Goal: Task Accomplishment & Management: Manage account settings

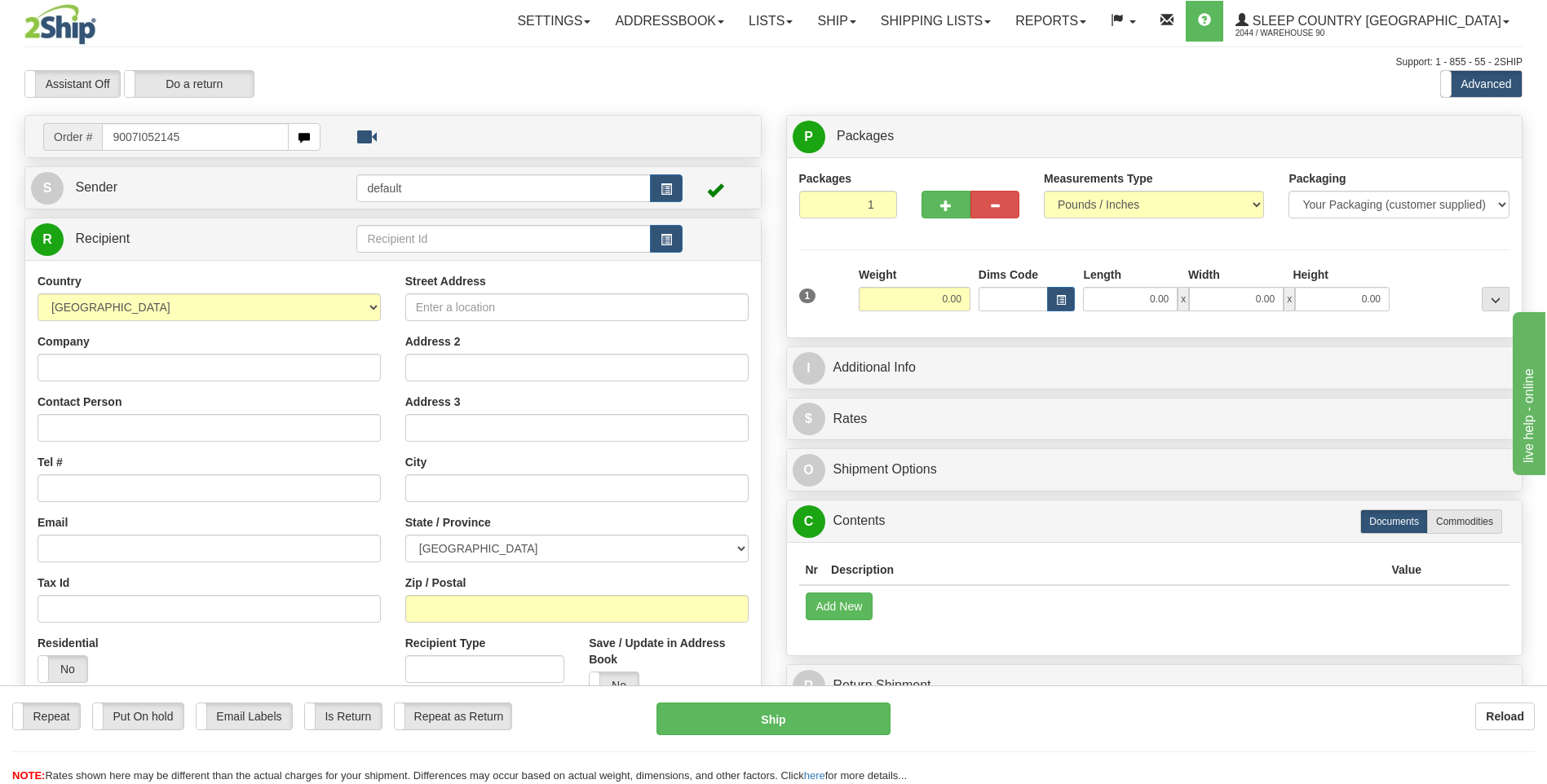
type input "9007I052145"
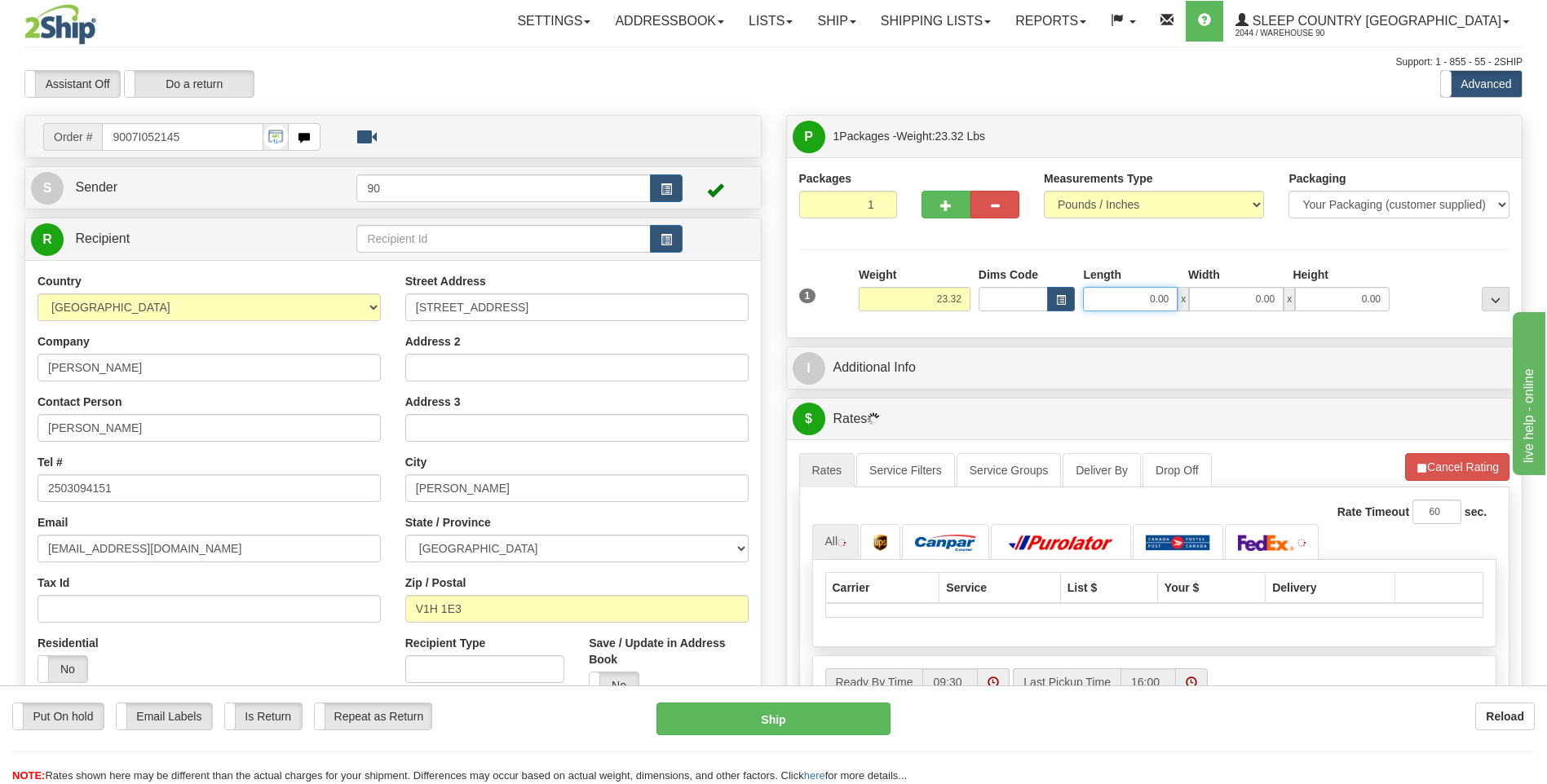
click at [1144, 297] on input "0.00" at bounding box center [1130, 299] width 94 height 24
type input "23.00"
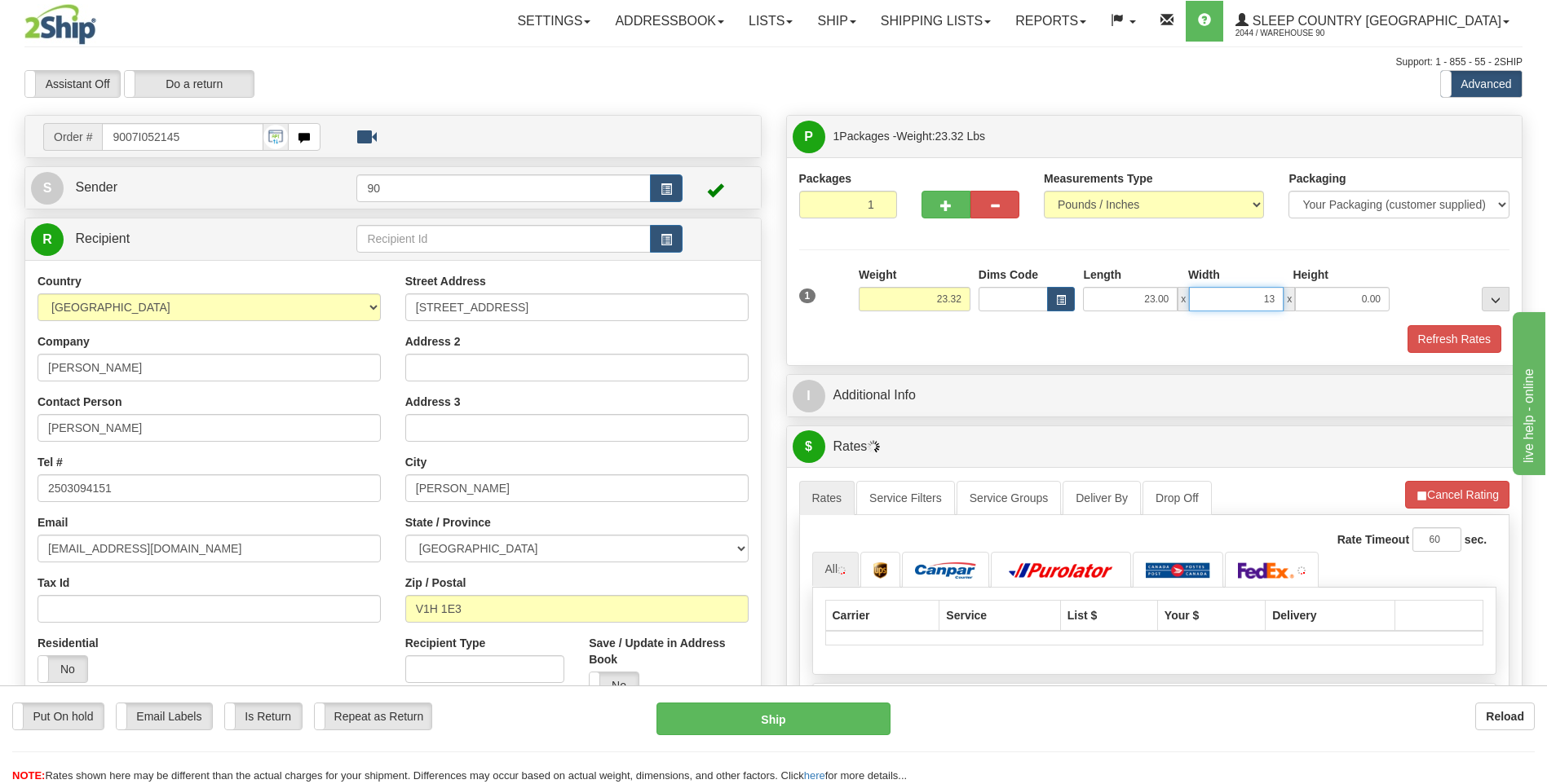
type input "13.00"
type input "12.00"
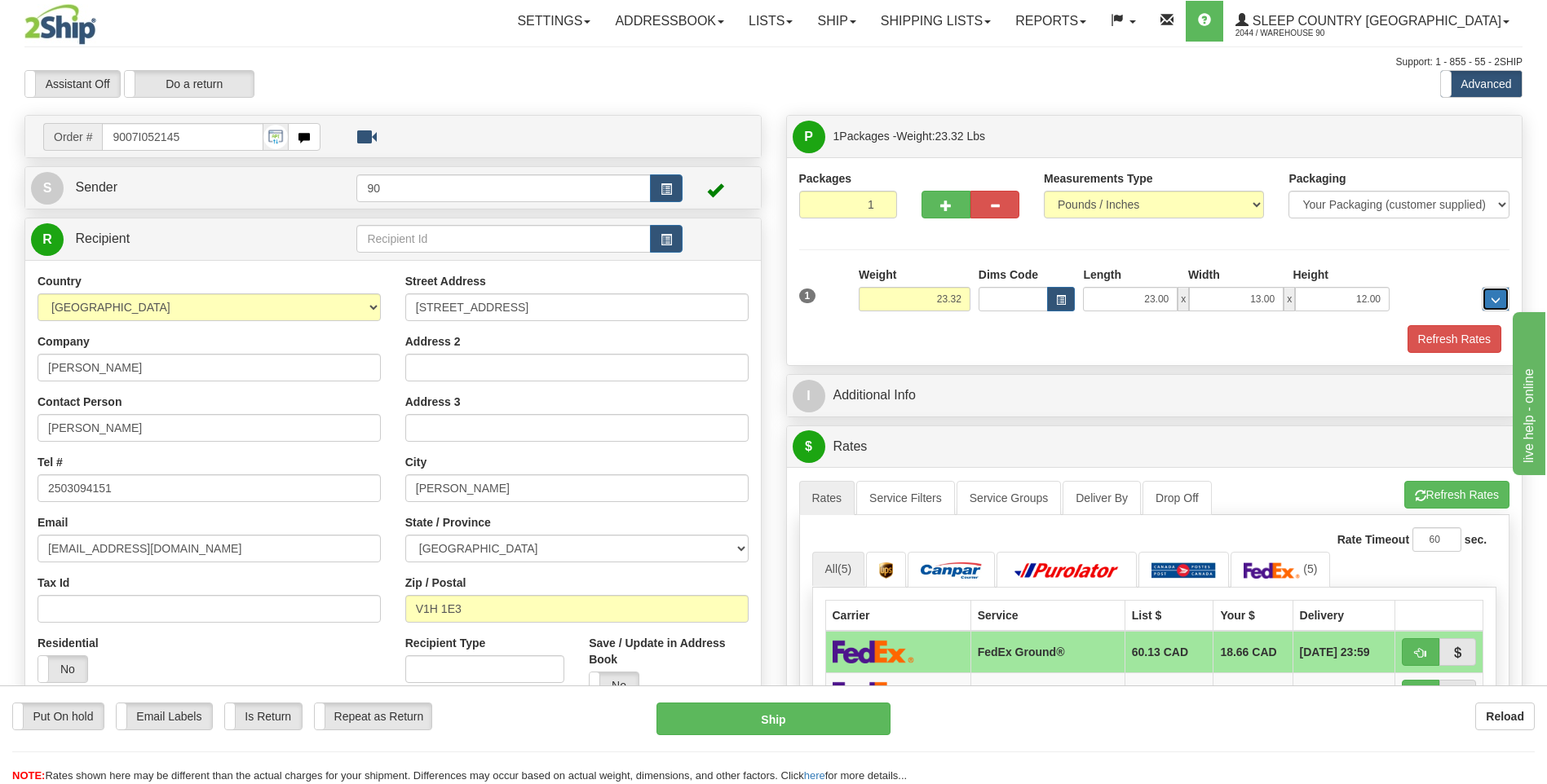
scroll to position [407, 0]
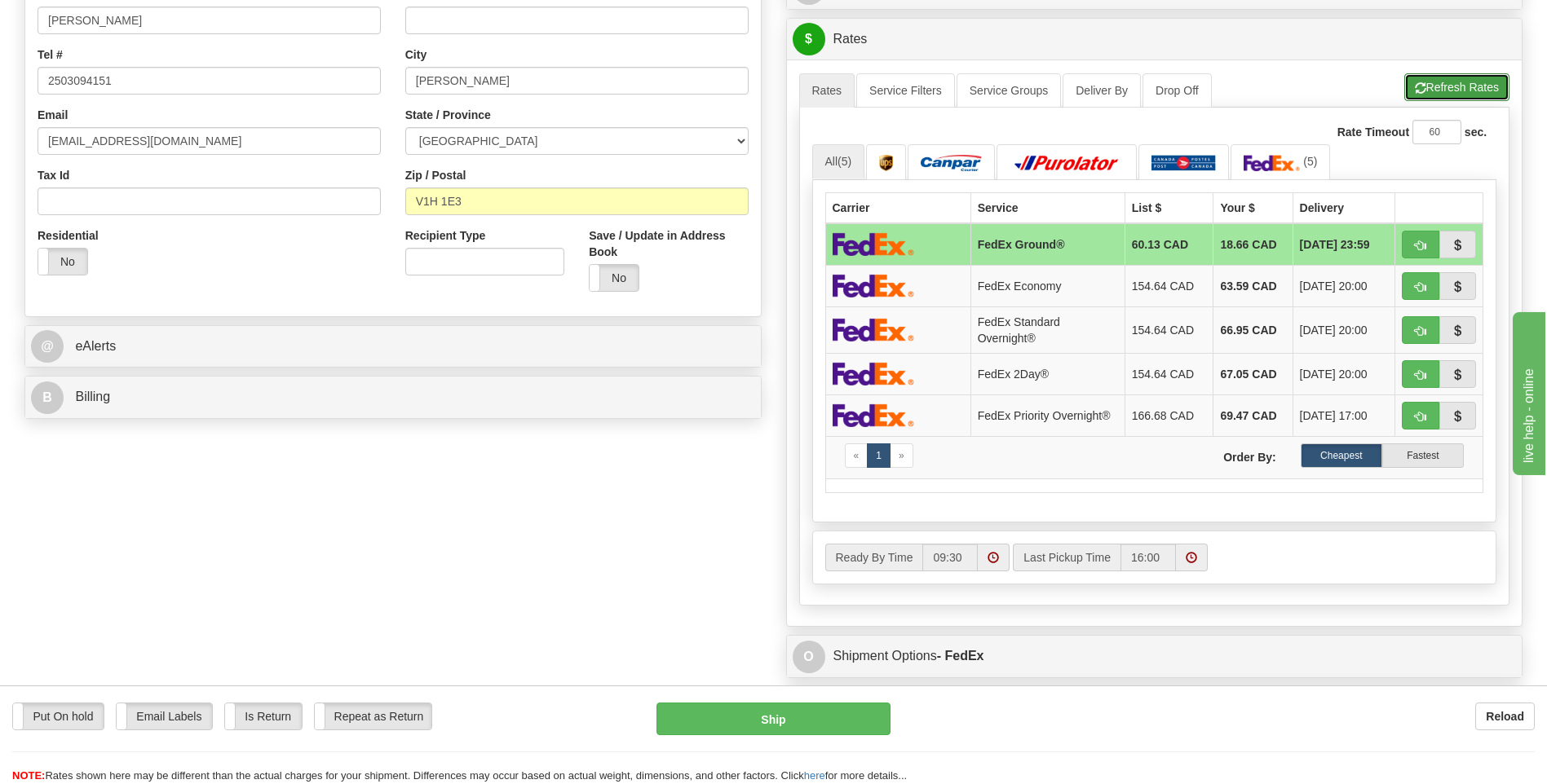
click at [1460, 81] on button "Refresh Rates" at bounding box center [1456, 88] width 106 height 28
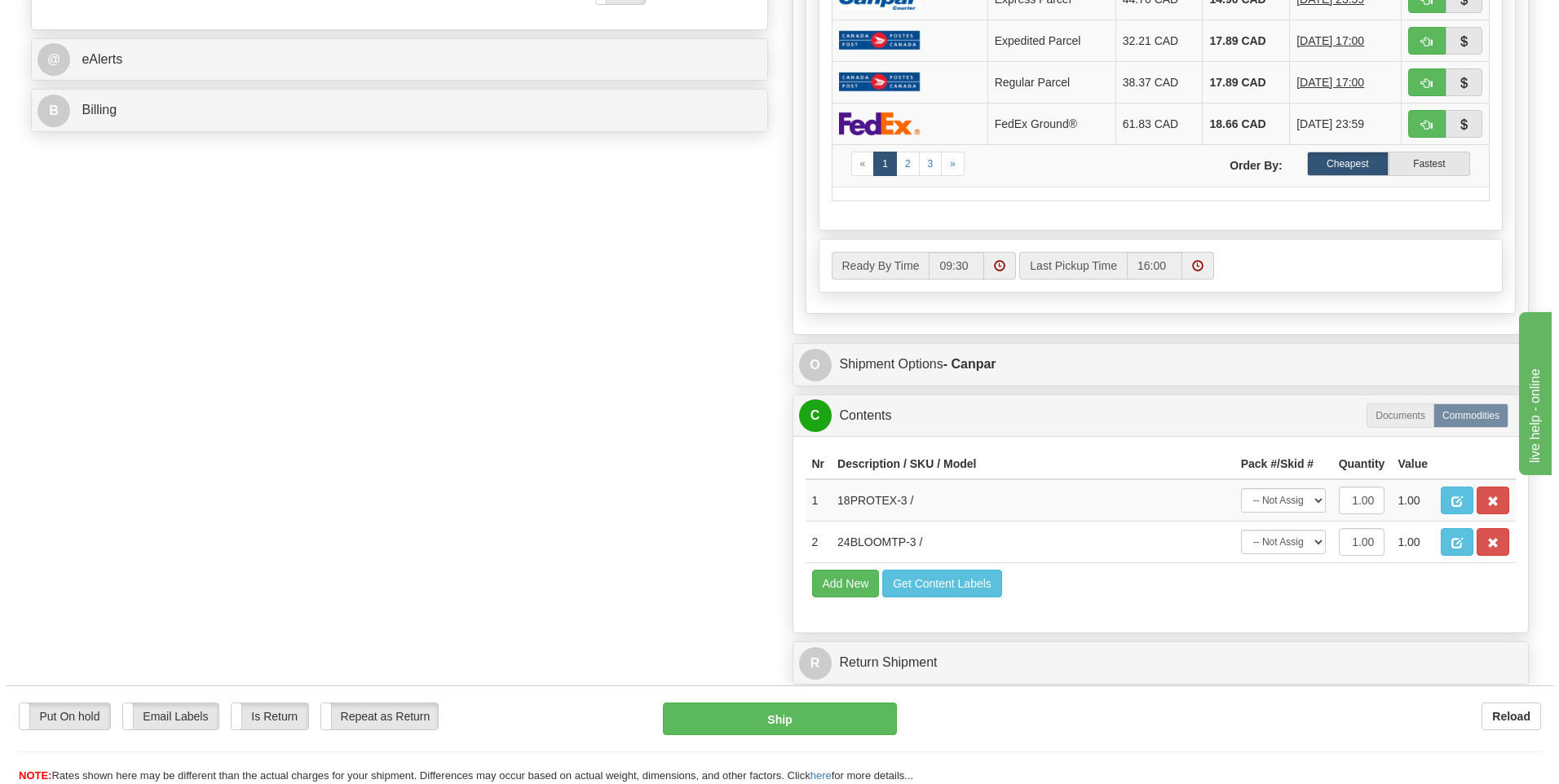
scroll to position [734, 0]
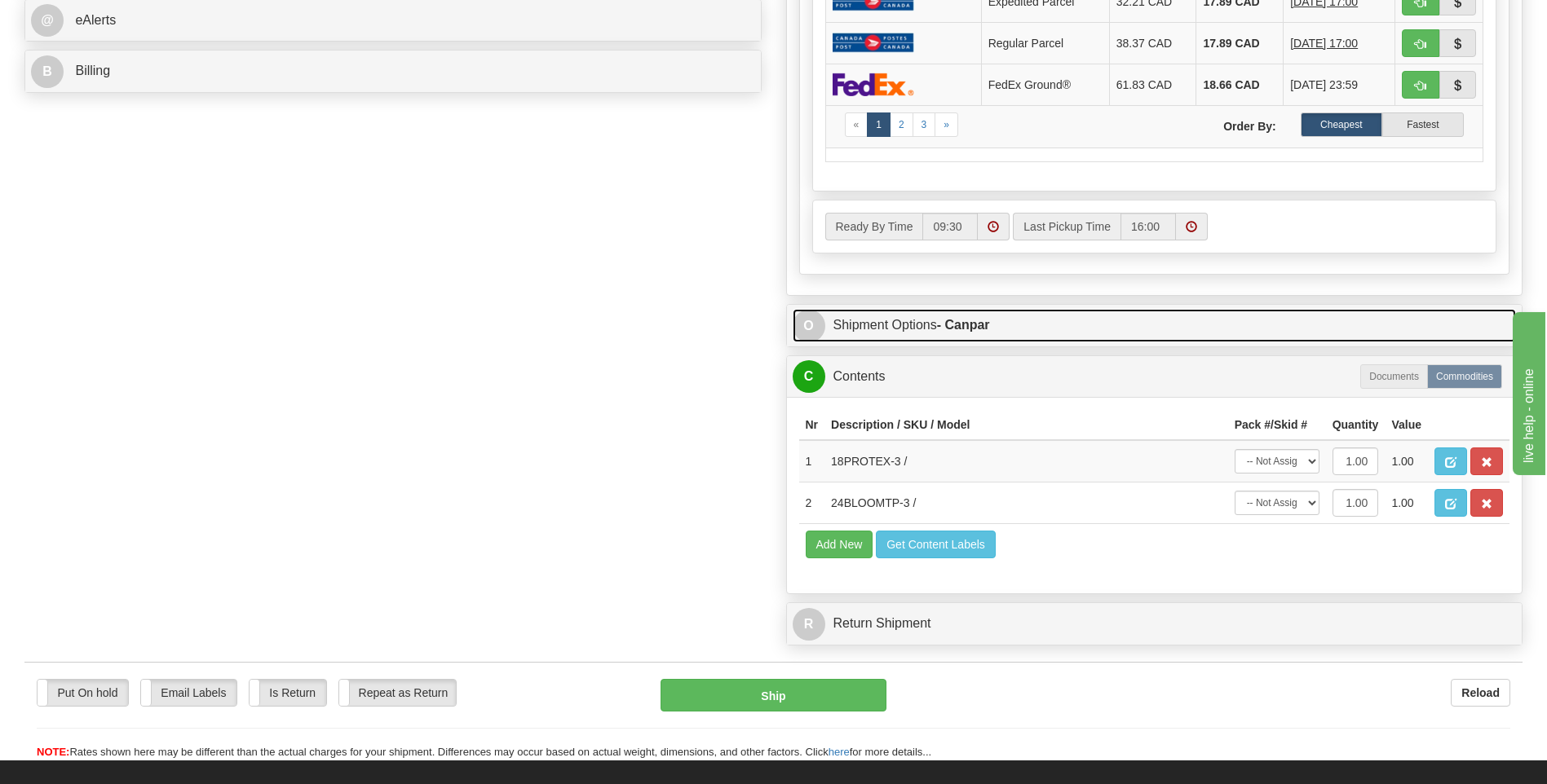
click at [914, 316] on link "O Shipment Options - Canpar" at bounding box center [1154, 326] width 724 height 34
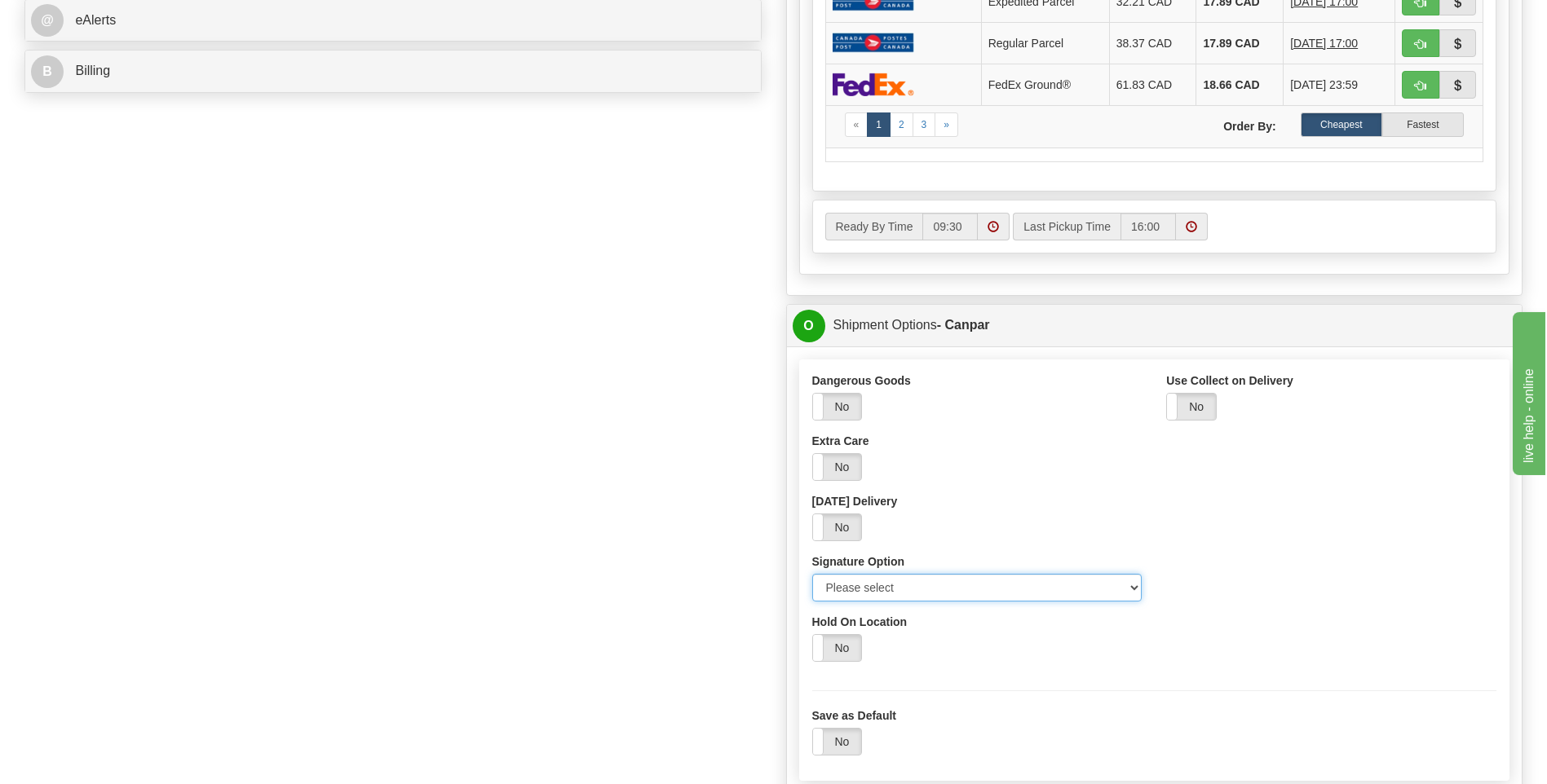
drag, startPoint x: 1135, startPoint y: 585, endPoint x: 1103, endPoint y: 587, distance: 32.1
click at [1135, 585] on select "Please select No Signature Required Signature Required Adult Signature" at bounding box center [977, 588] width 330 height 28
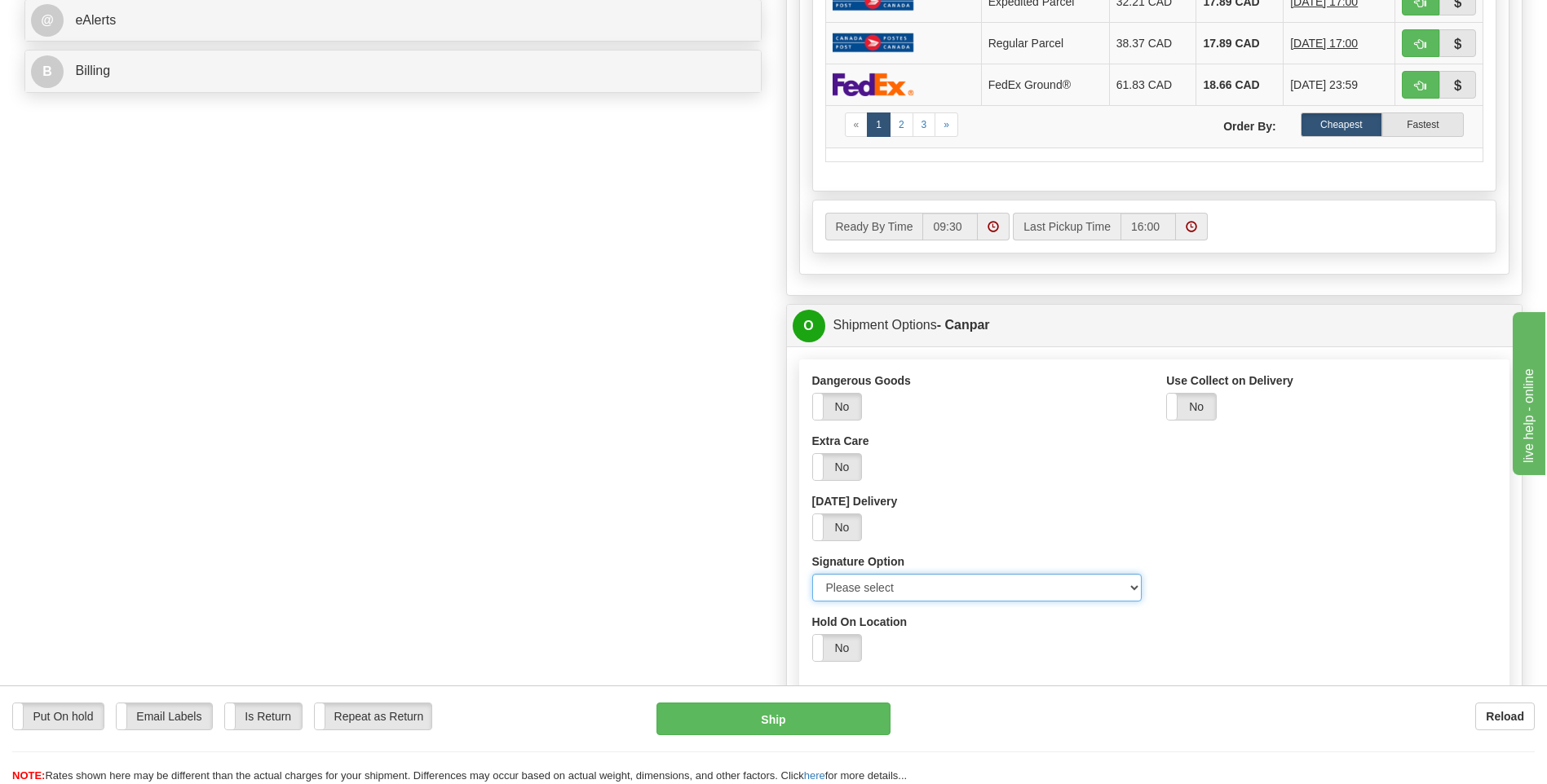
select select "3"
click at [812, 574] on select "Please select No Signature Required Signature Required Adult Signature" at bounding box center [977, 588] width 330 height 28
click at [741, 721] on button "Ship" at bounding box center [773, 719] width 234 height 33
type input "1"
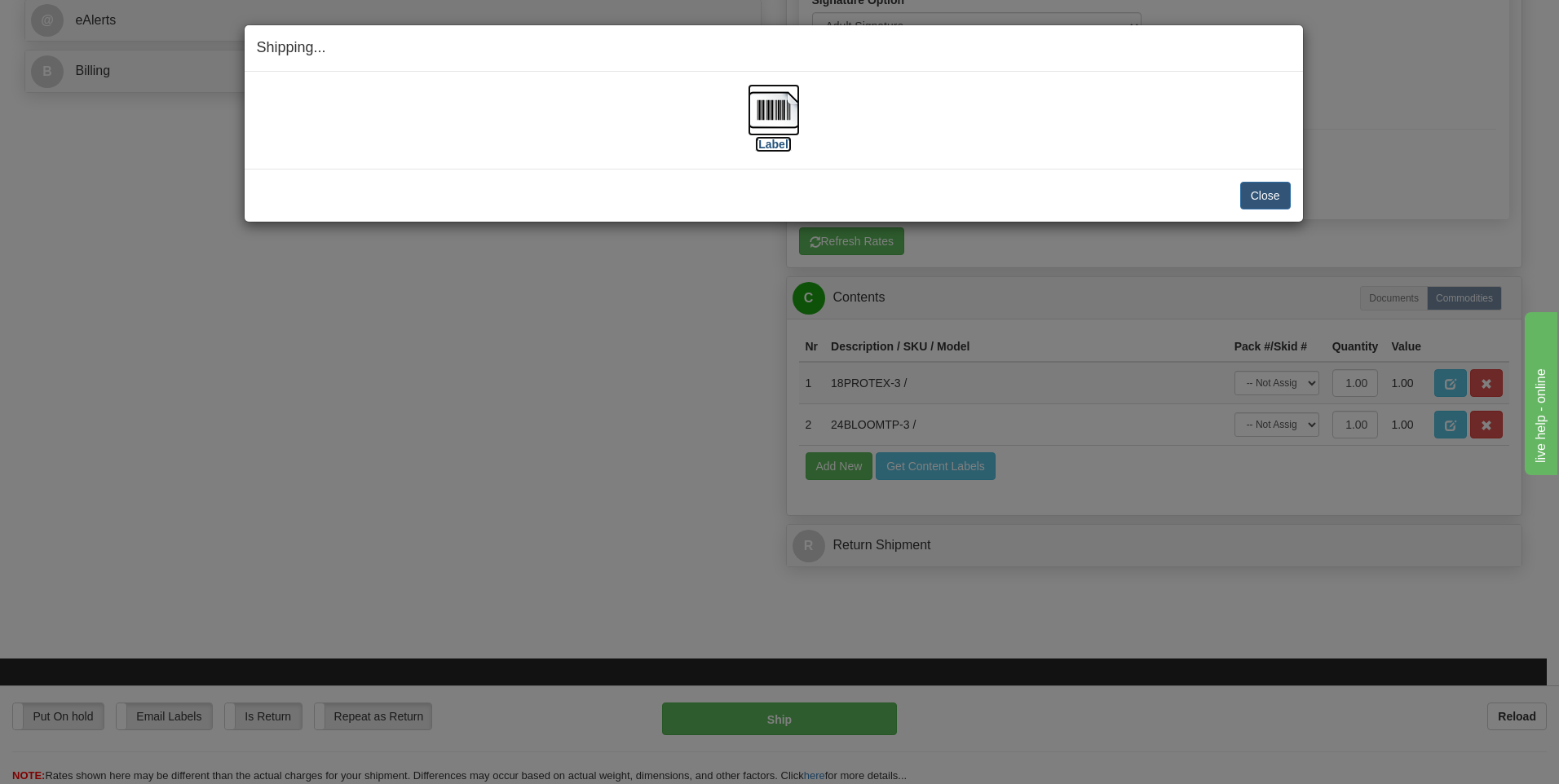
click at [751, 103] on img at bounding box center [774, 110] width 52 height 52
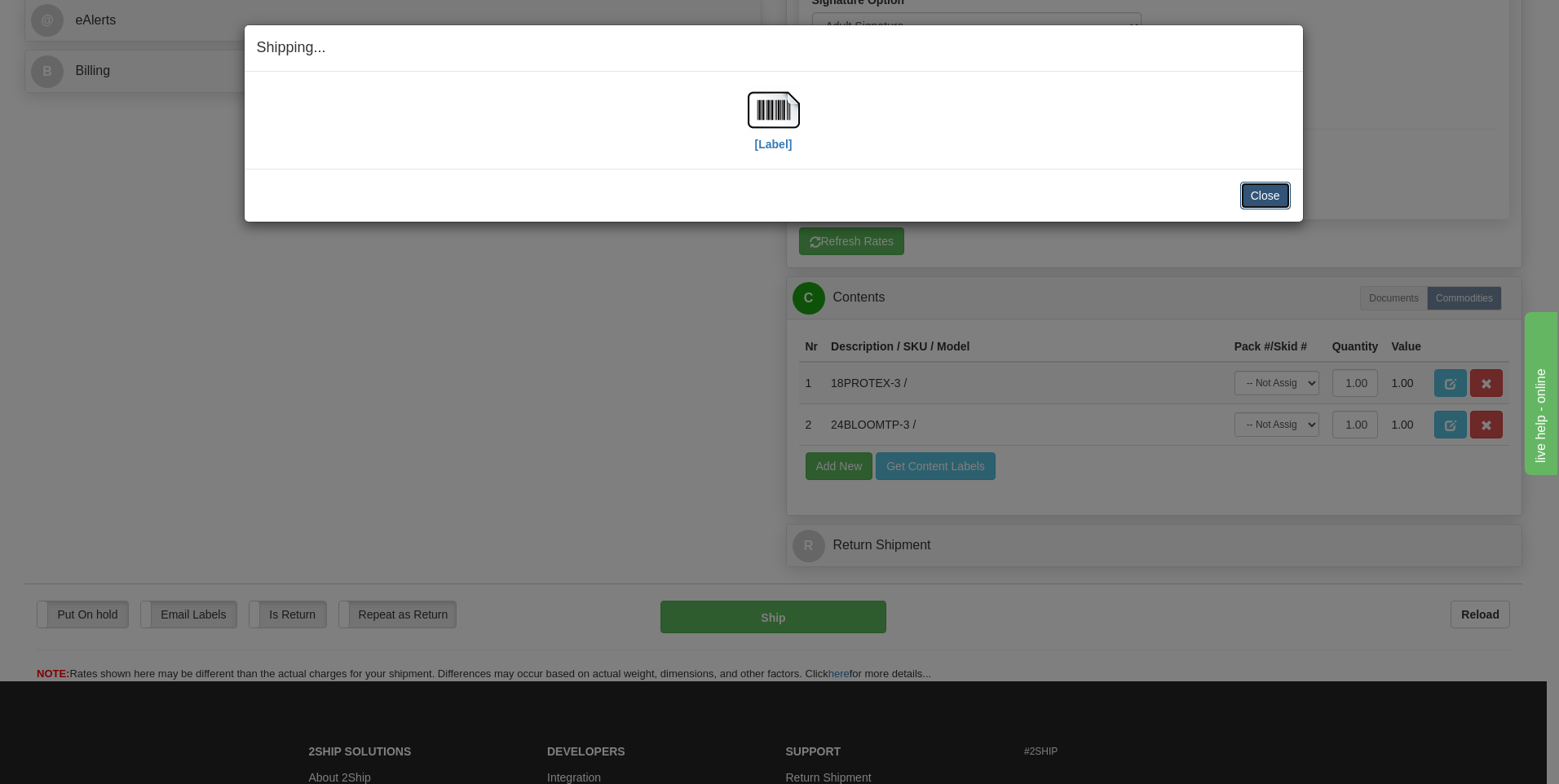
click at [1263, 194] on button "Close" at bounding box center [1266, 196] width 50 height 28
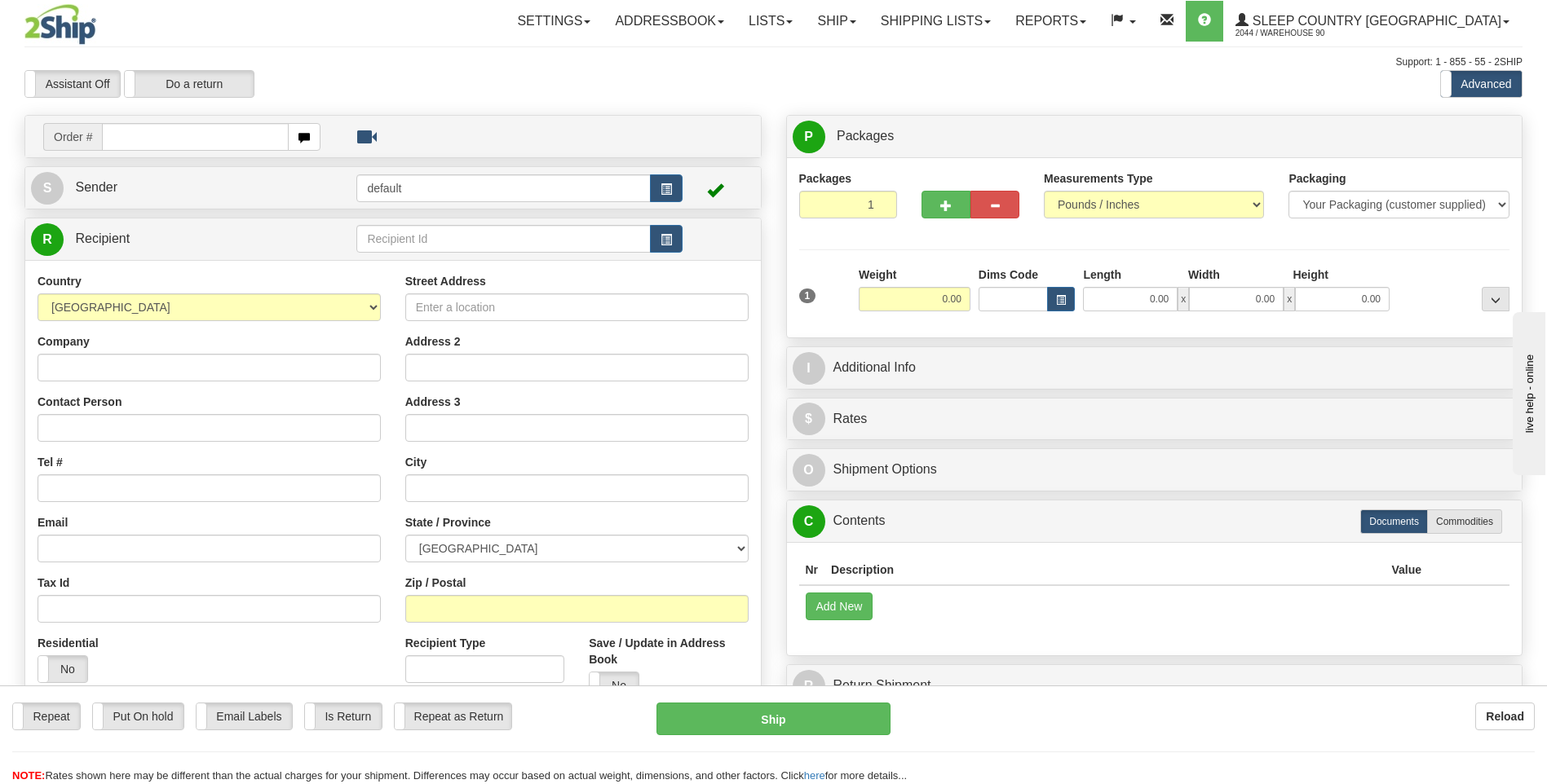
click at [142, 139] on input "text" at bounding box center [194, 137] width 186 height 28
type input "9000I050102"
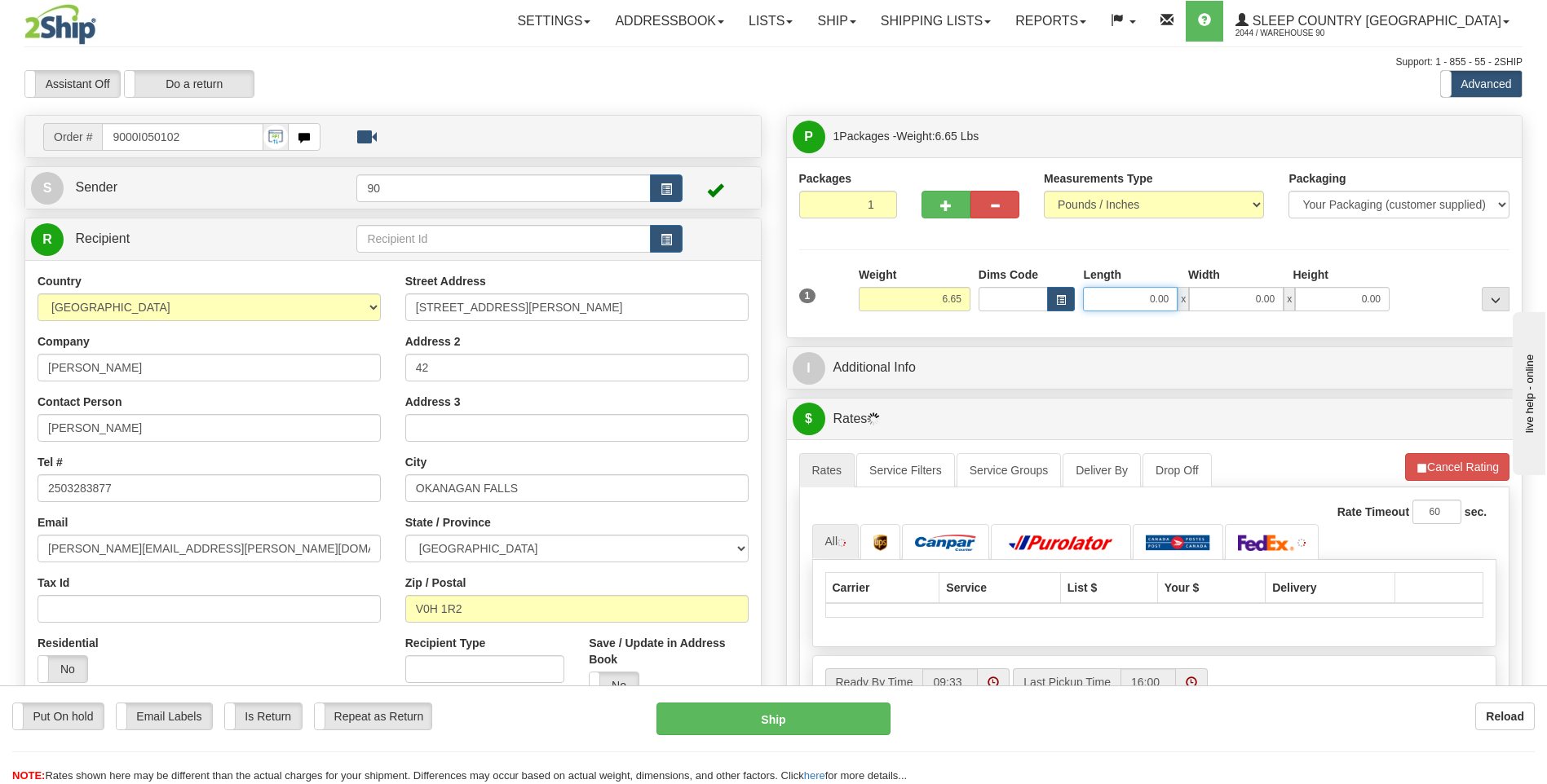
click at [1143, 302] on input "0.00" at bounding box center [1130, 299] width 94 height 24
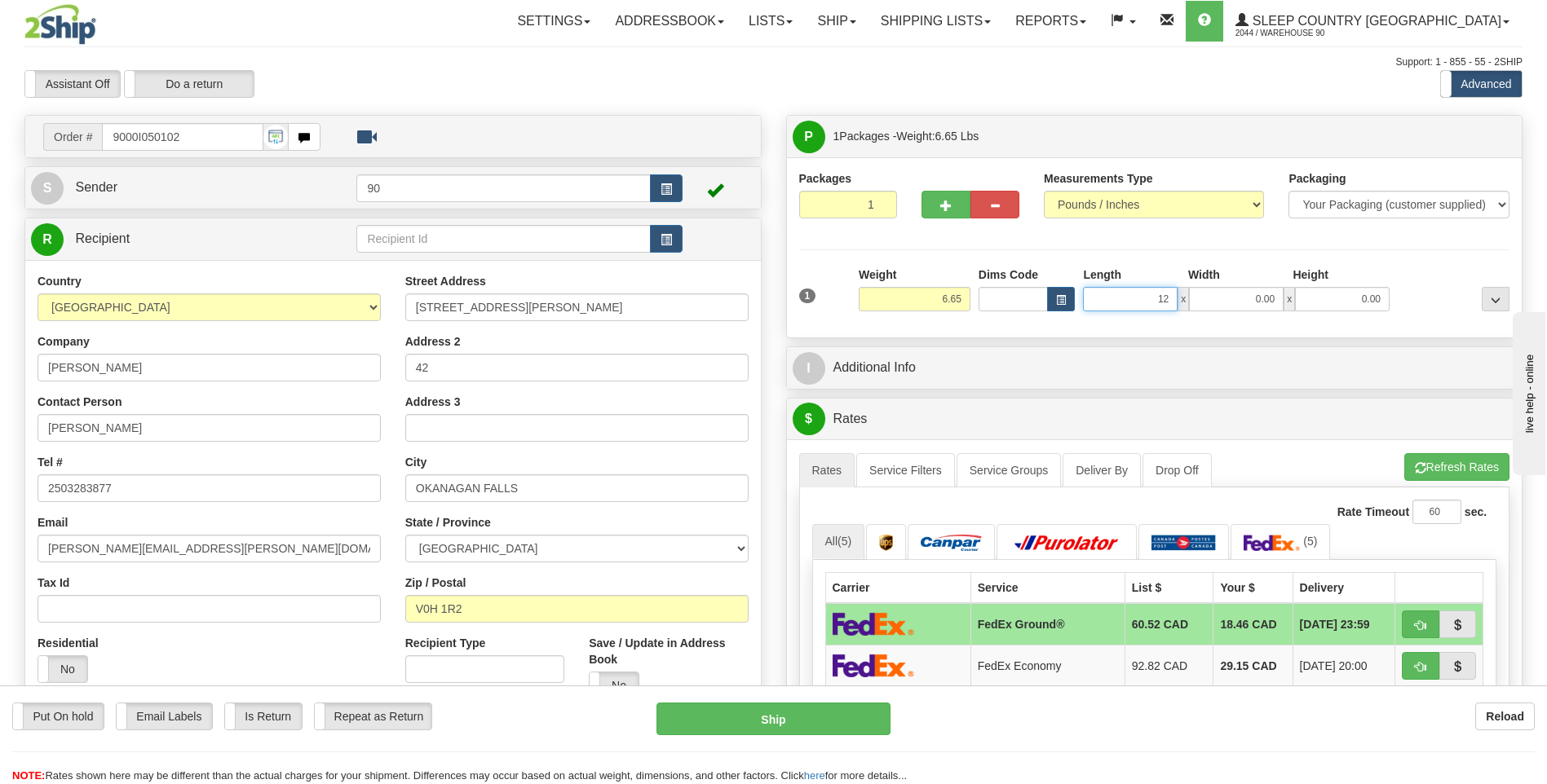
type input "12.00"
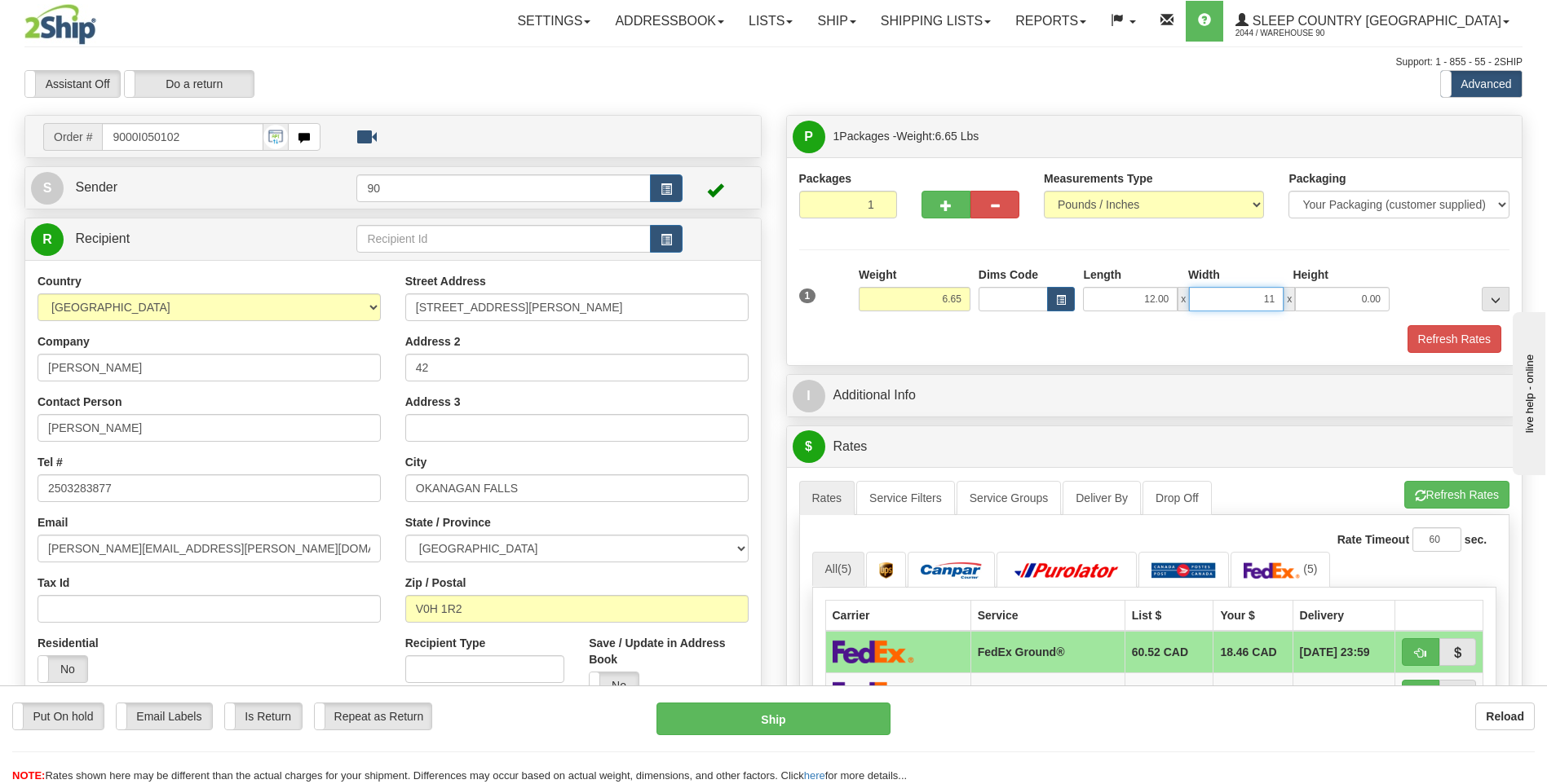
type input "11.00"
type input "5.00"
click at [1451, 337] on button "Refresh Rates" at bounding box center [1454, 339] width 93 height 28
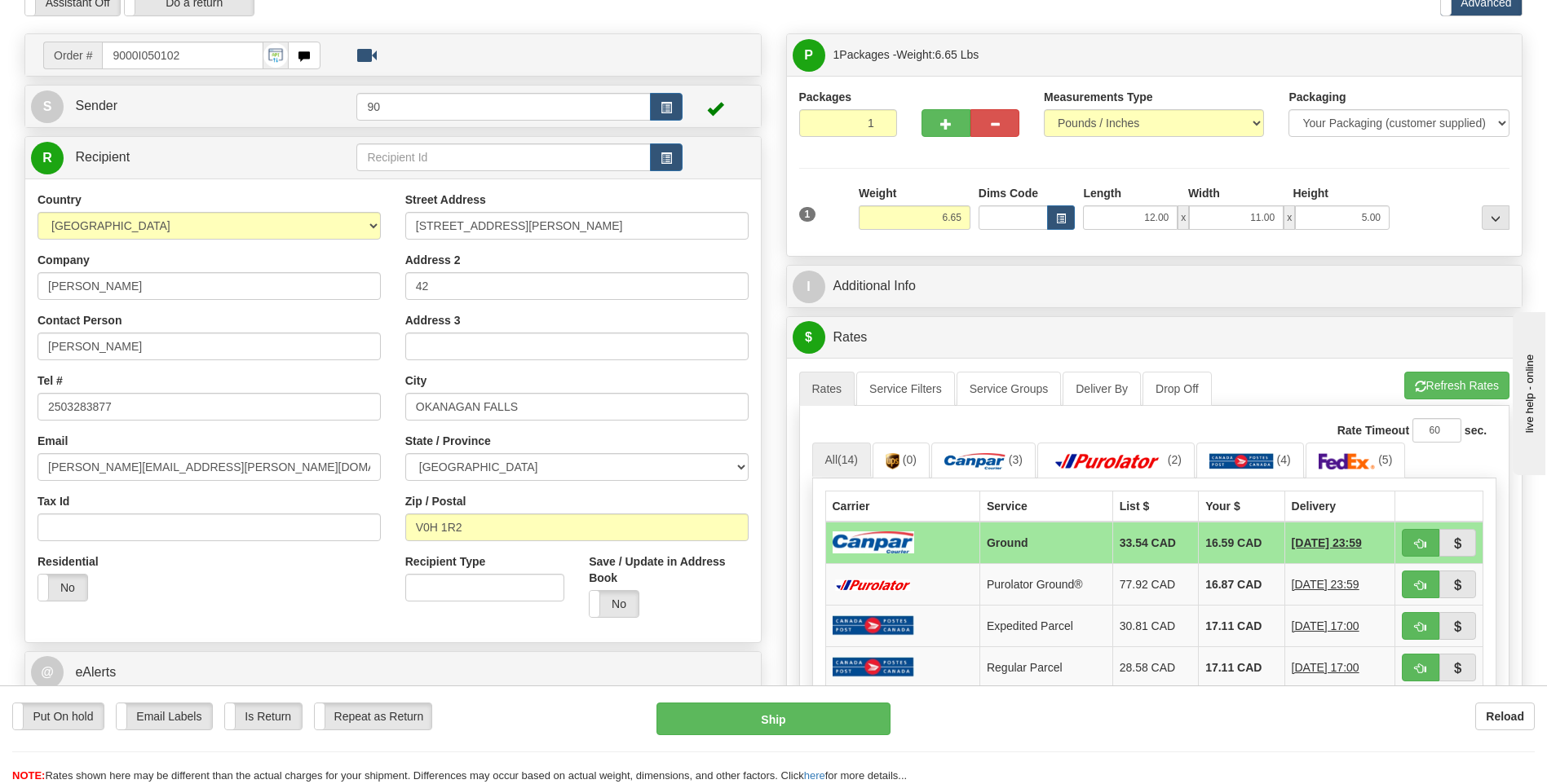
scroll to position [163, 0]
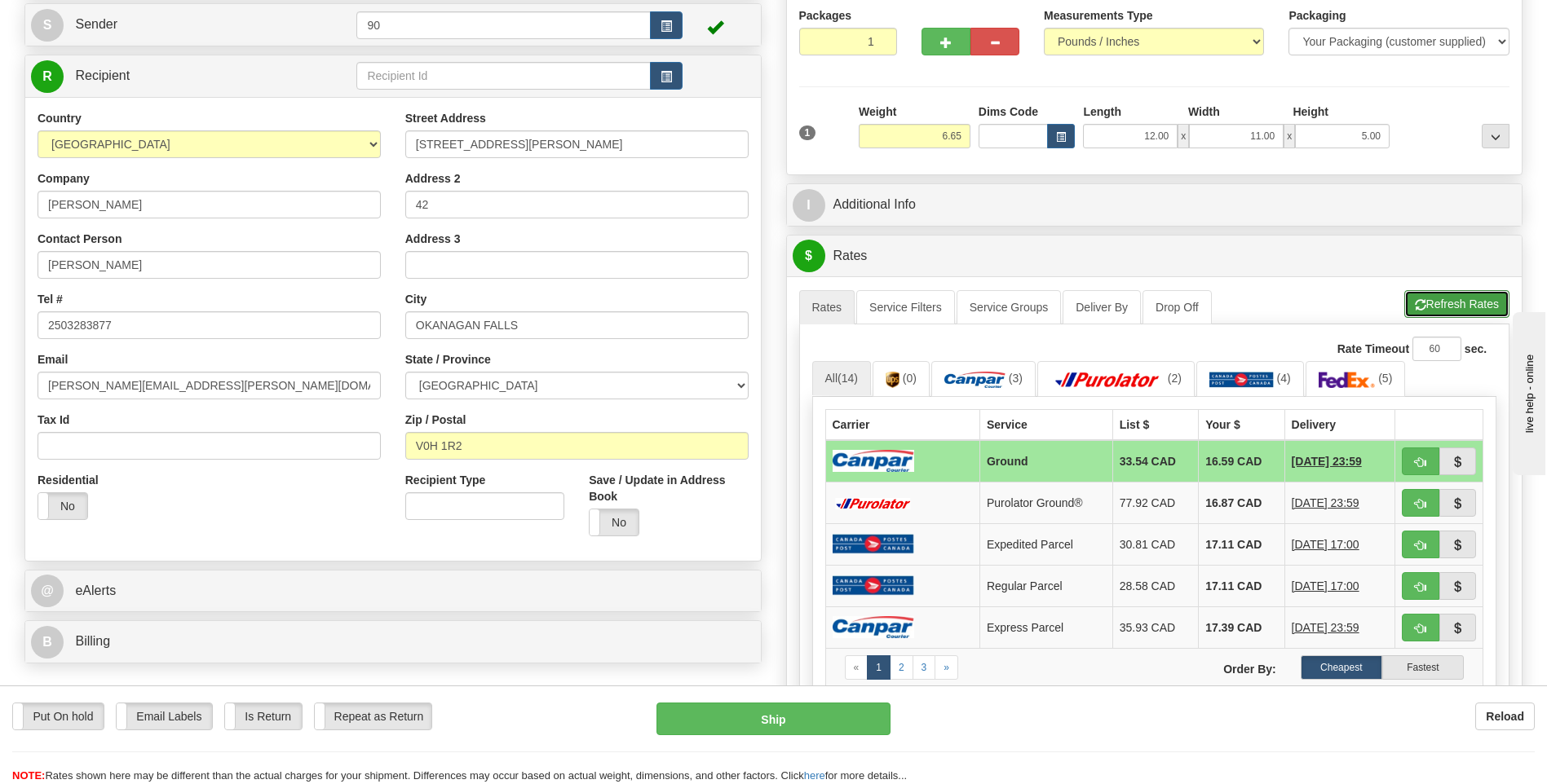
click at [1464, 299] on button "Refresh Rates" at bounding box center [1456, 305] width 106 height 28
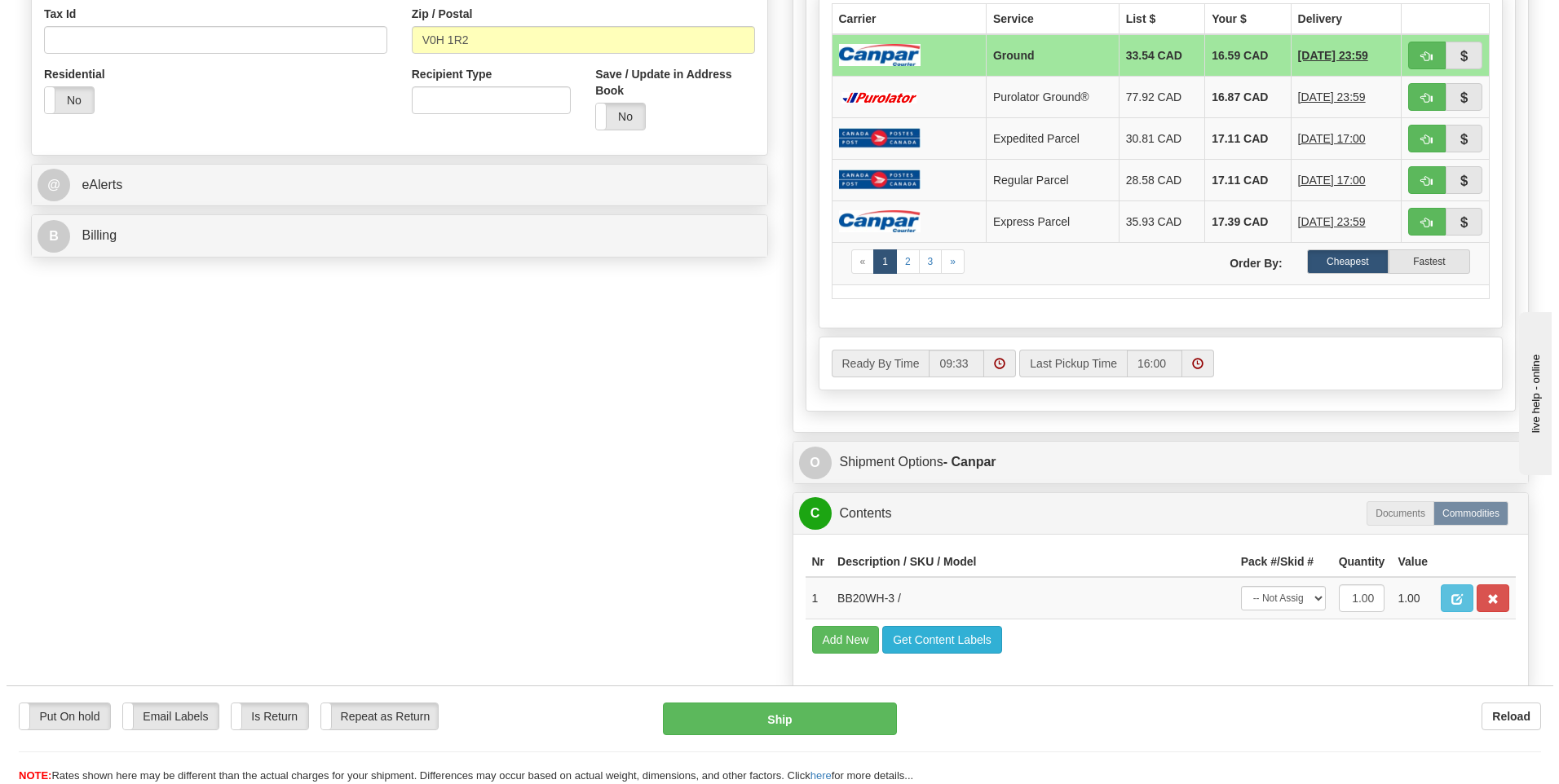
scroll to position [571, 0]
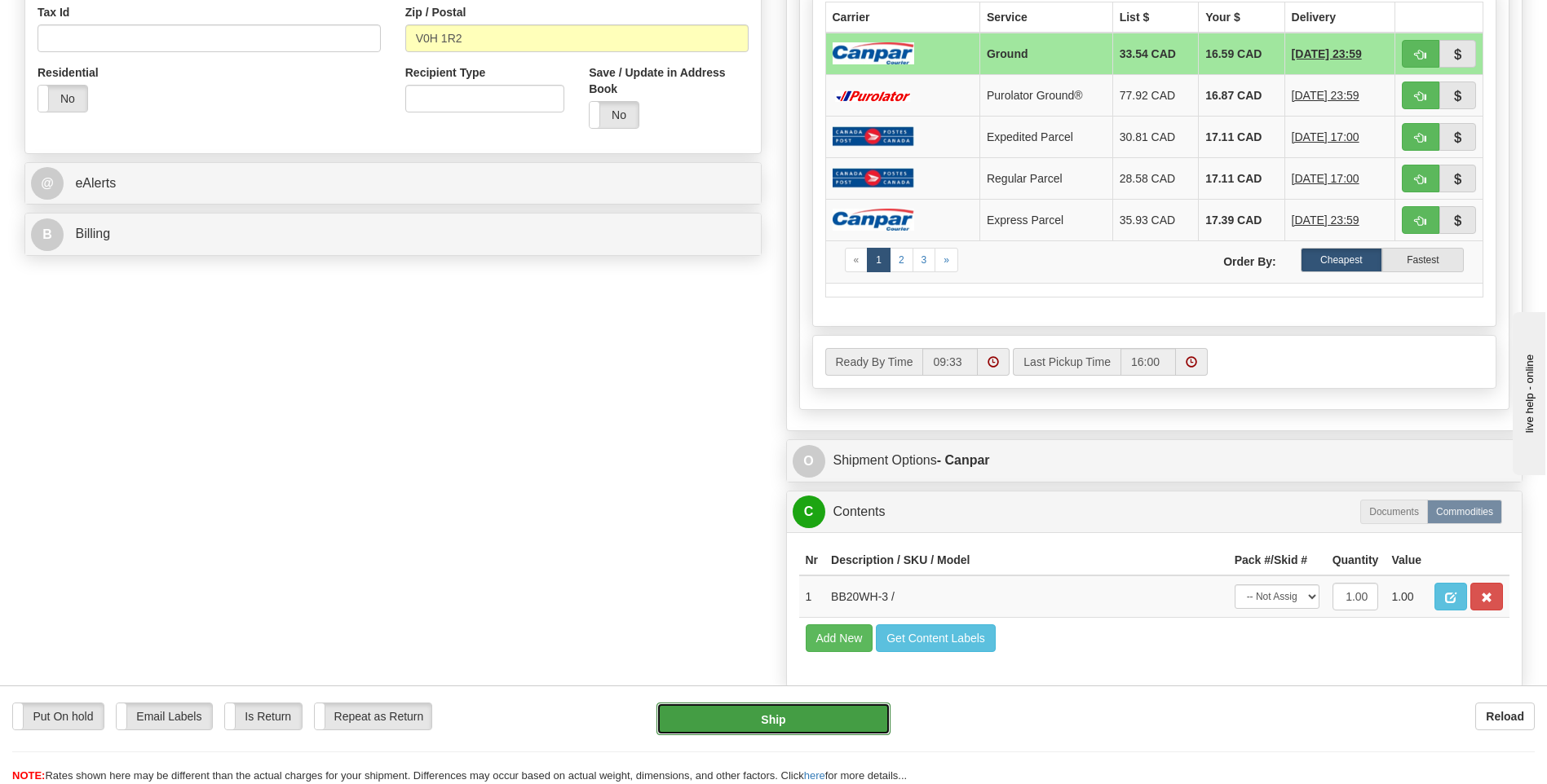
click at [787, 721] on button "Ship" at bounding box center [773, 719] width 234 height 33
type input "1"
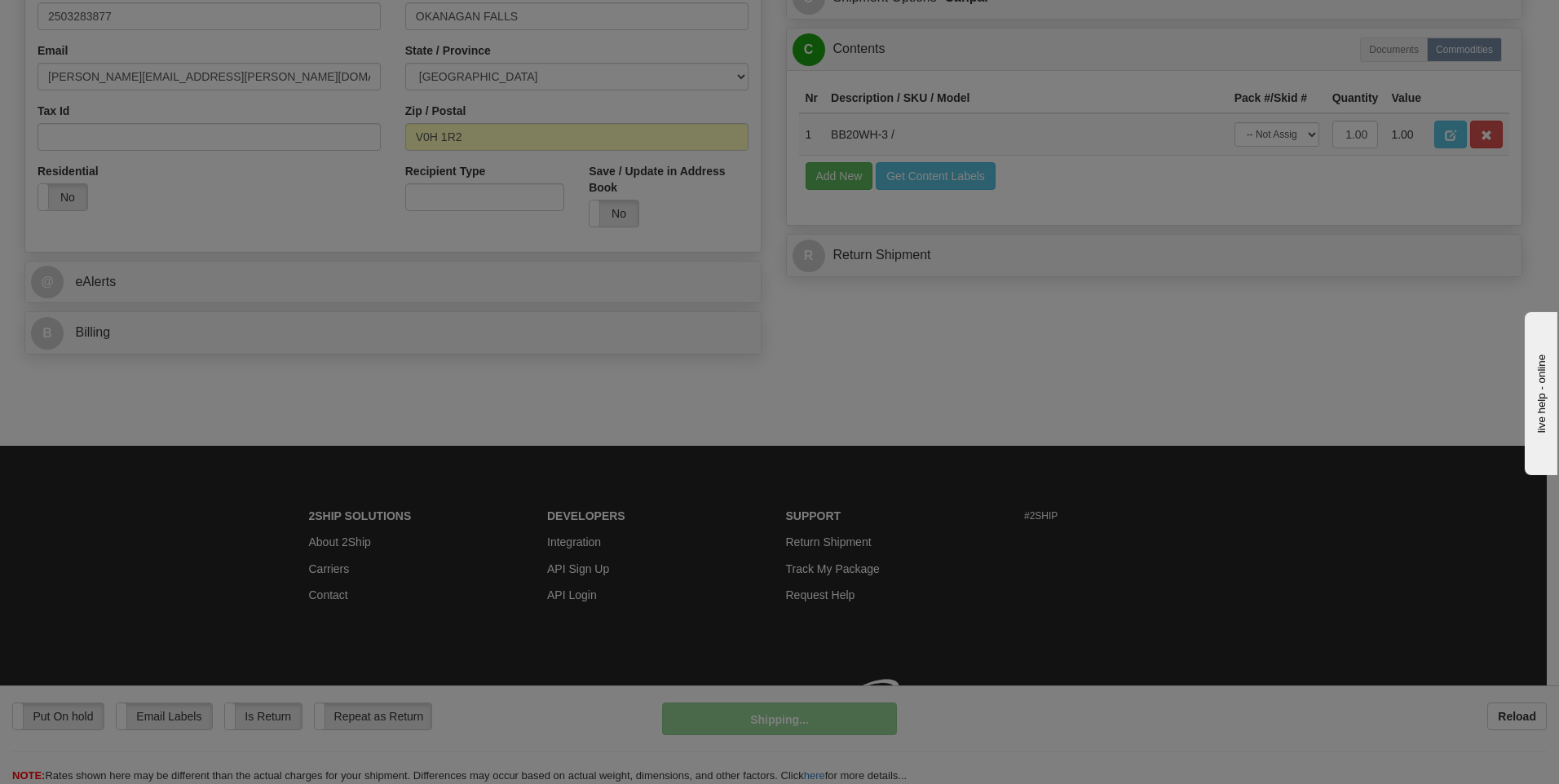
scroll to position [495, 0]
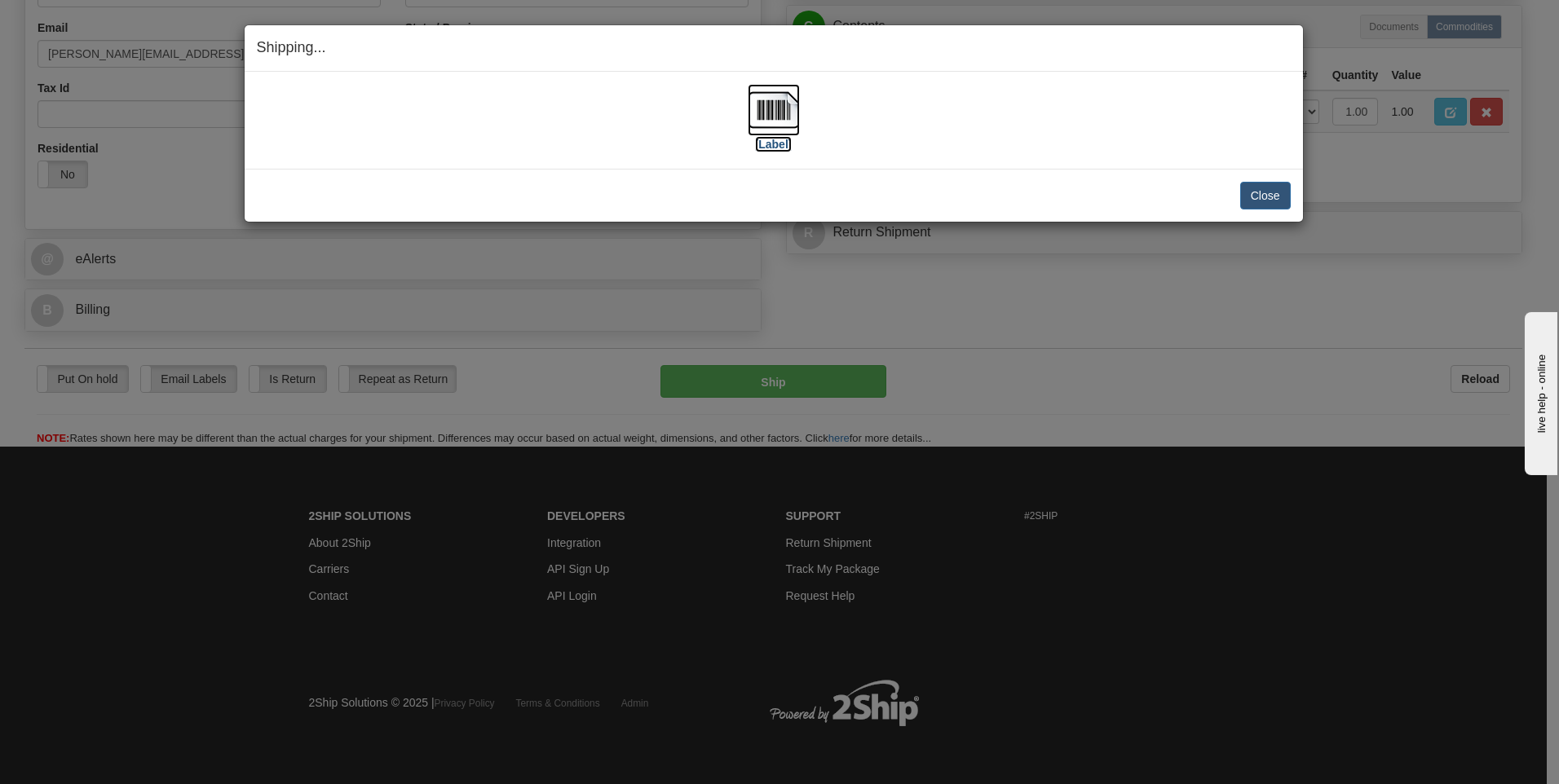
click at [775, 119] on img at bounding box center [774, 110] width 52 height 52
click at [1268, 192] on button "Close" at bounding box center [1266, 196] width 50 height 28
click at [1265, 195] on button "Close" at bounding box center [1266, 196] width 50 height 28
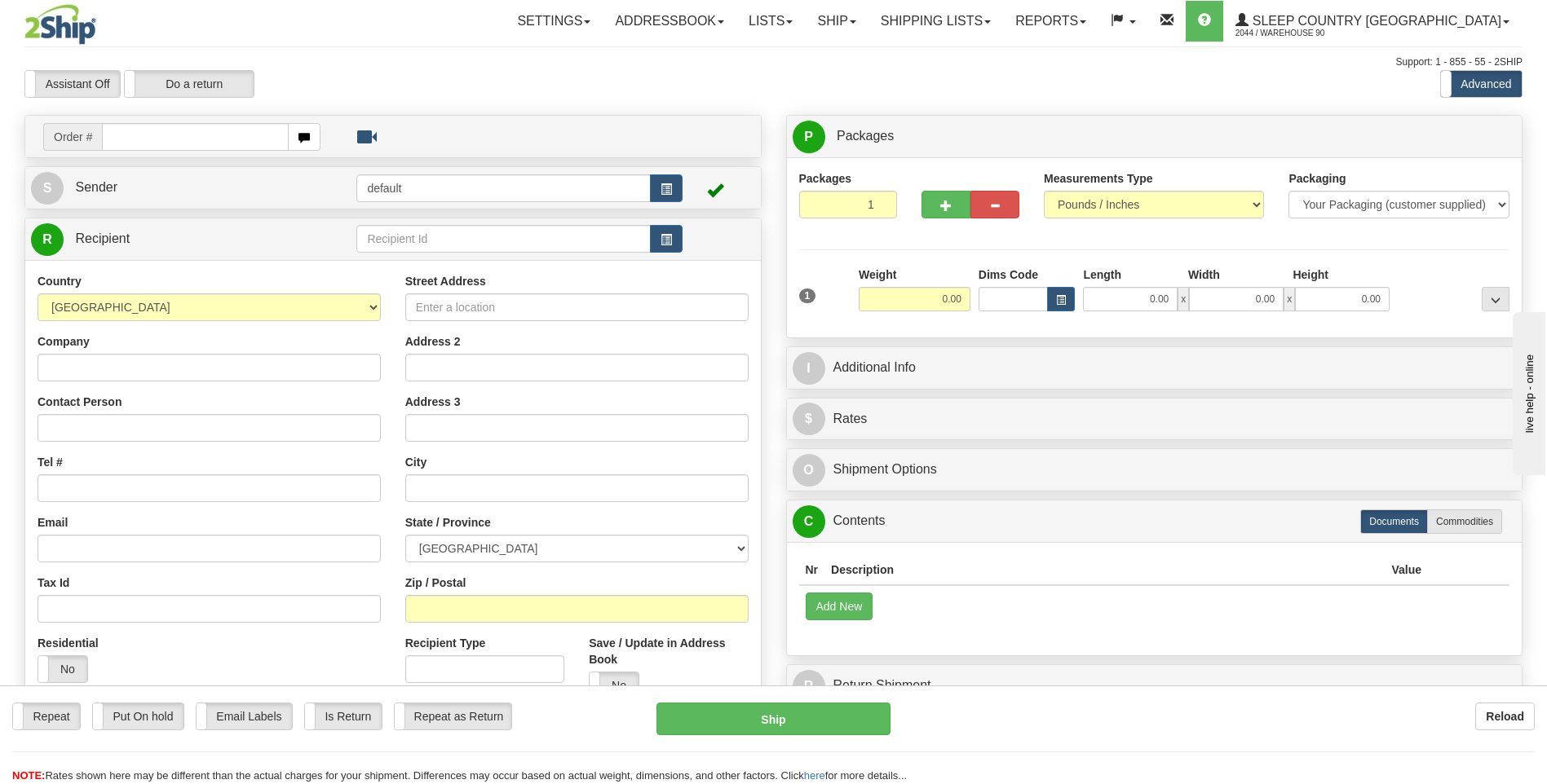
click at [127, 139] on input "text" at bounding box center [194, 137] width 186 height 28
type input "9000I051416"
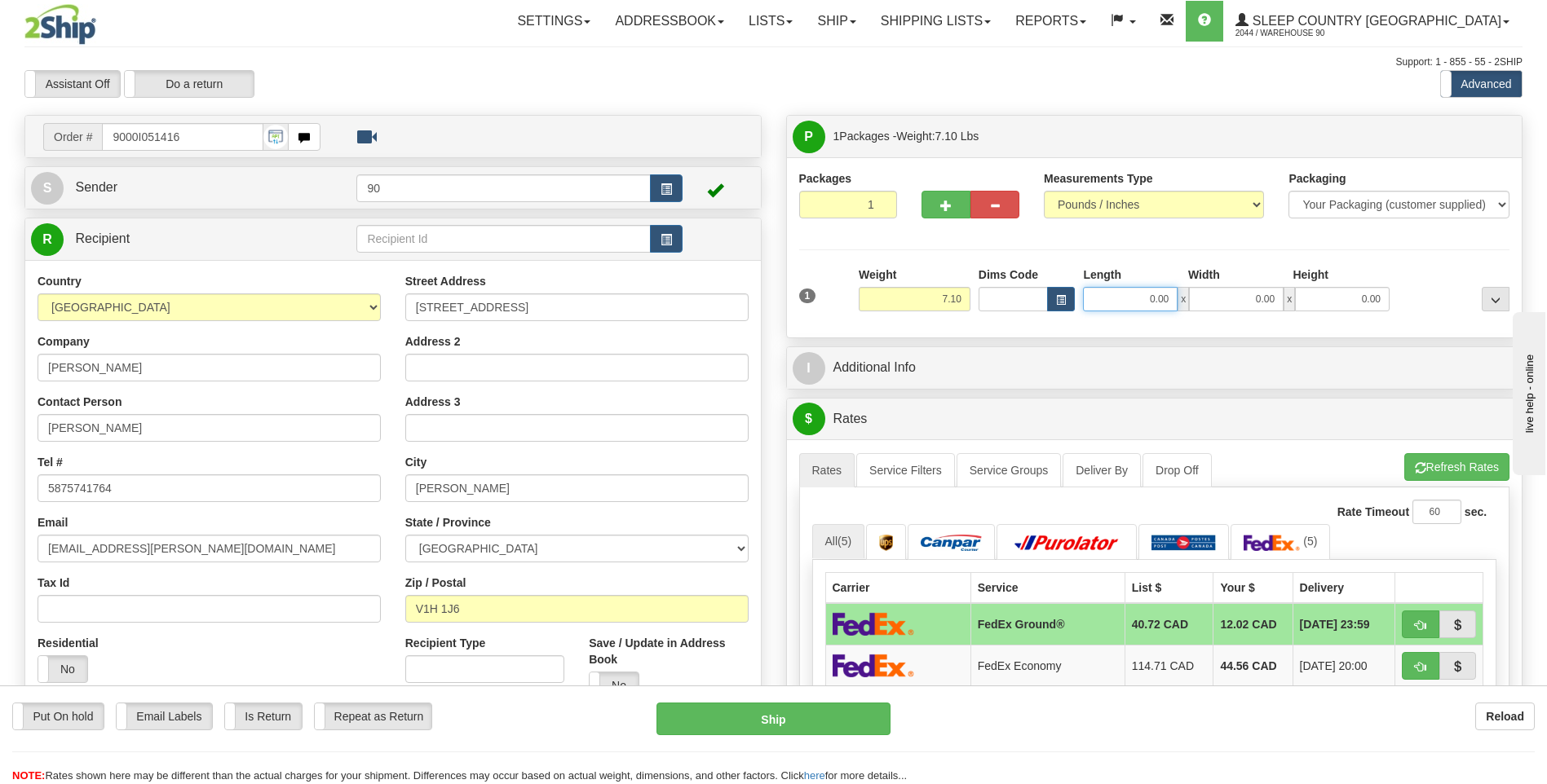
click at [1147, 300] on input "0.00" at bounding box center [1130, 299] width 94 height 24
type input "123.00"
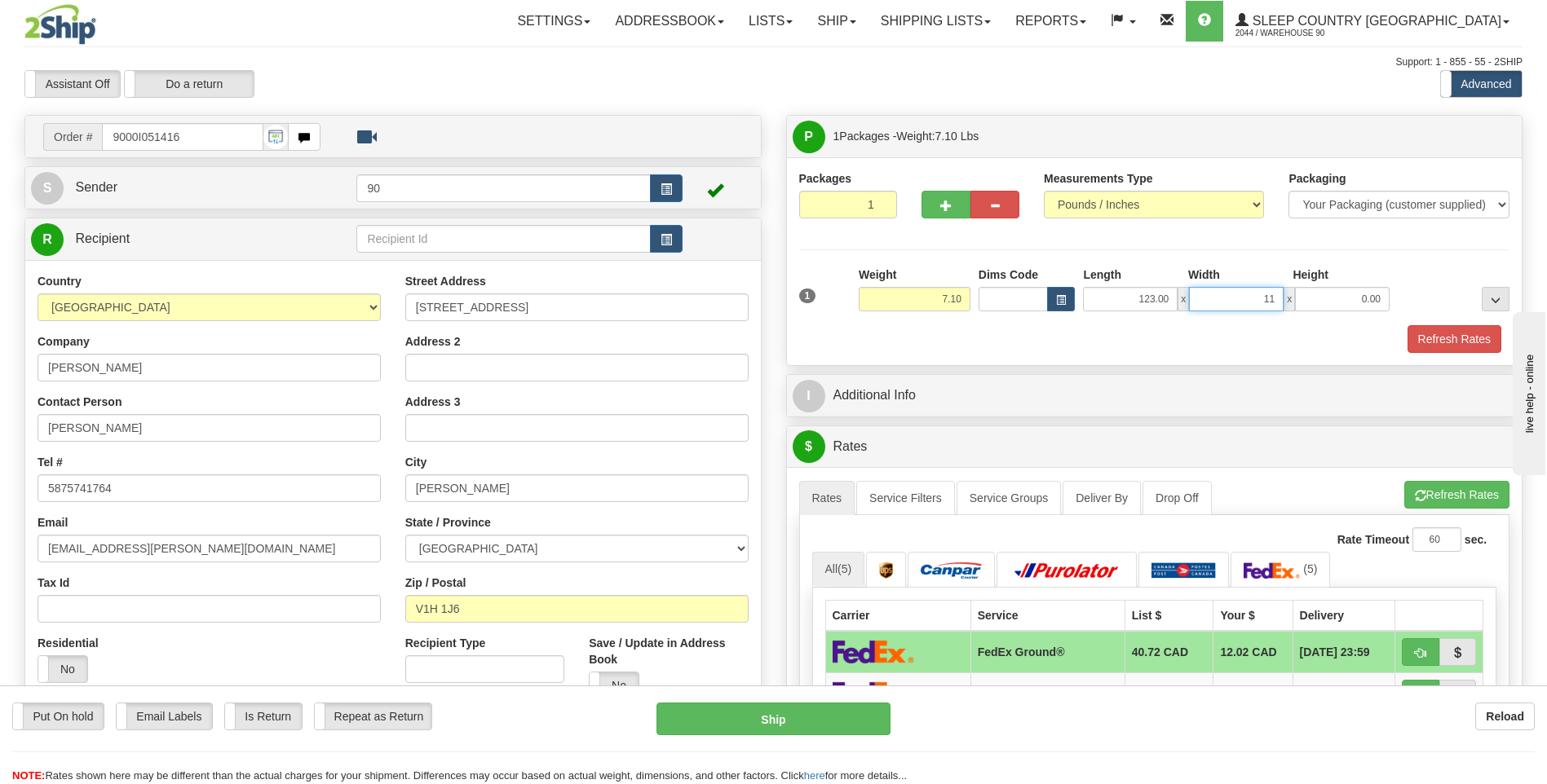
type input "11.00"
type input "5.00"
click at [1141, 298] on input "123.00" at bounding box center [1130, 299] width 94 height 24
click at [1153, 294] on input "123.00" at bounding box center [1130, 299] width 94 height 24
type input "13.00"
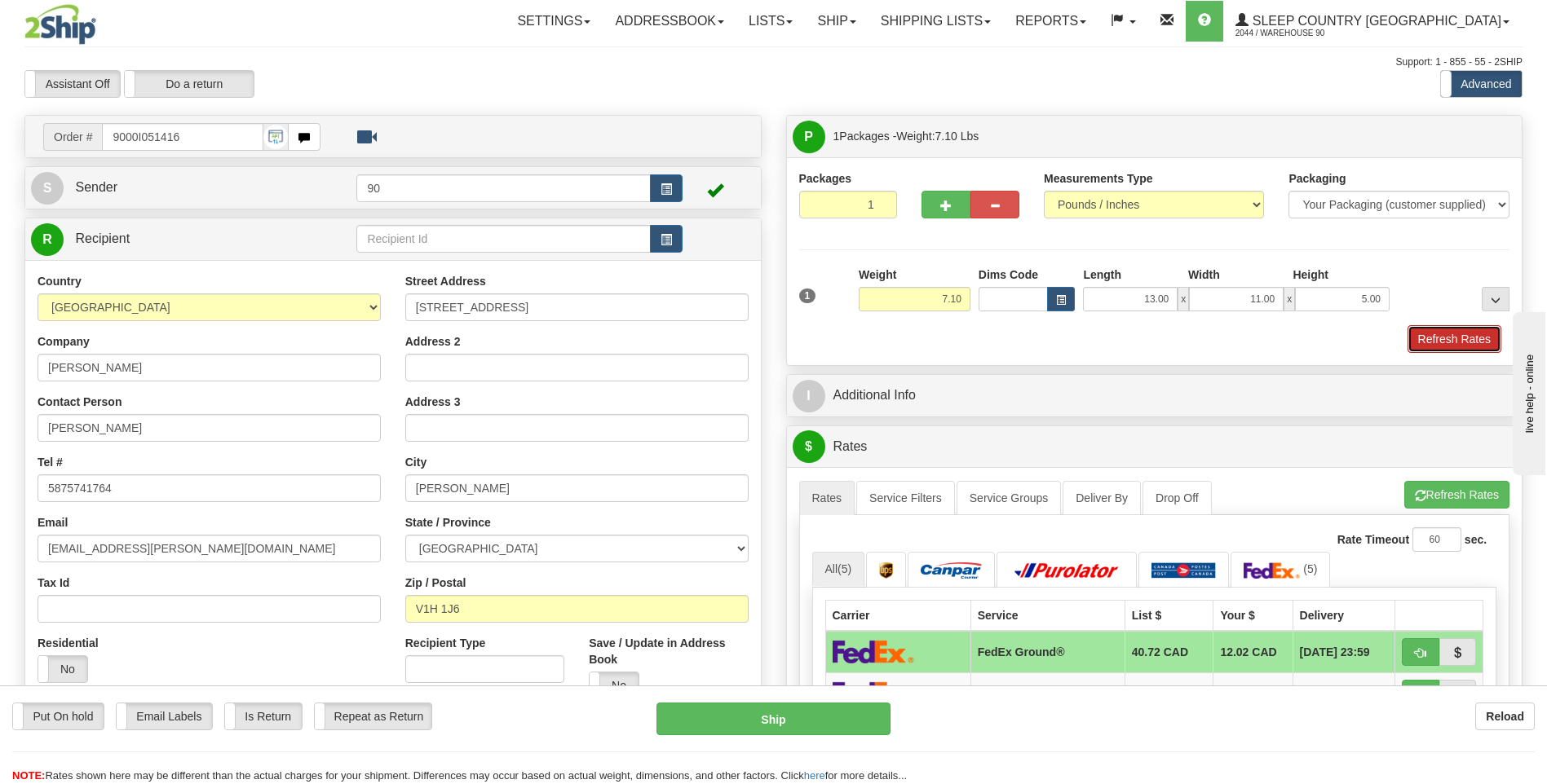
click at [1460, 335] on button "Refresh Rates" at bounding box center [1454, 339] width 93 height 28
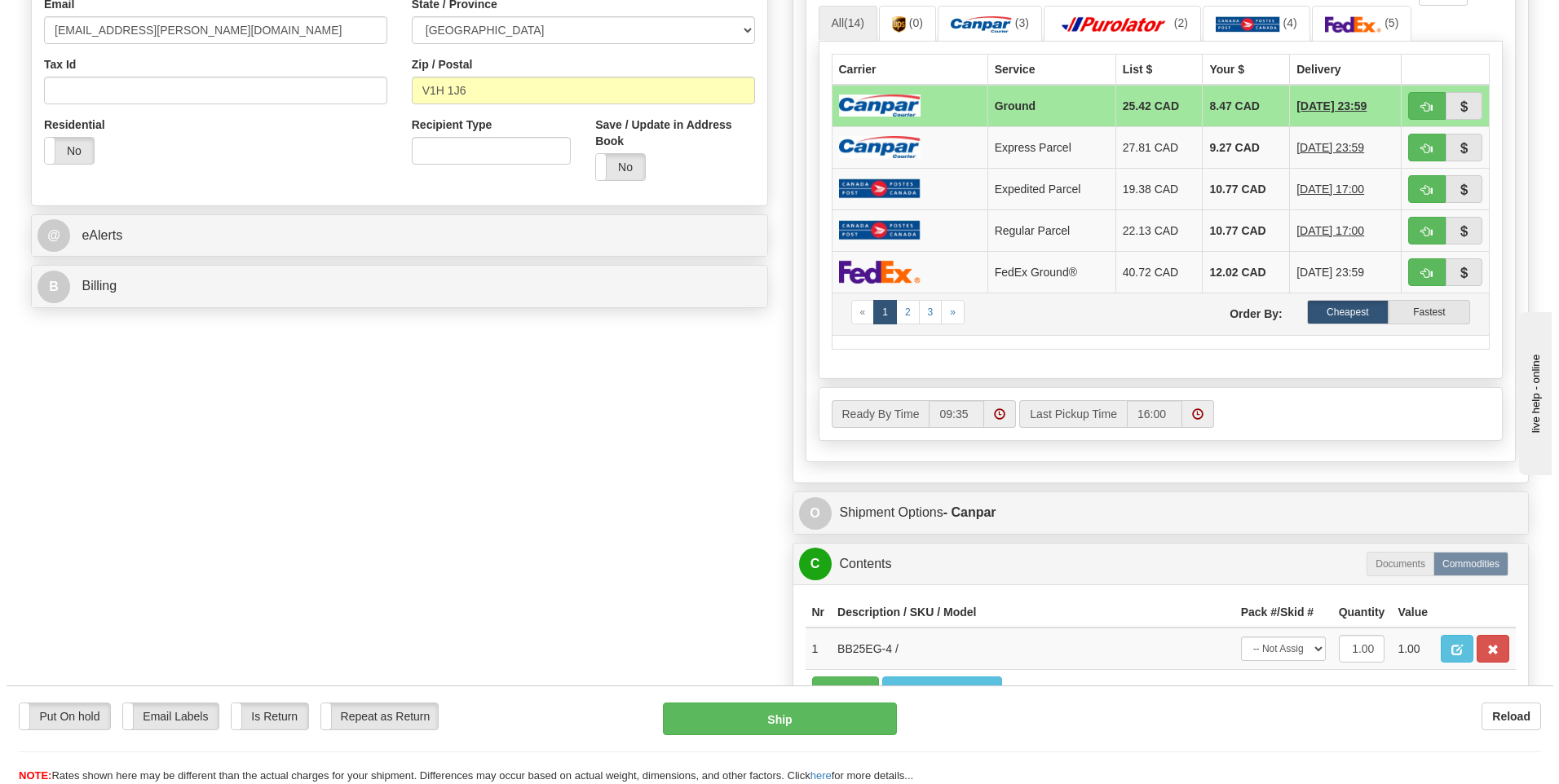
scroll to position [571, 0]
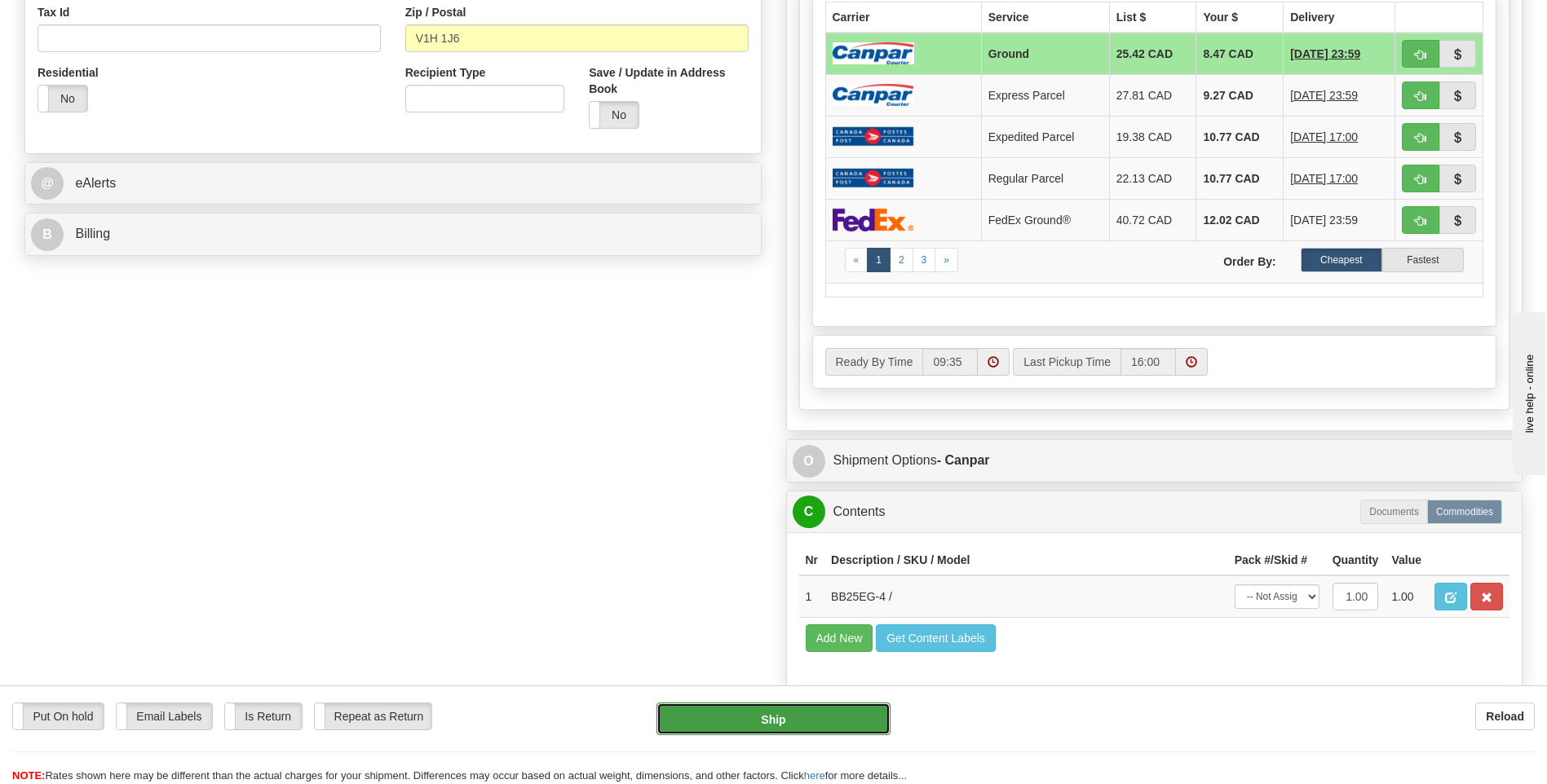
click at [777, 724] on button "Ship" at bounding box center [773, 719] width 234 height 33
type input "1"
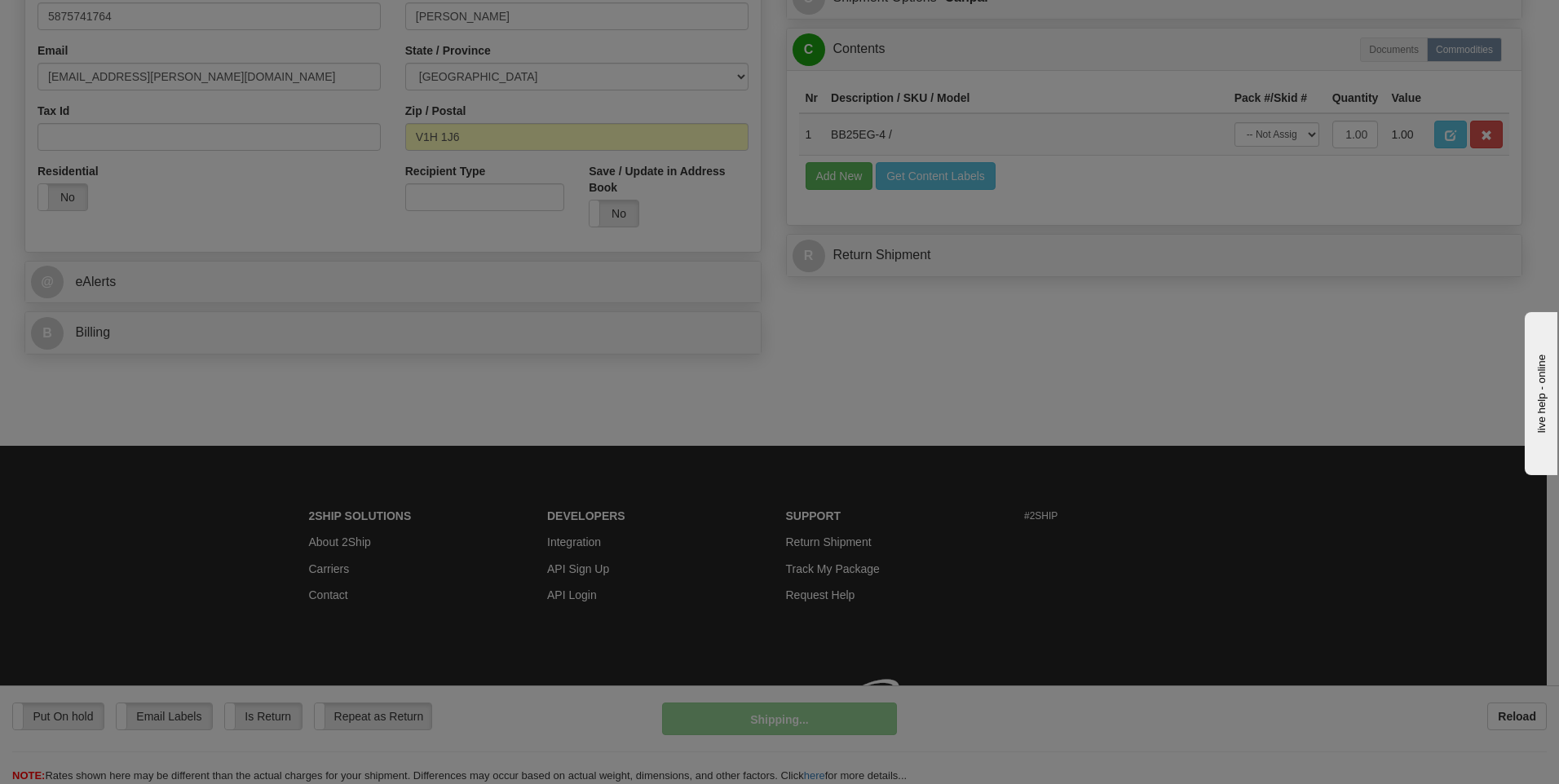
scroll to position [495, 0]
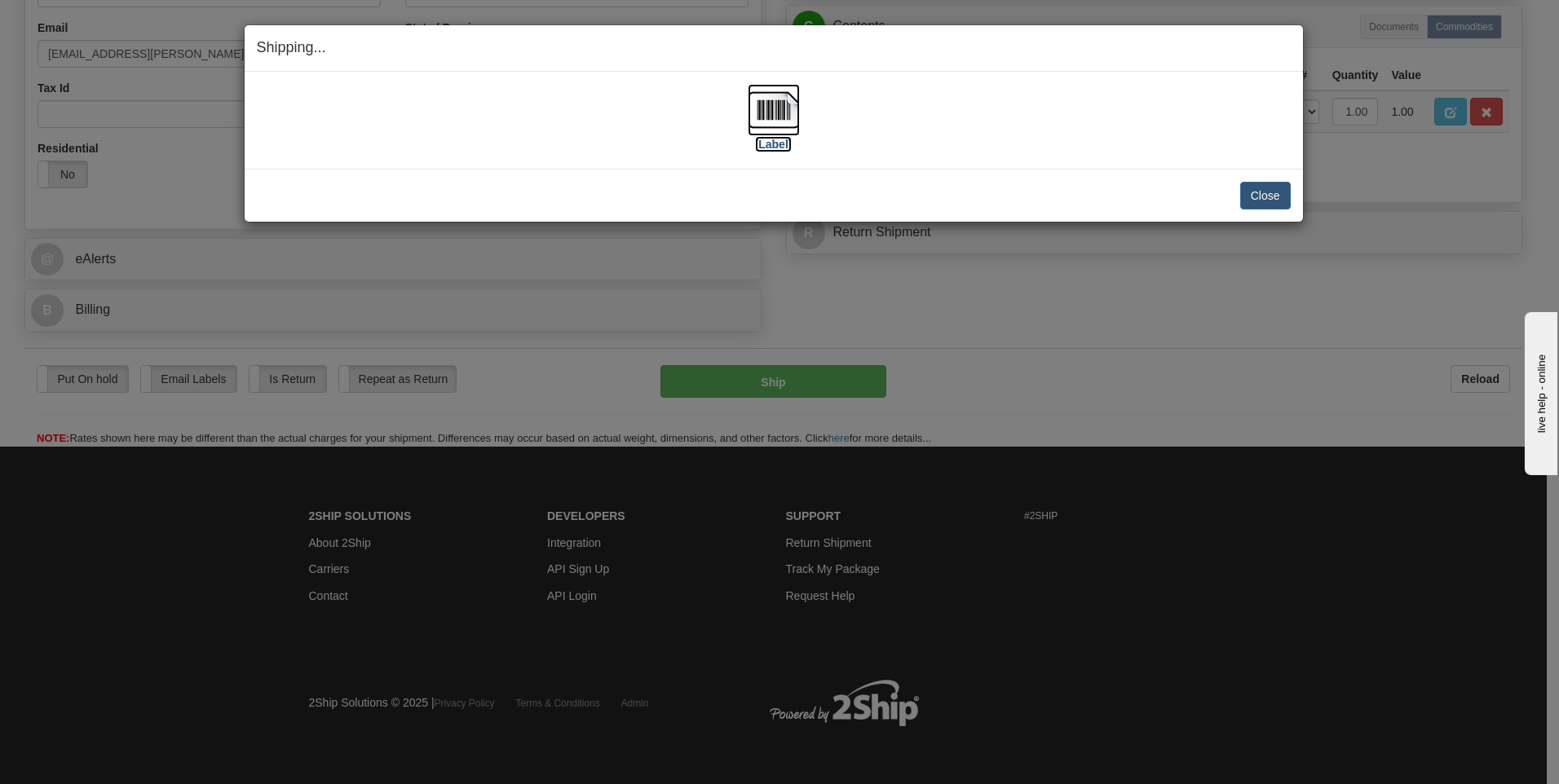
click at [772, 114] on img at bounding box center [774, 110] width 52 height 52
click at [1267, 192] on button "Close" at bounding box center [1266, 196] width 50 height 28
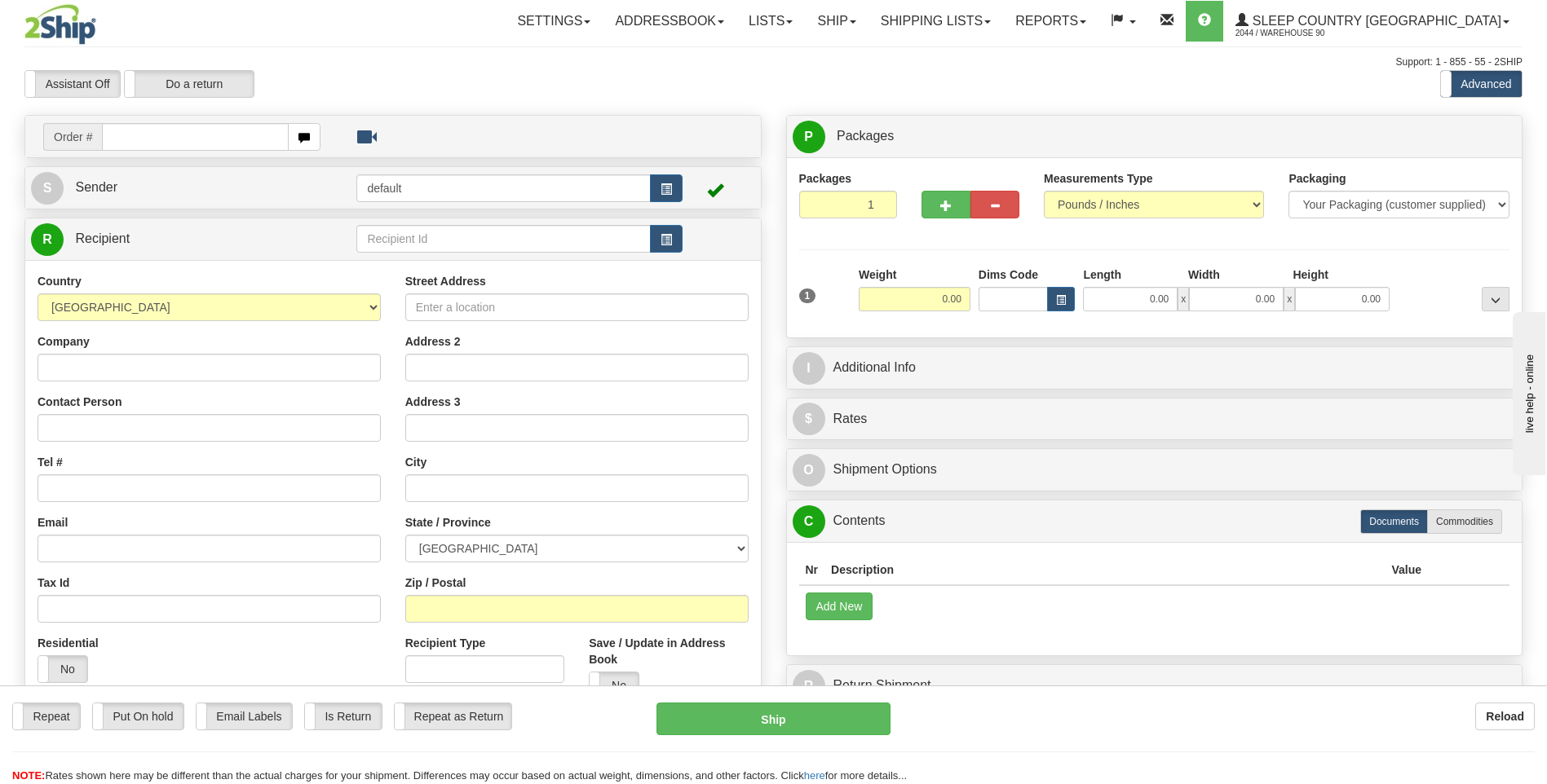
click at [143, 137] on input "text" at bounding box center [194, 137] width 186 height 28
type input "9000I051486"
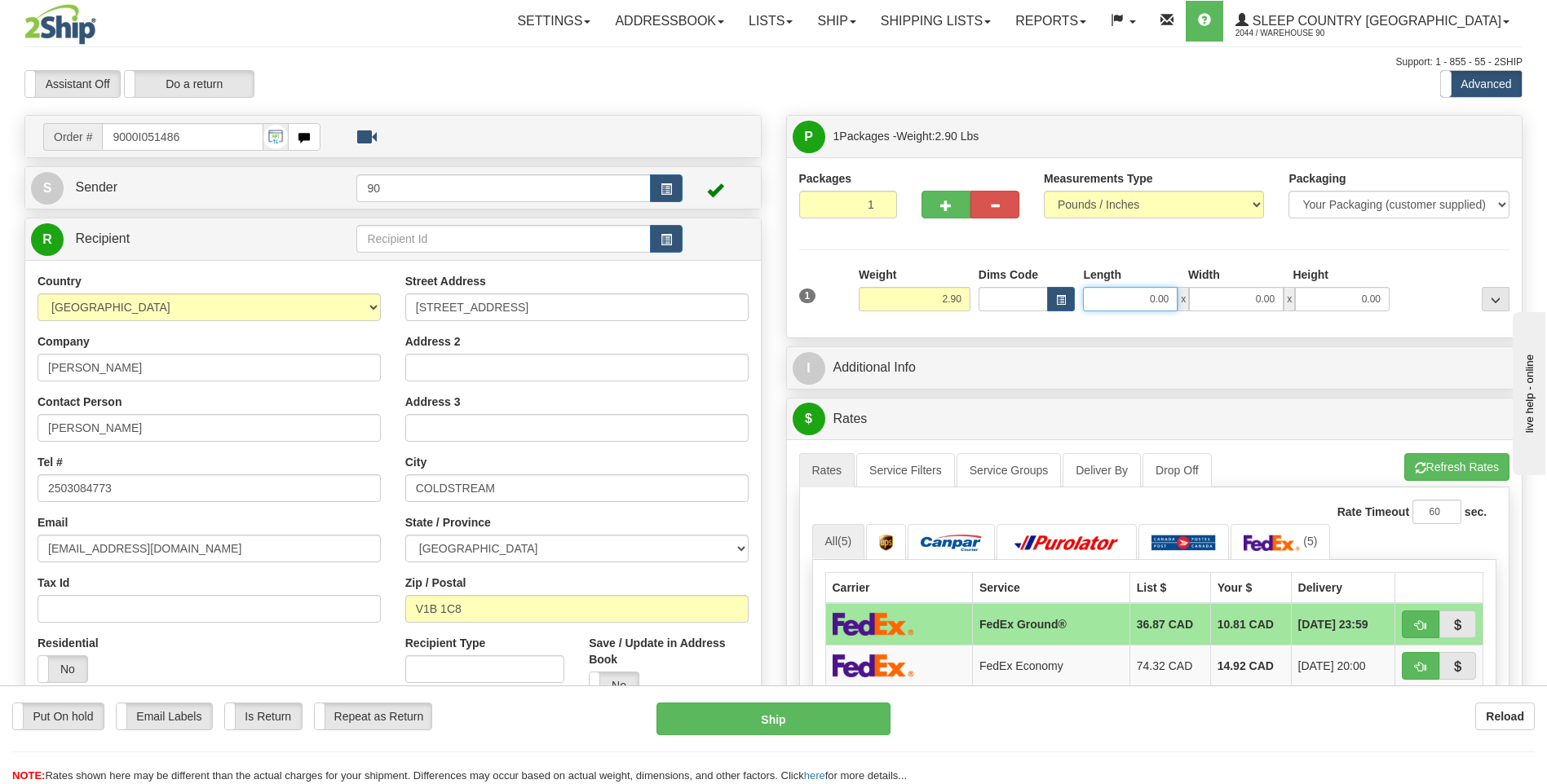
click at [1111, 299] on input "0.00" at bounding box center [1130, 299] width 94 height 24
type input "16.00"
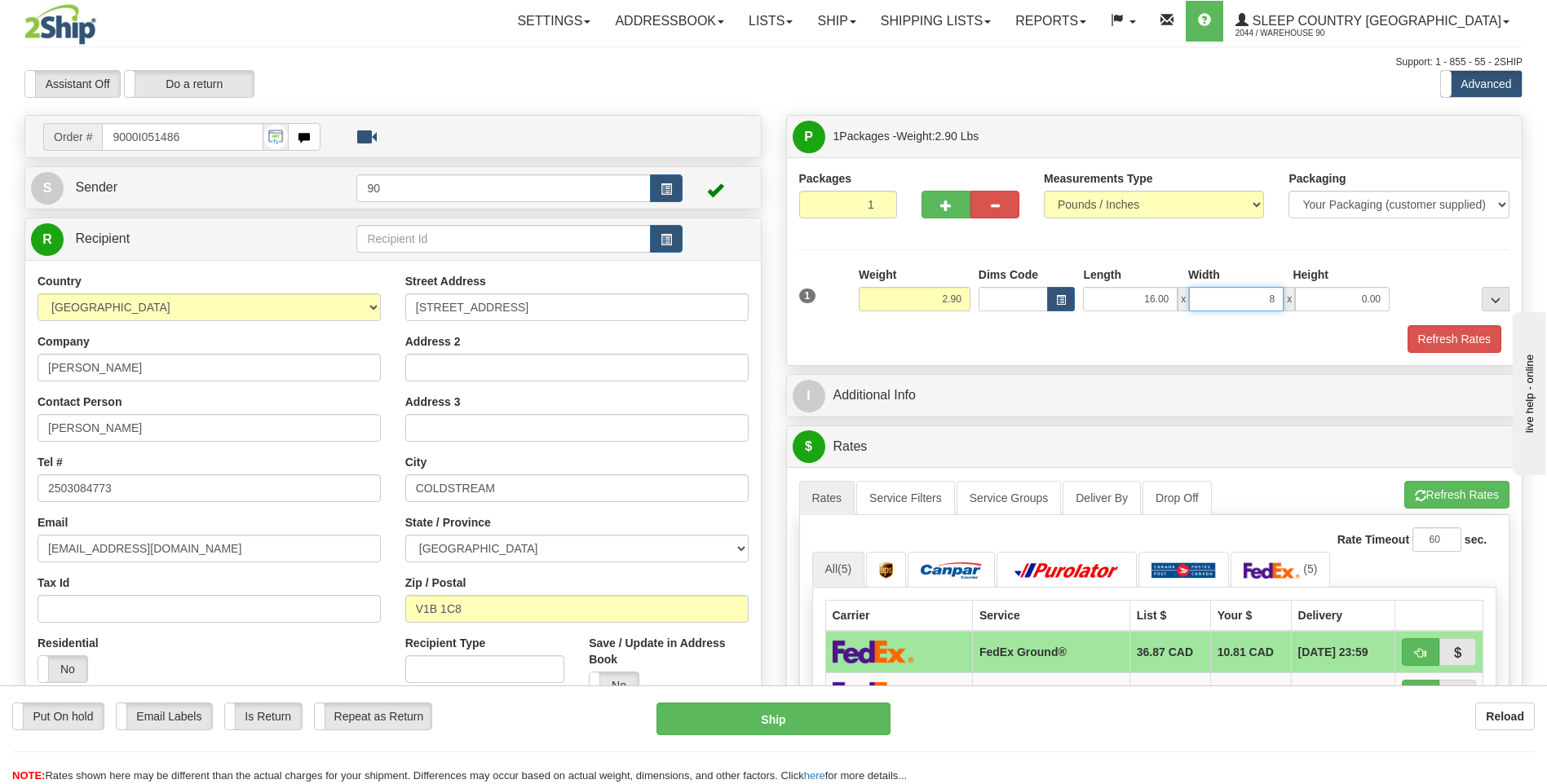
type input "8.00"
click at [1455, 343] on button "Refresh Rates" at bounding box center [1454, 339] width 93 height 28
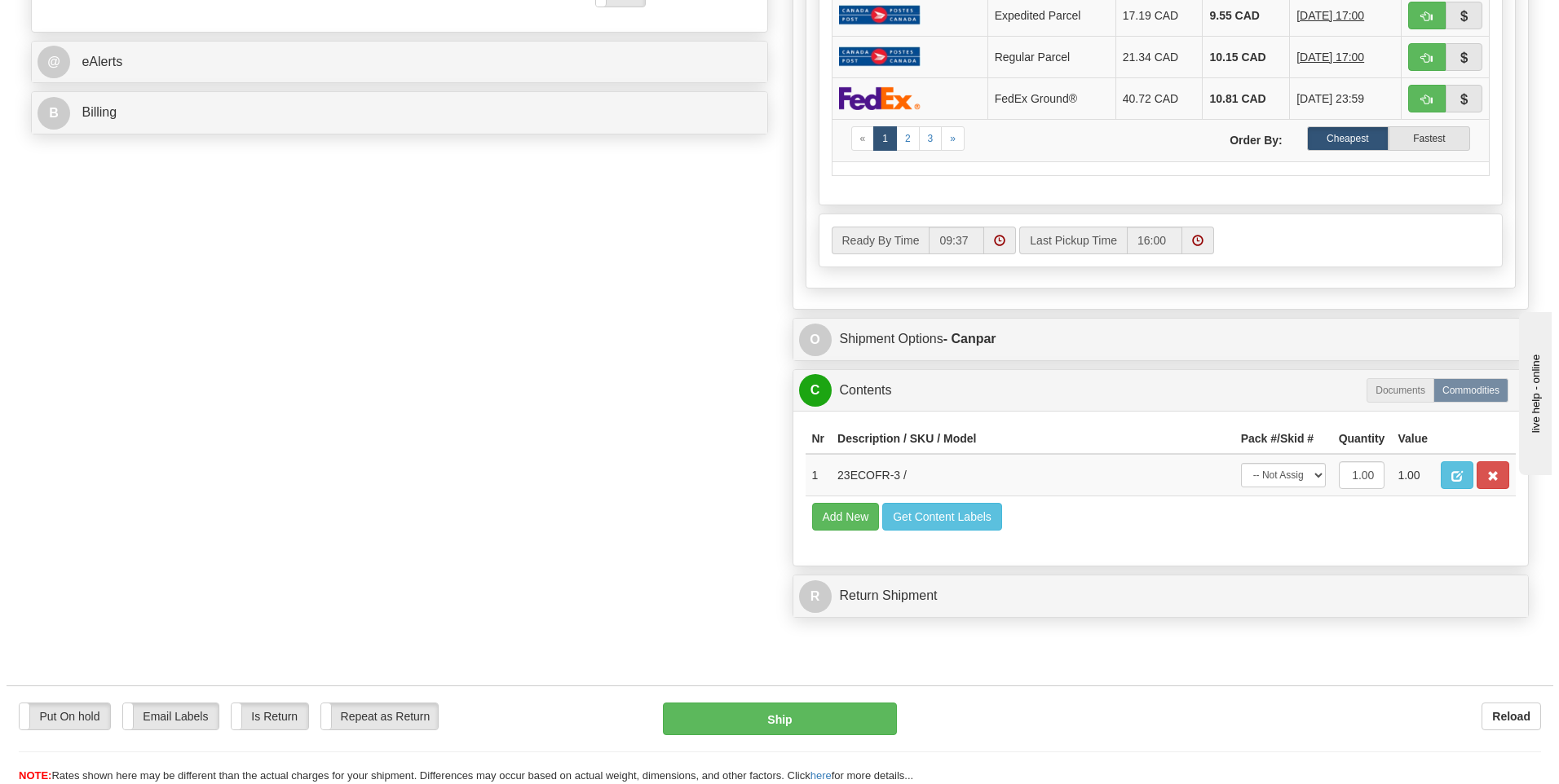
scroll to position [734, 0]
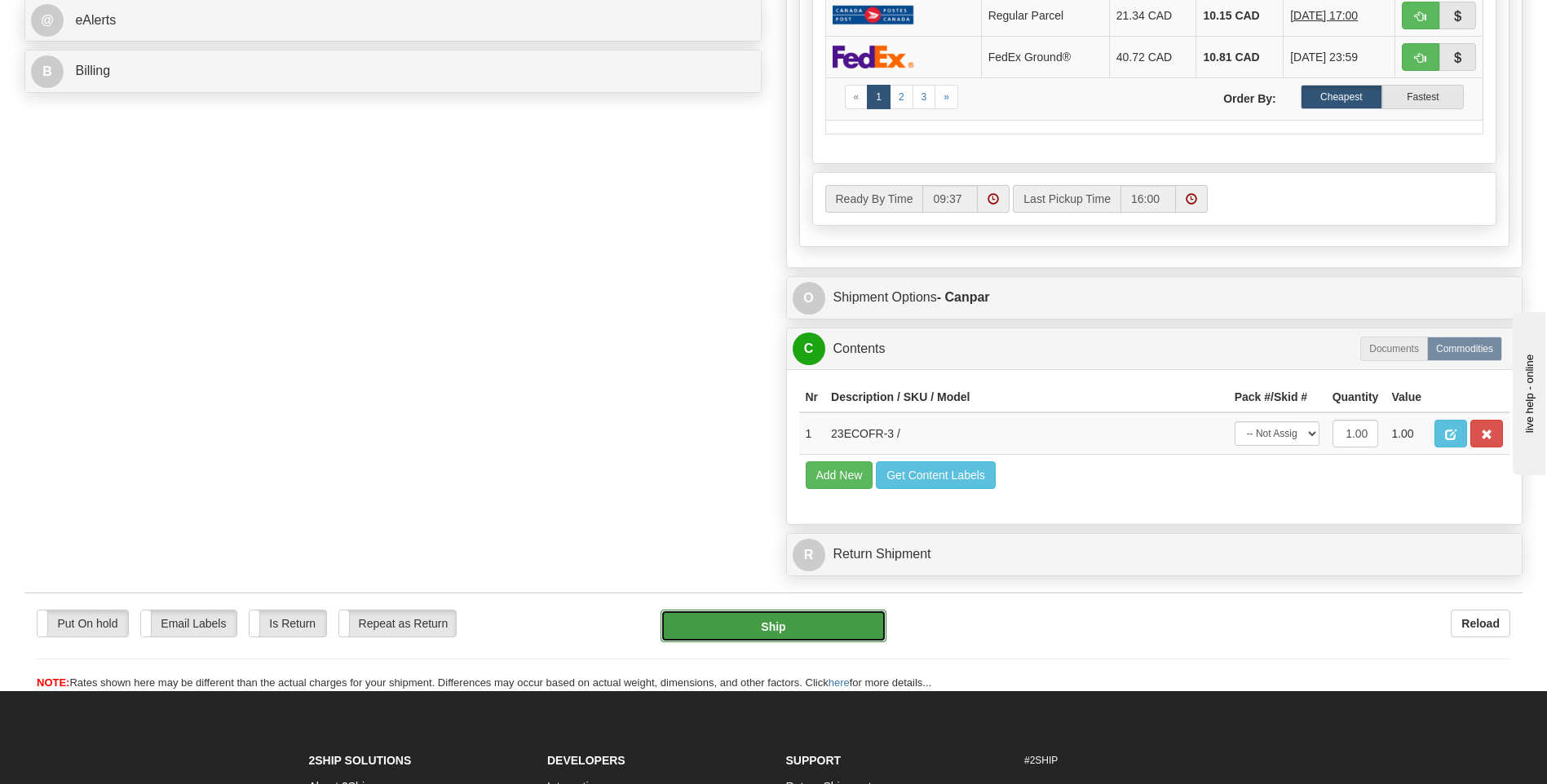
click at [773, 621] on button "Ship" at bounding box center [773, 626] width 225 height 33
type input "1"
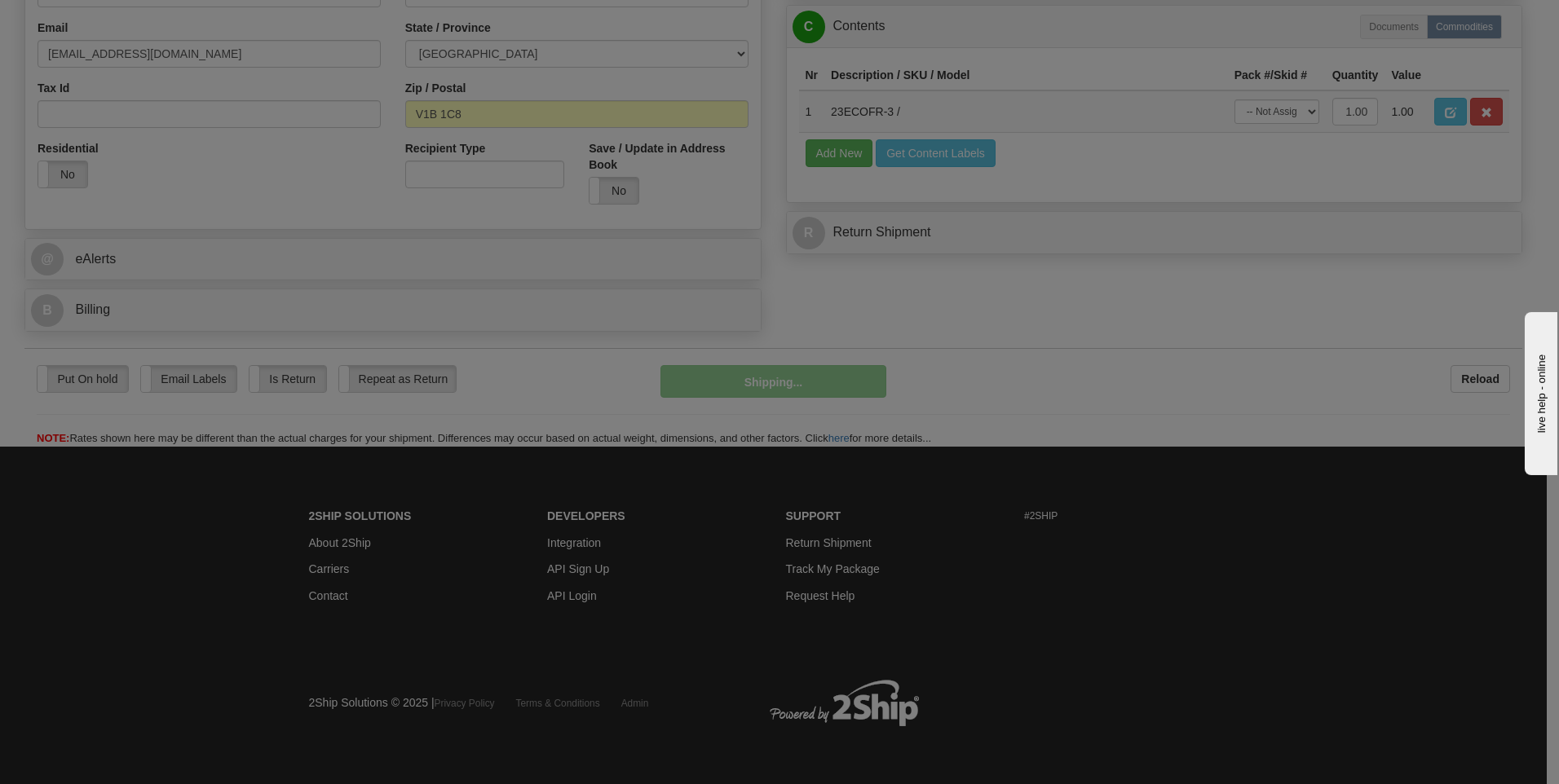
scroll to position [495, 0]
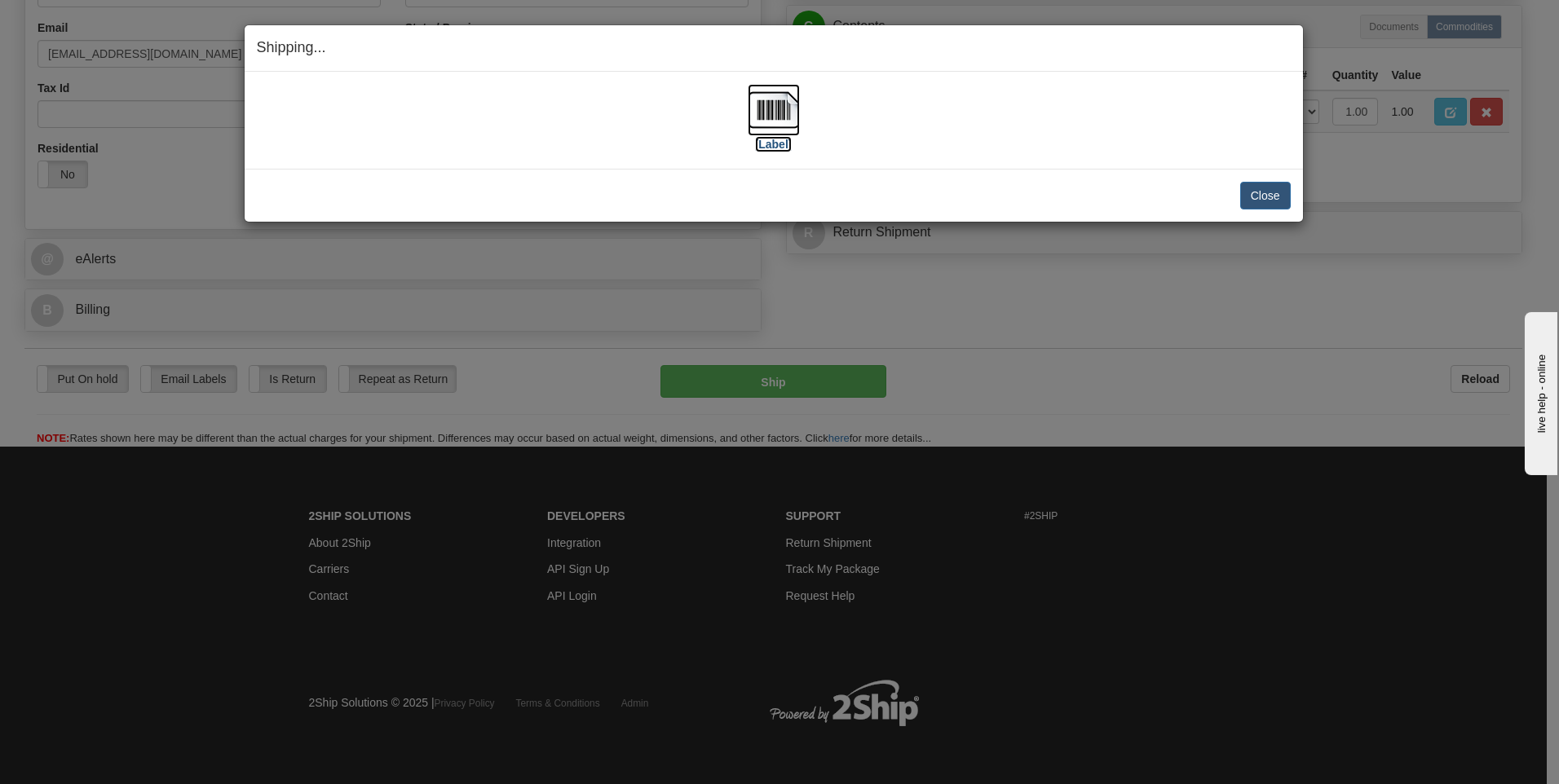
click at [768, 106] on img at bounding box center [774, 110] width 52 height 52
click at [1263, 196] on button "Close" at bounding box center [1266, 196] width 50 height 28
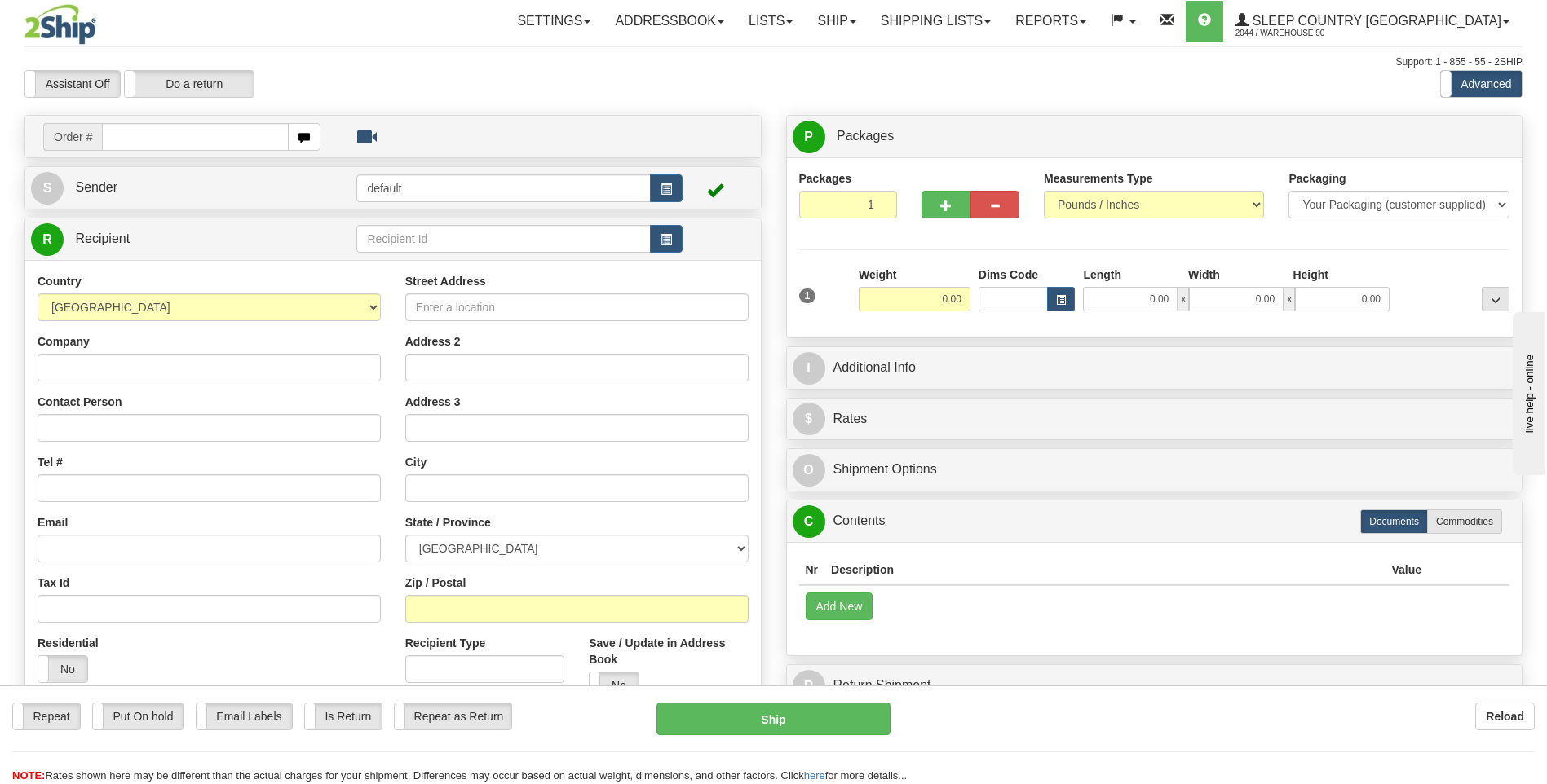
click at [119, 132] on input "text" at bounding box center [194, 137] width 186 height 28
type input "9000I053412"
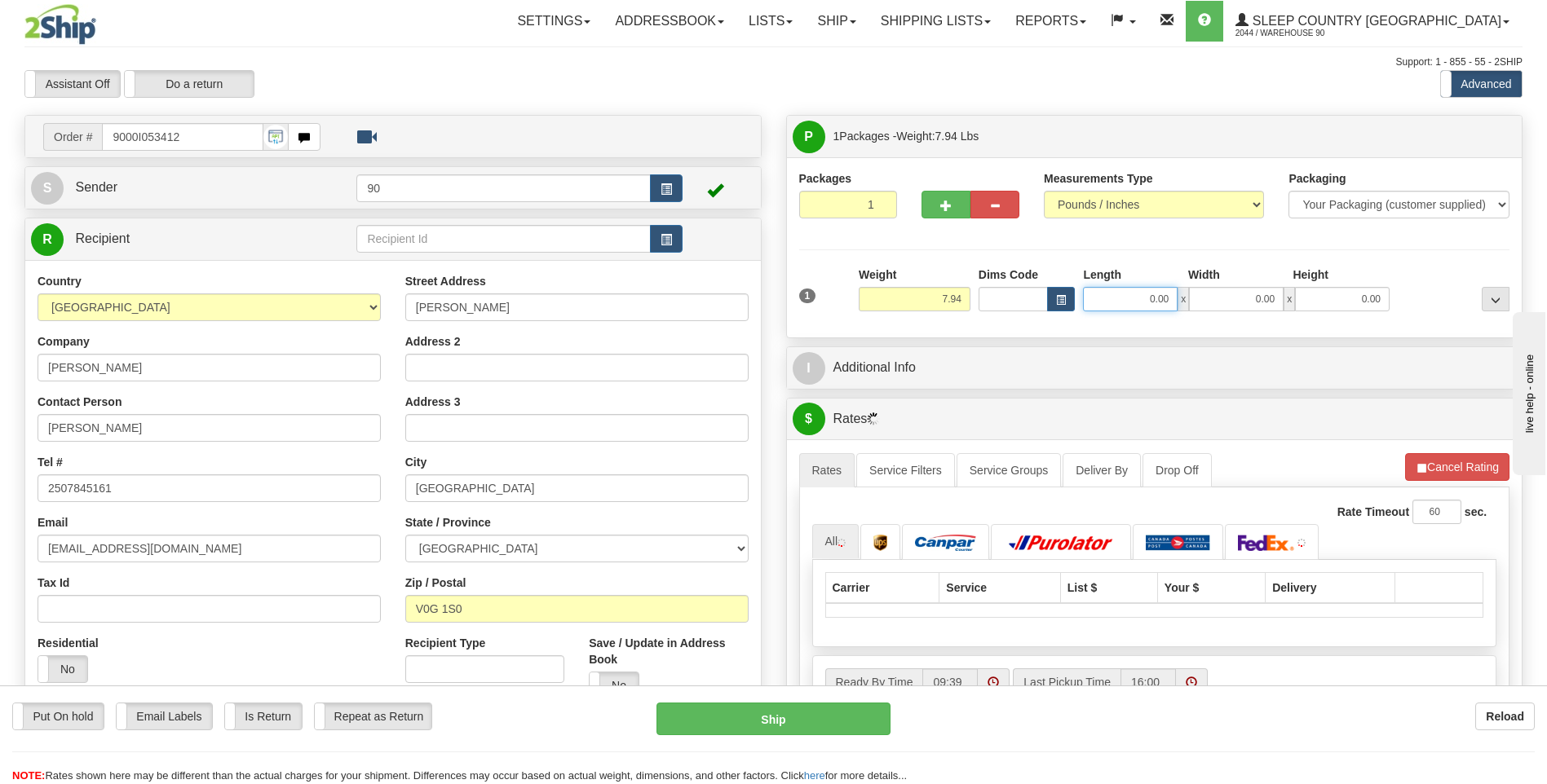
click at [1137, 294] on input "0.00" at bounding box center [1130, 299] width 94 height 24
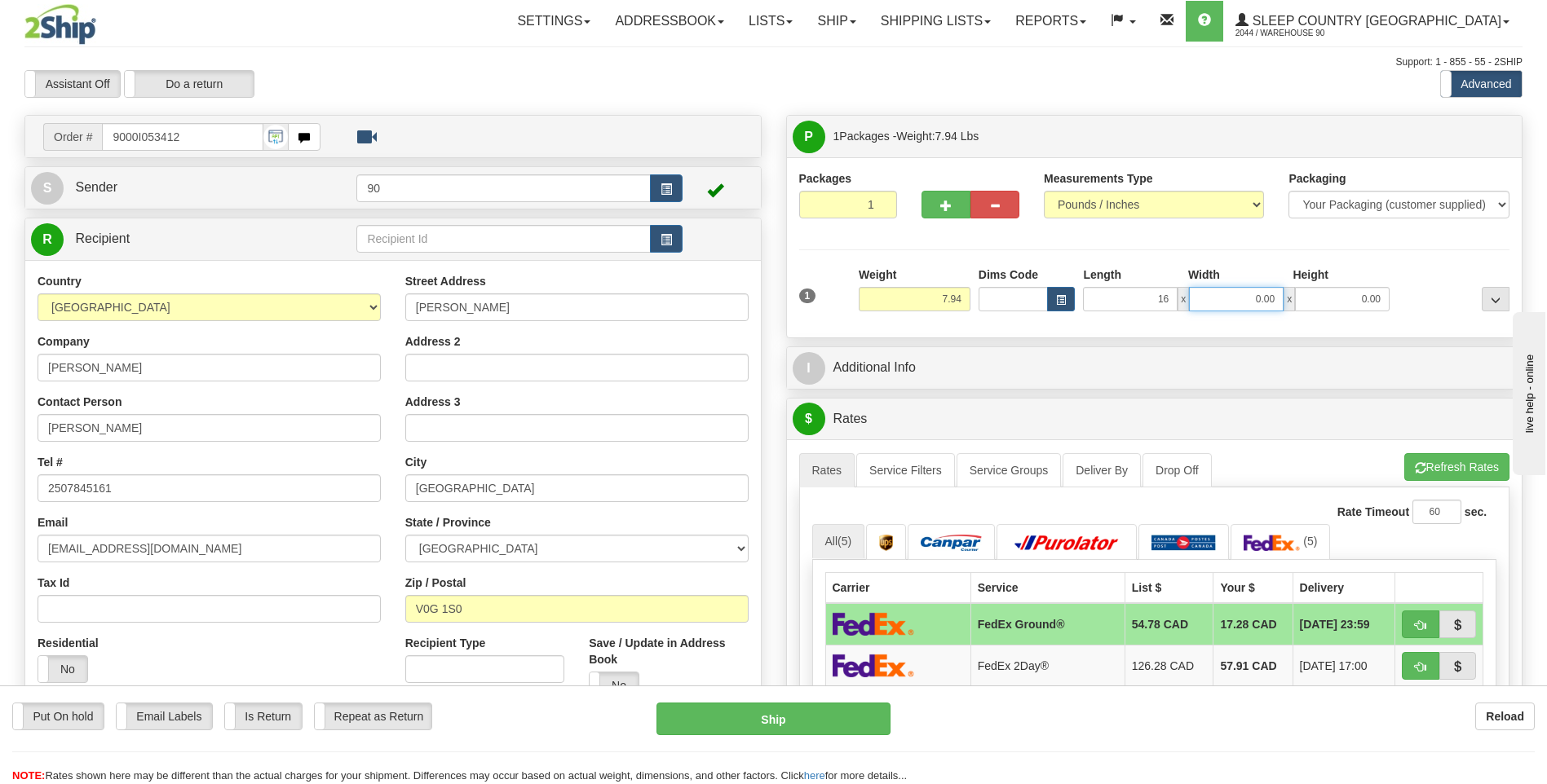
type input "16.00"
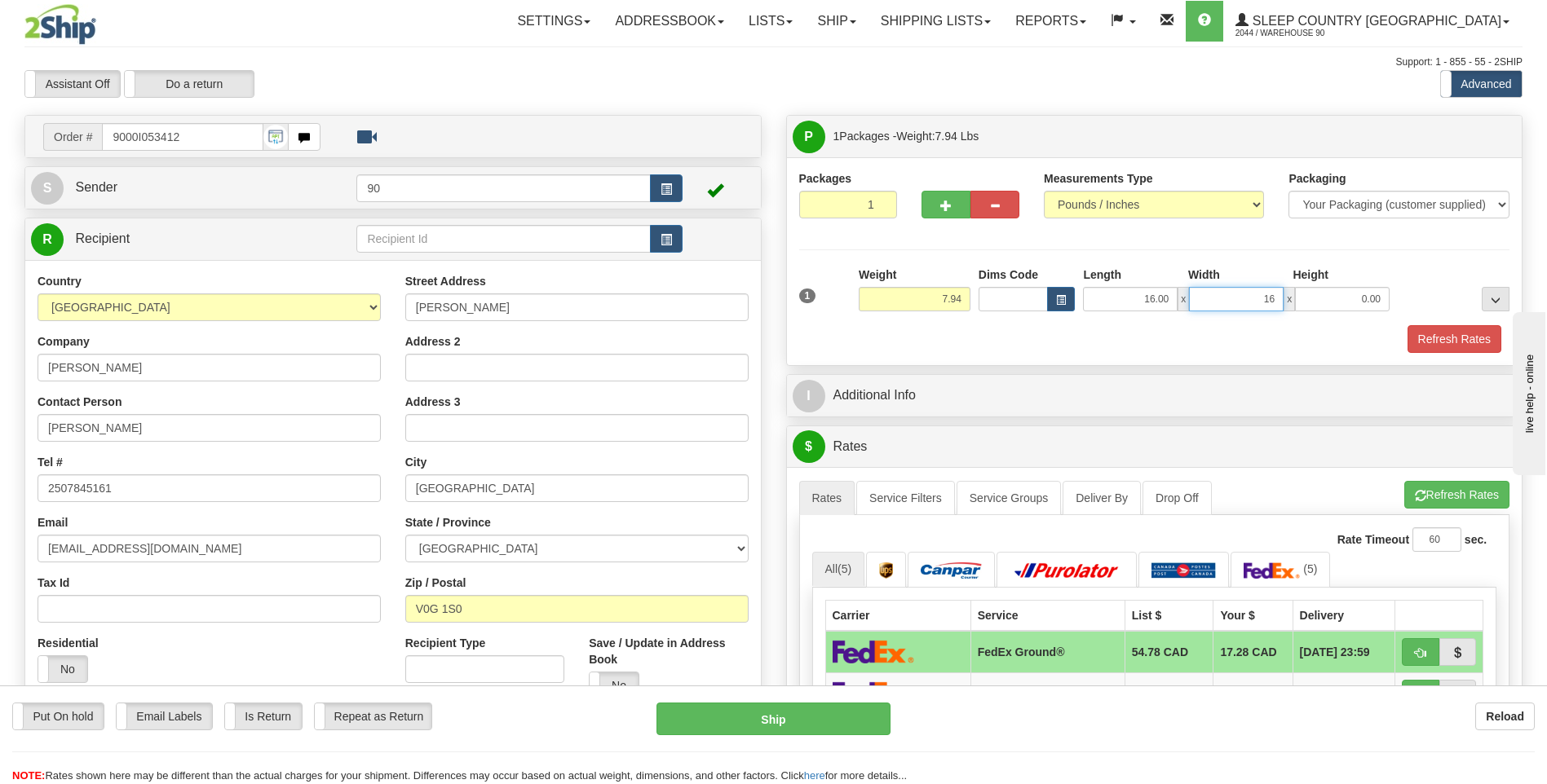
type input "16.00"
type input "8.00"
click at [1448, 342] on button "Refresh Rates" at bounding box center [1454, 339] width 93 height 28
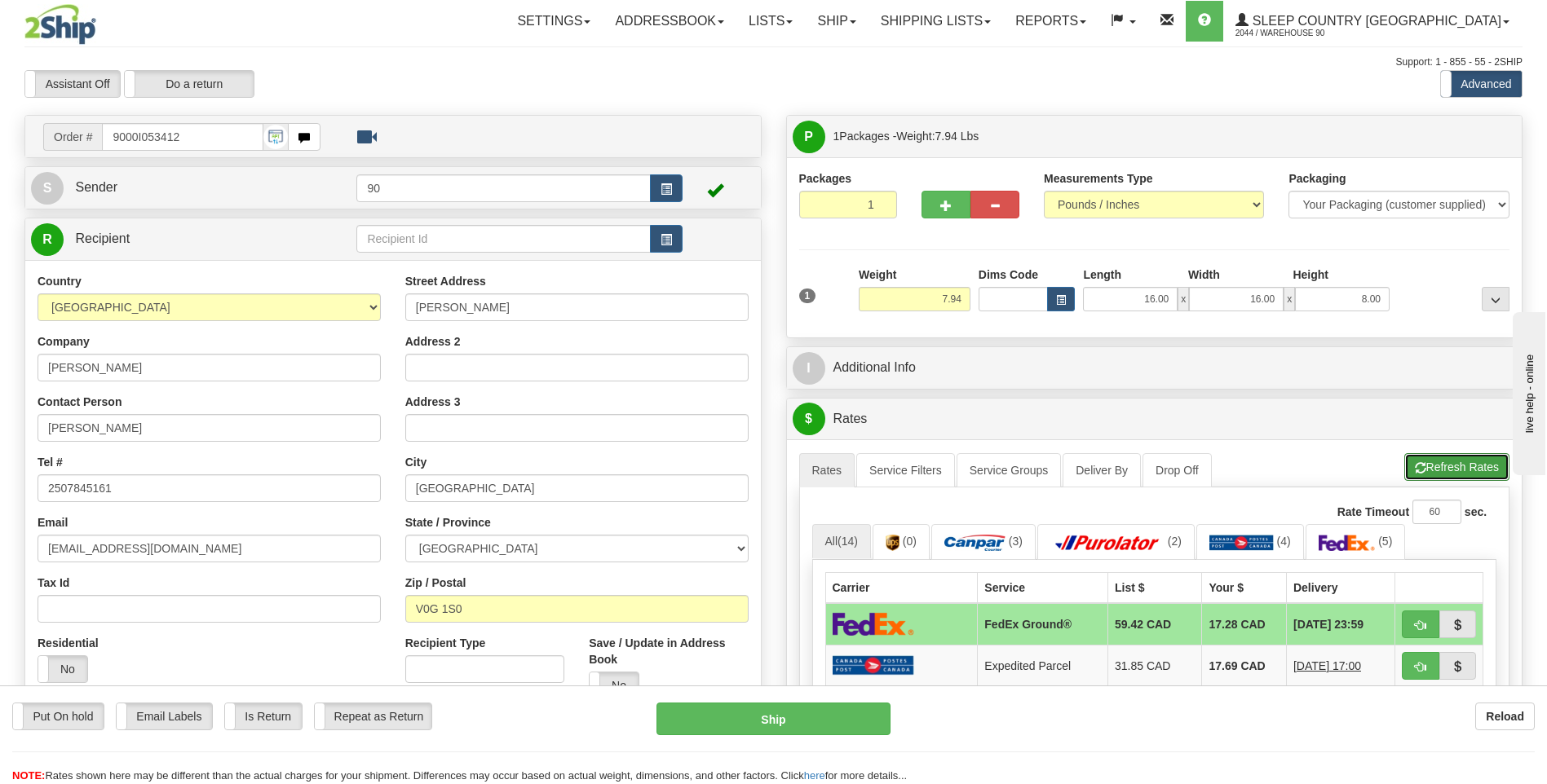
click at [1436, 468] on button "Refresh Rates" at bounding box center [1456, 467] width 106 height 28
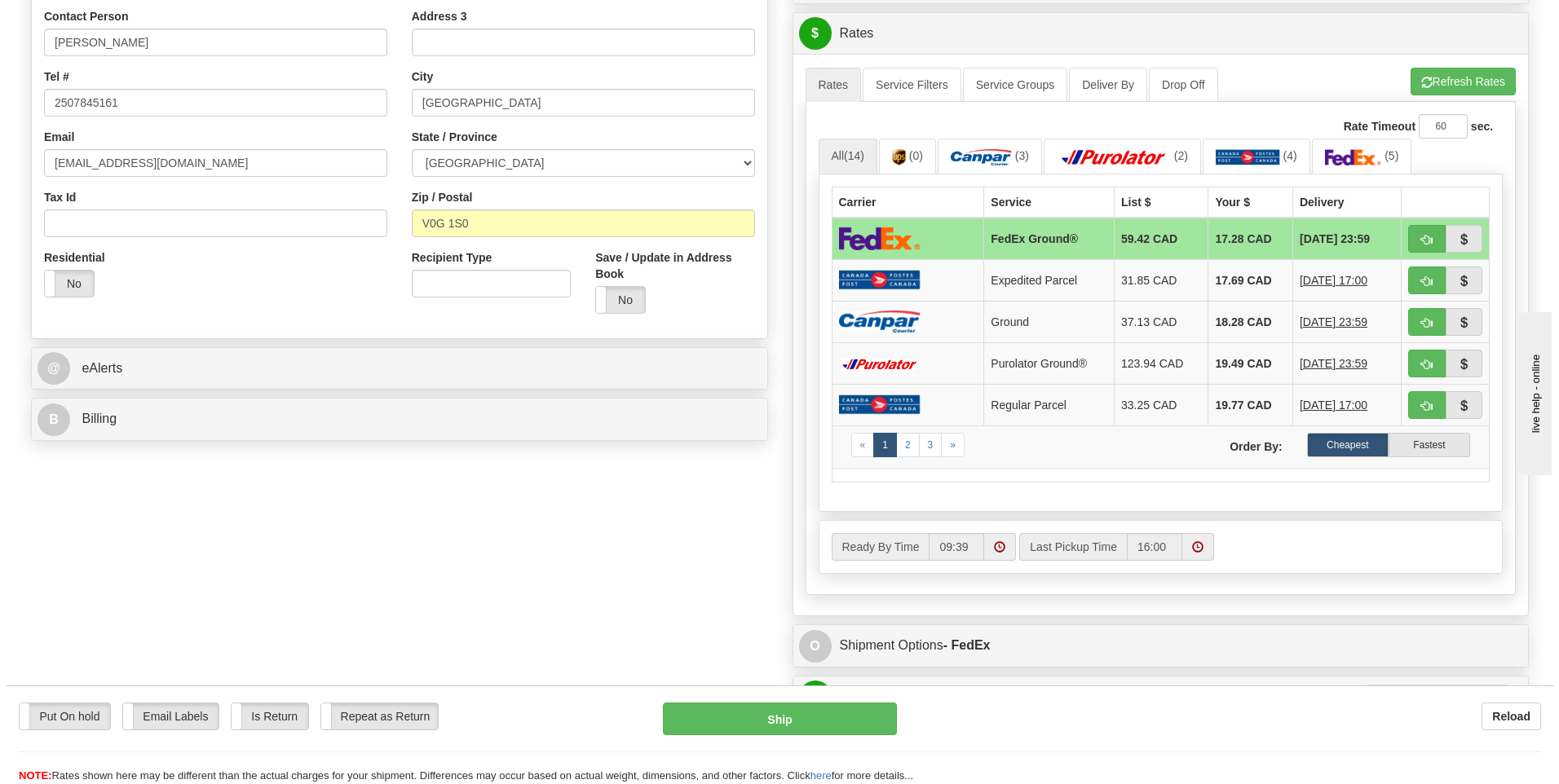
scroll to position [407, 0]
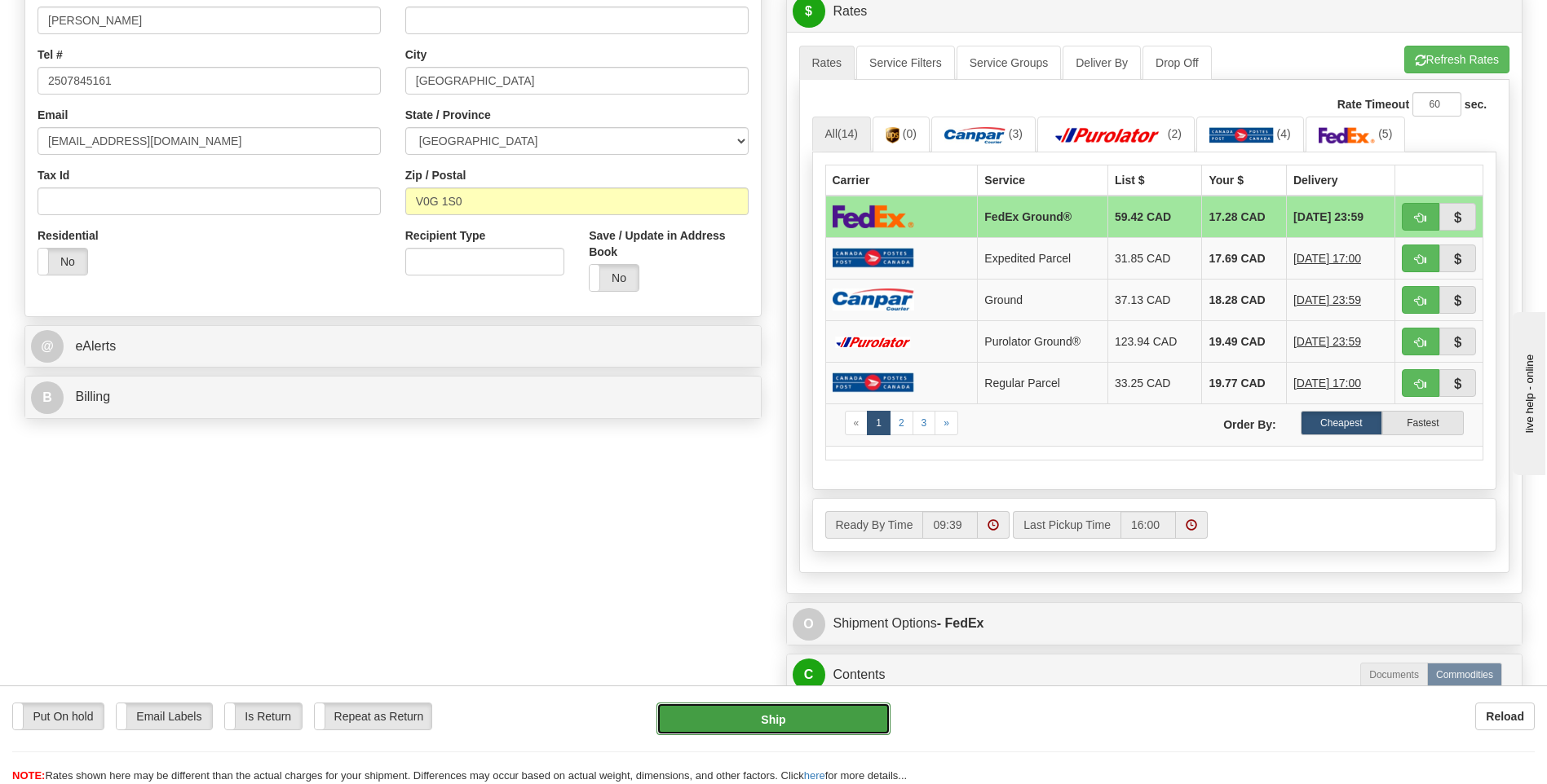
click at [776, 723] on button "Ship" at bounding box center [773, 719] width 234 height 33
type input "92"
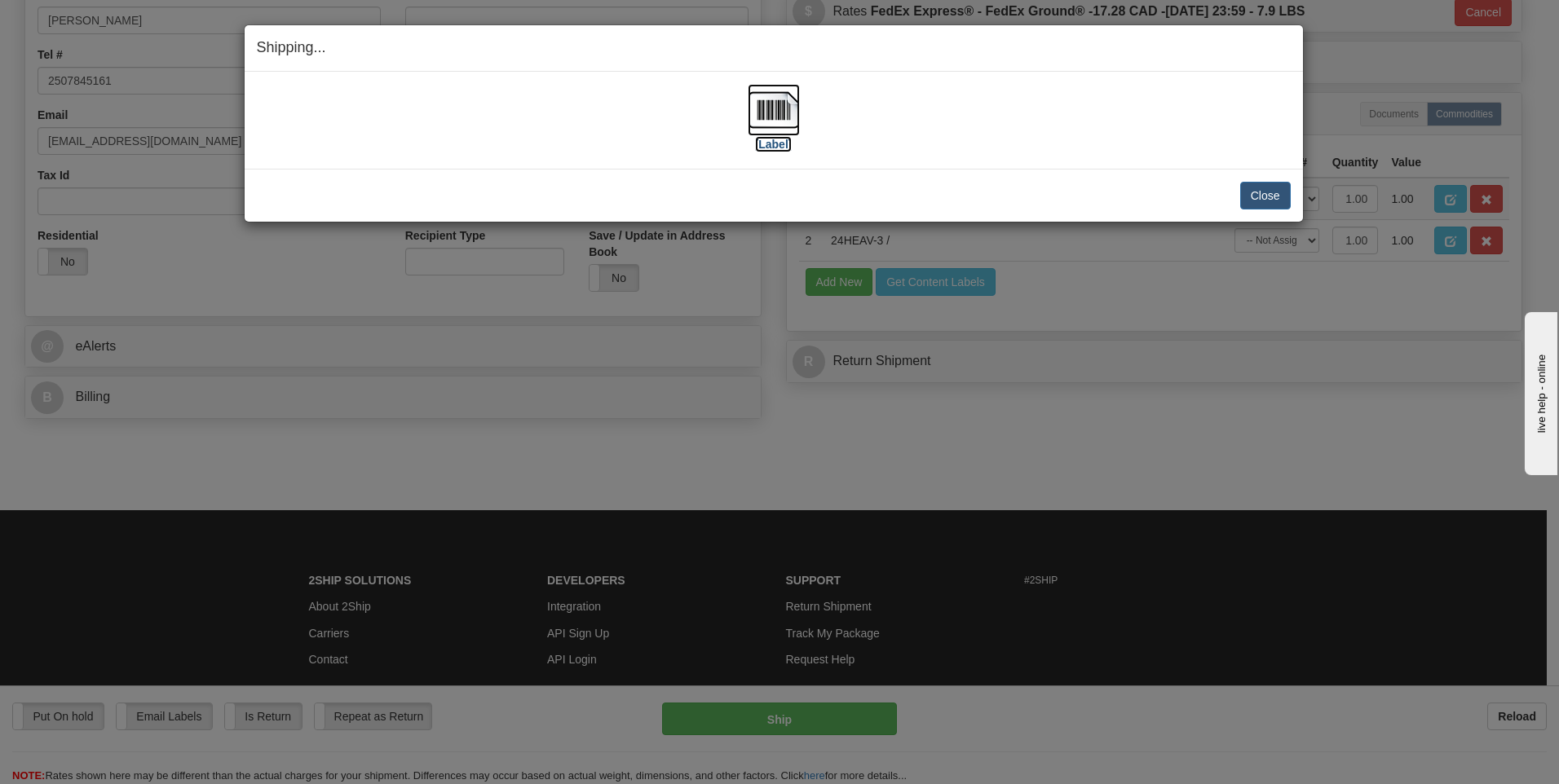
click at [775, 120] on img at bounding box center [774, 110] width 52 height 52
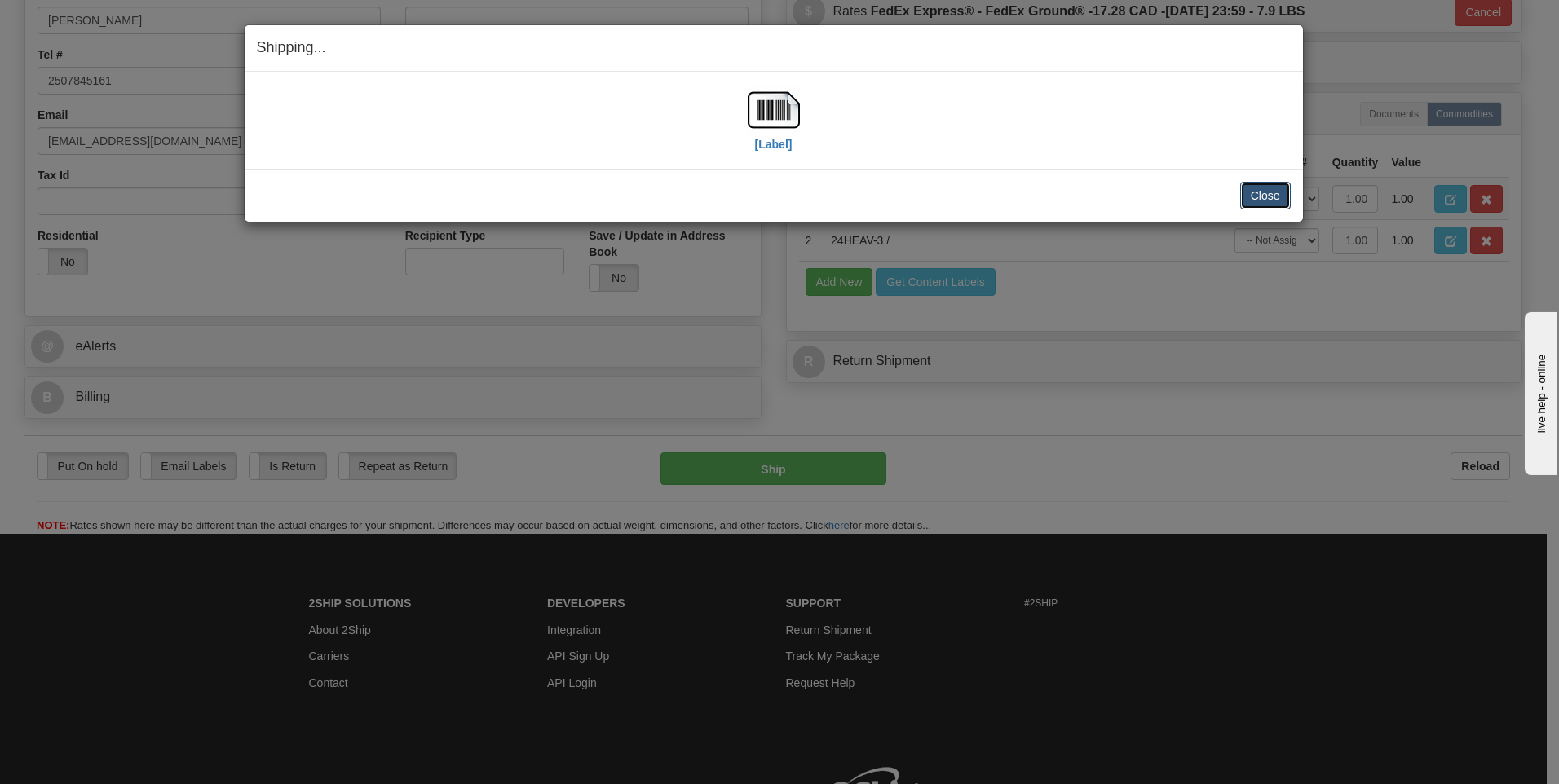
click at [1266, 185] on button "Close" at bounding box center [1266, 196] width 50 height 28
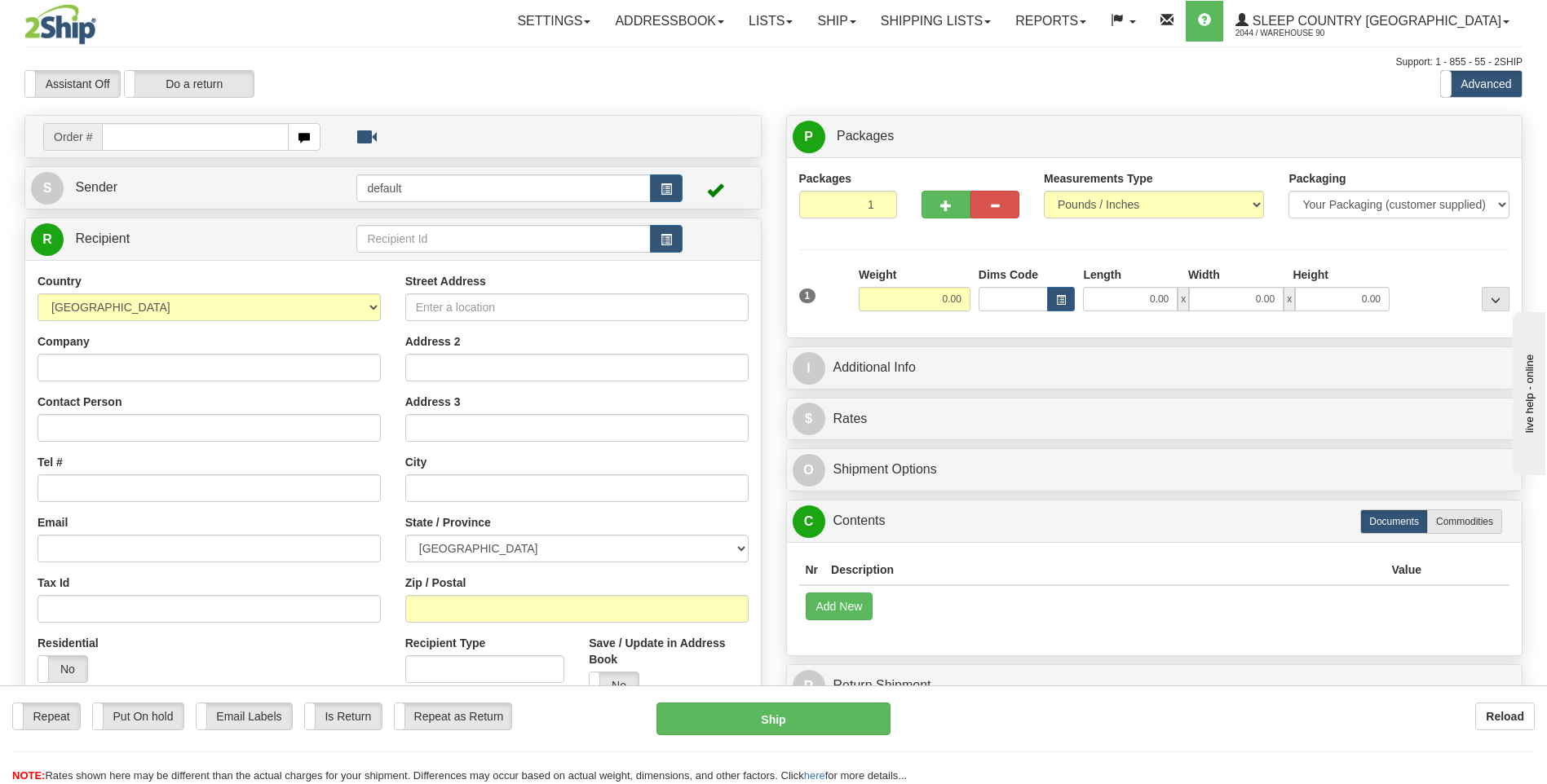
click at [124, 135] on input "text" at bounding box center [194, 137] width 186 height 28
type input "9000I053438"
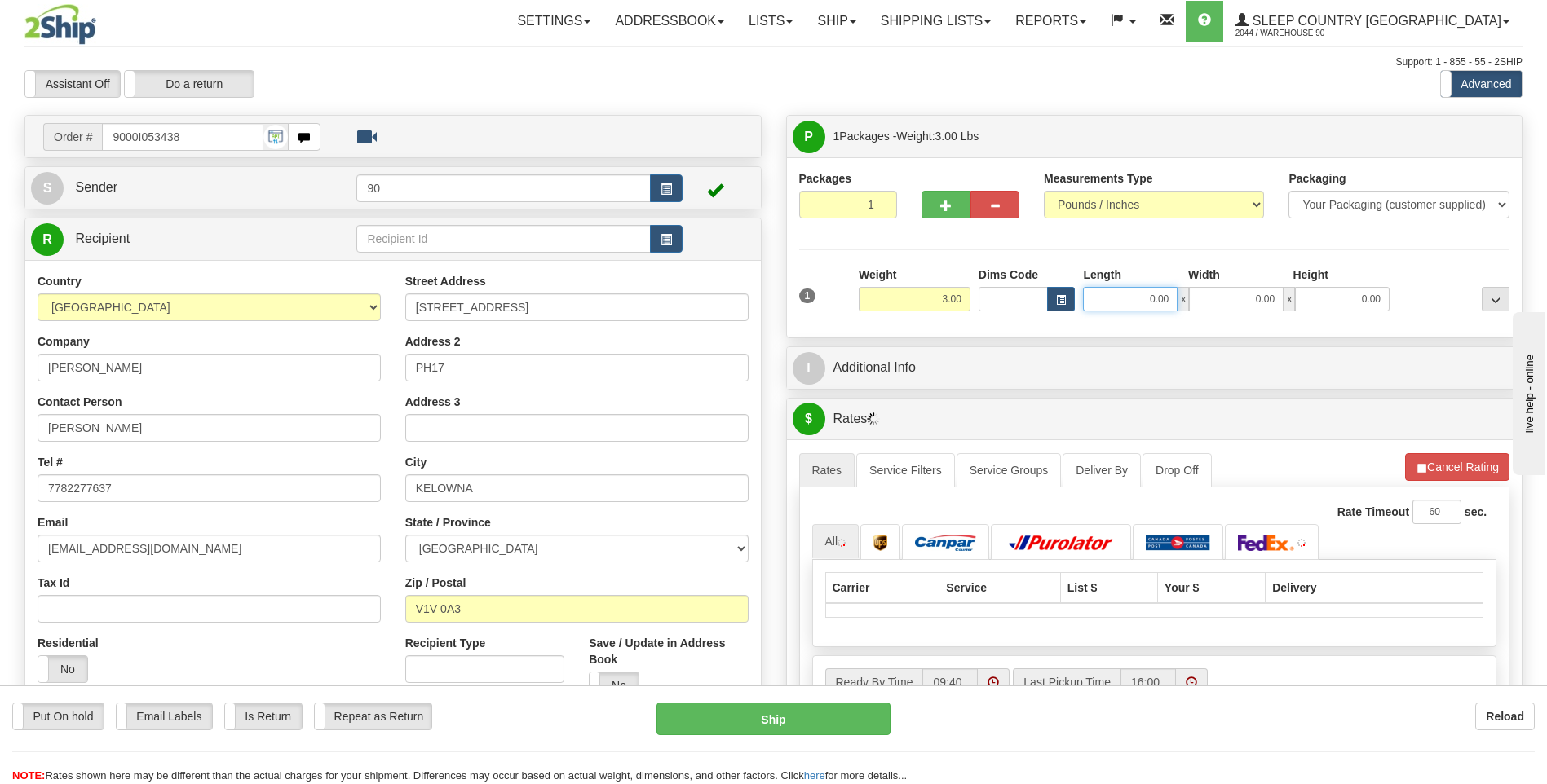
click at [1124, 297] on input "0.00" at bounding box center [1130, 299] width 94 height 24
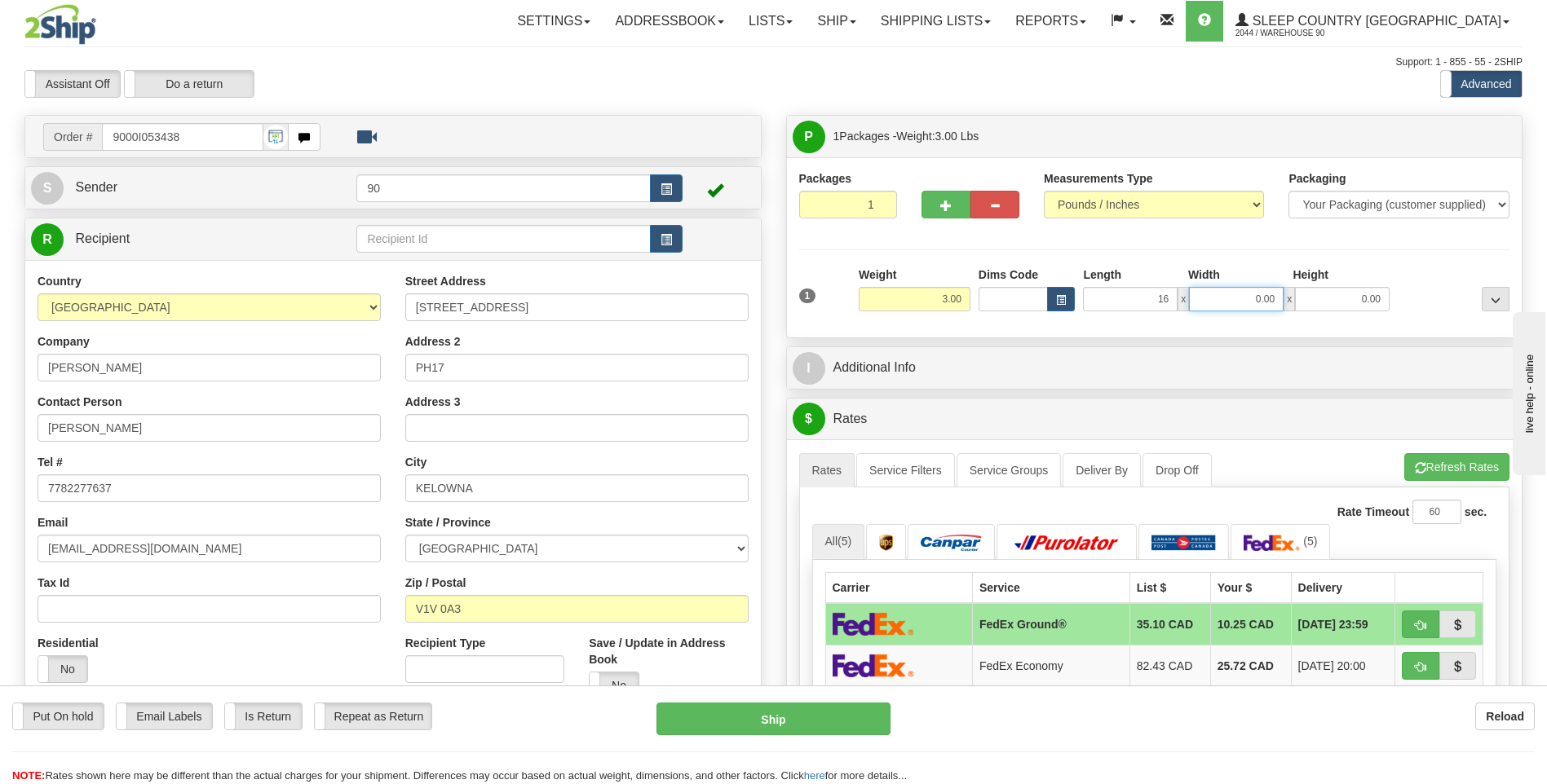
type input "16.00"
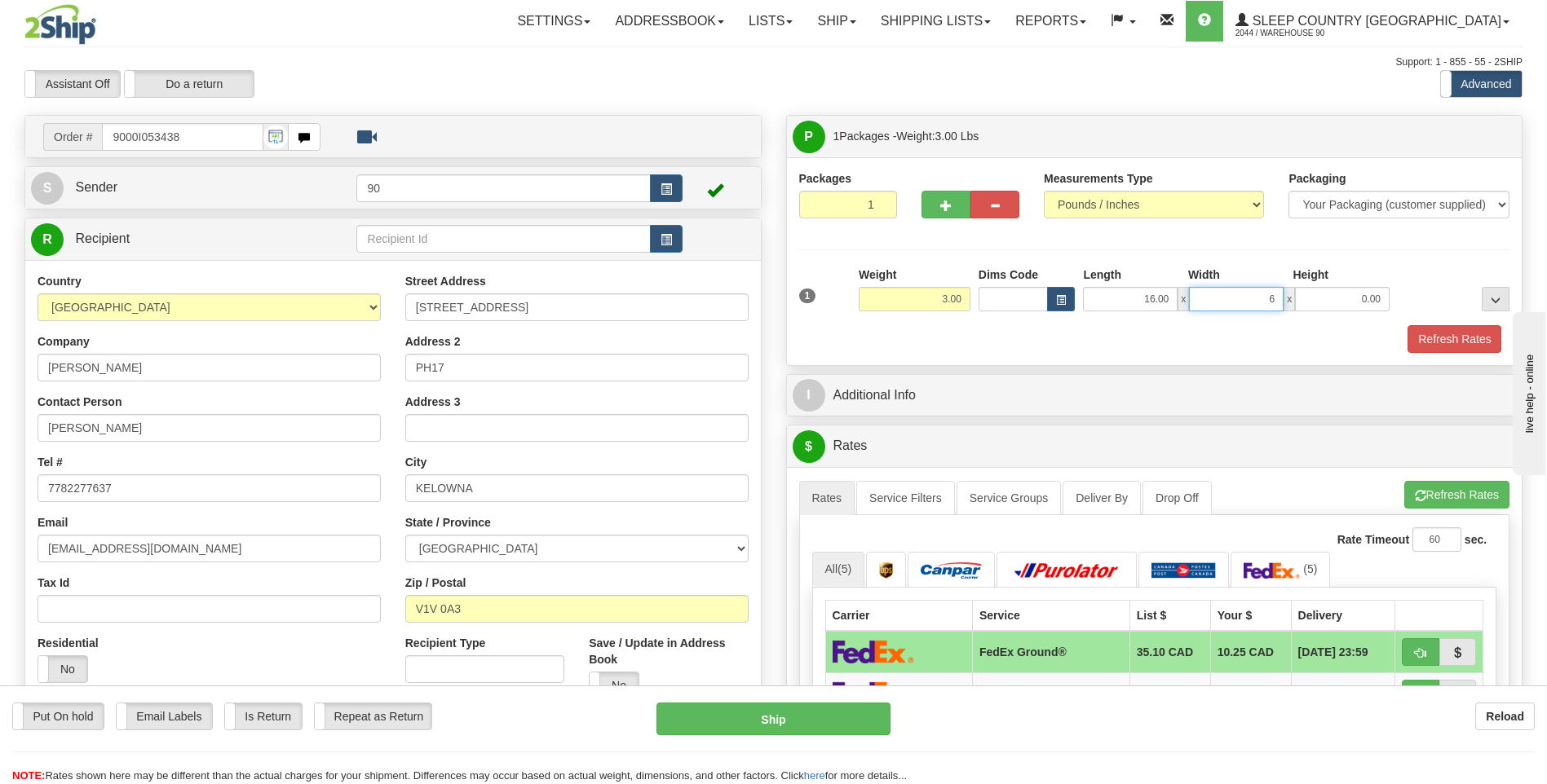
type input "6.00"
click at [1436, 344] on button "Refresh Rates" at bounding box center [1454, 339] width 93 height 28
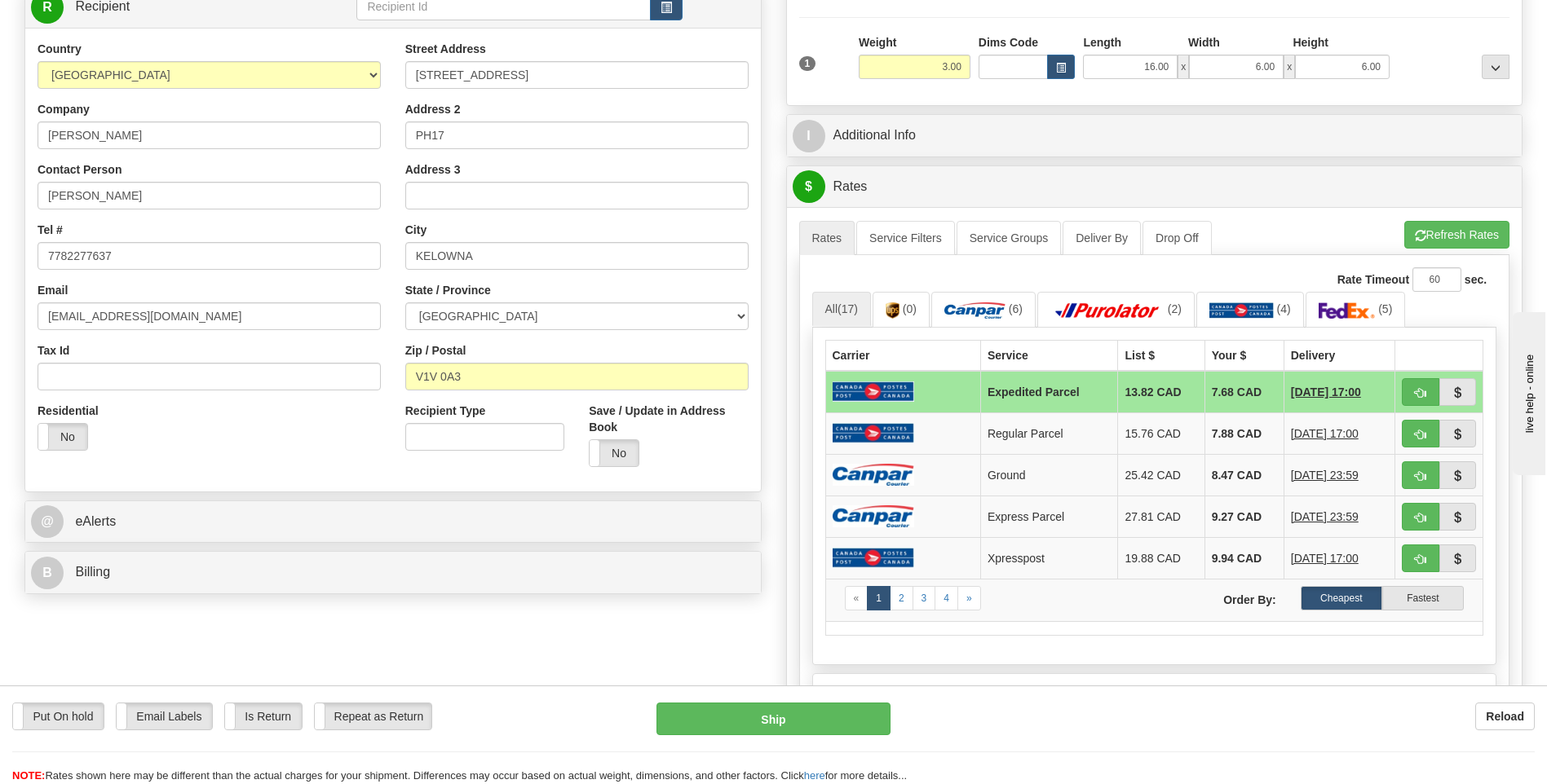
scroll to position [81, 0]
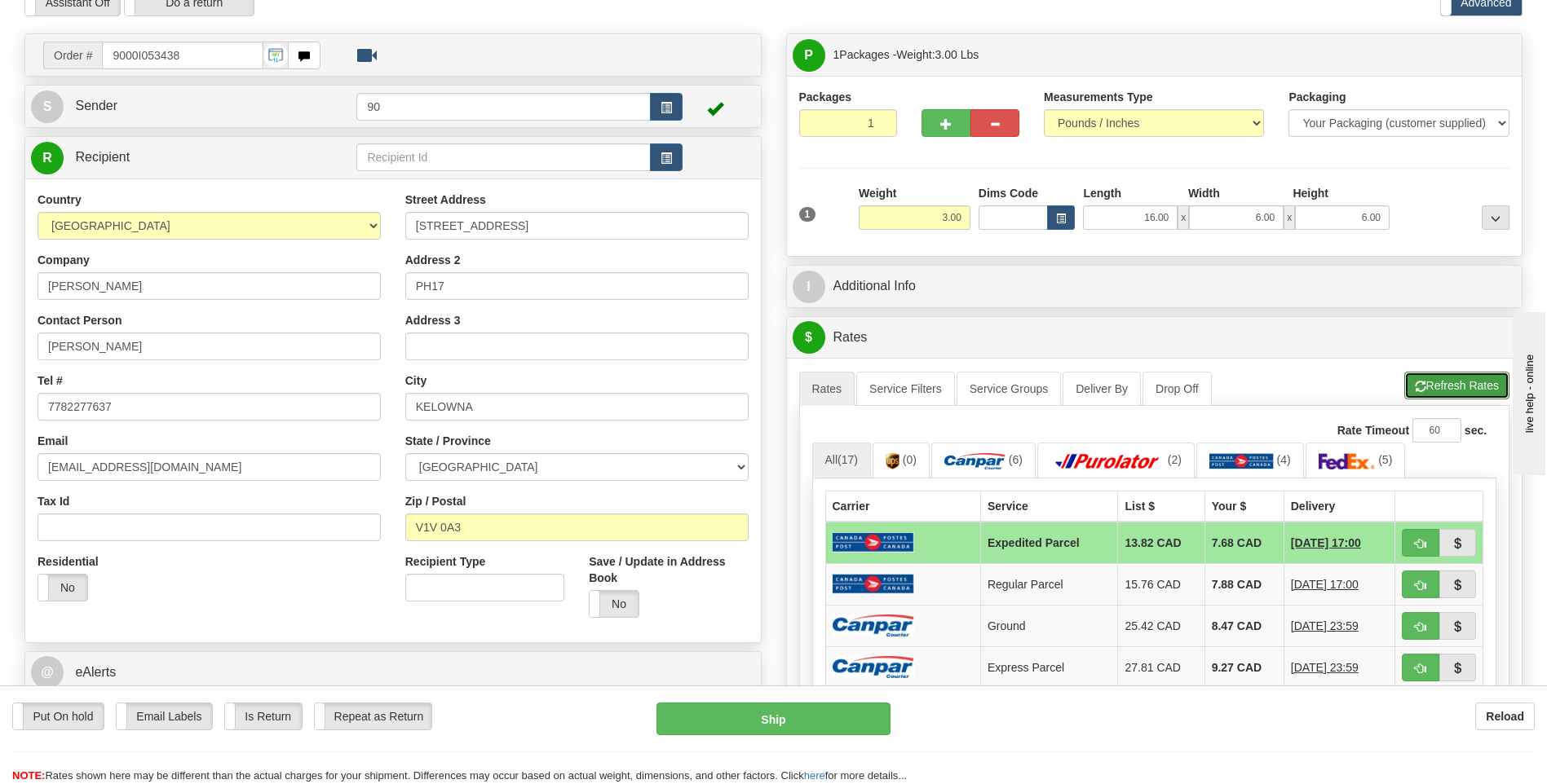
click at [1463, 390] on button "Refresh Rates" at bounding box center [1456, 386] width 106 height 28
click at [1037, 623] on td "Ground" at bounding box center [1049, 625] width 137 height 41
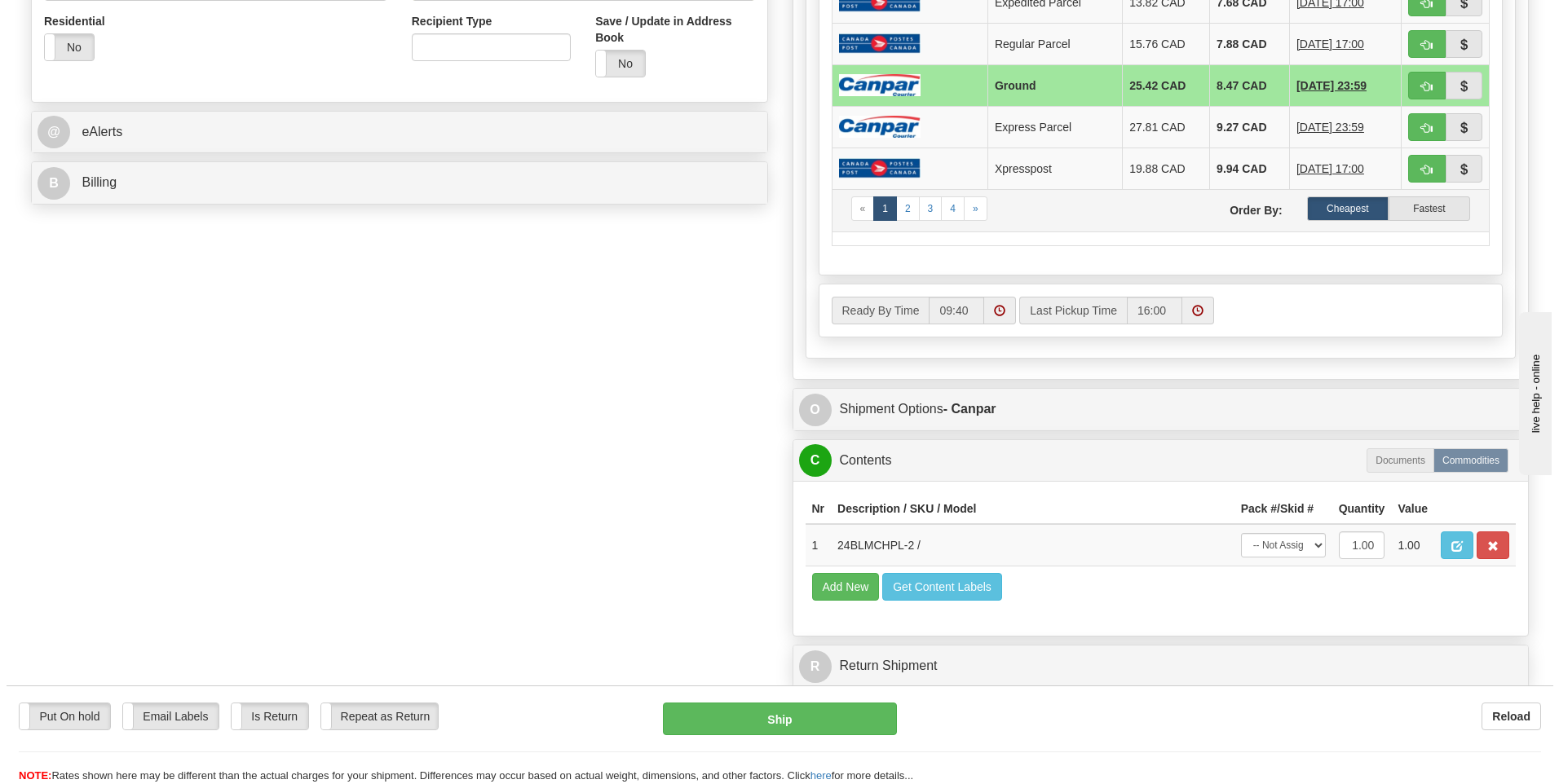
scroll to position [652, 0]
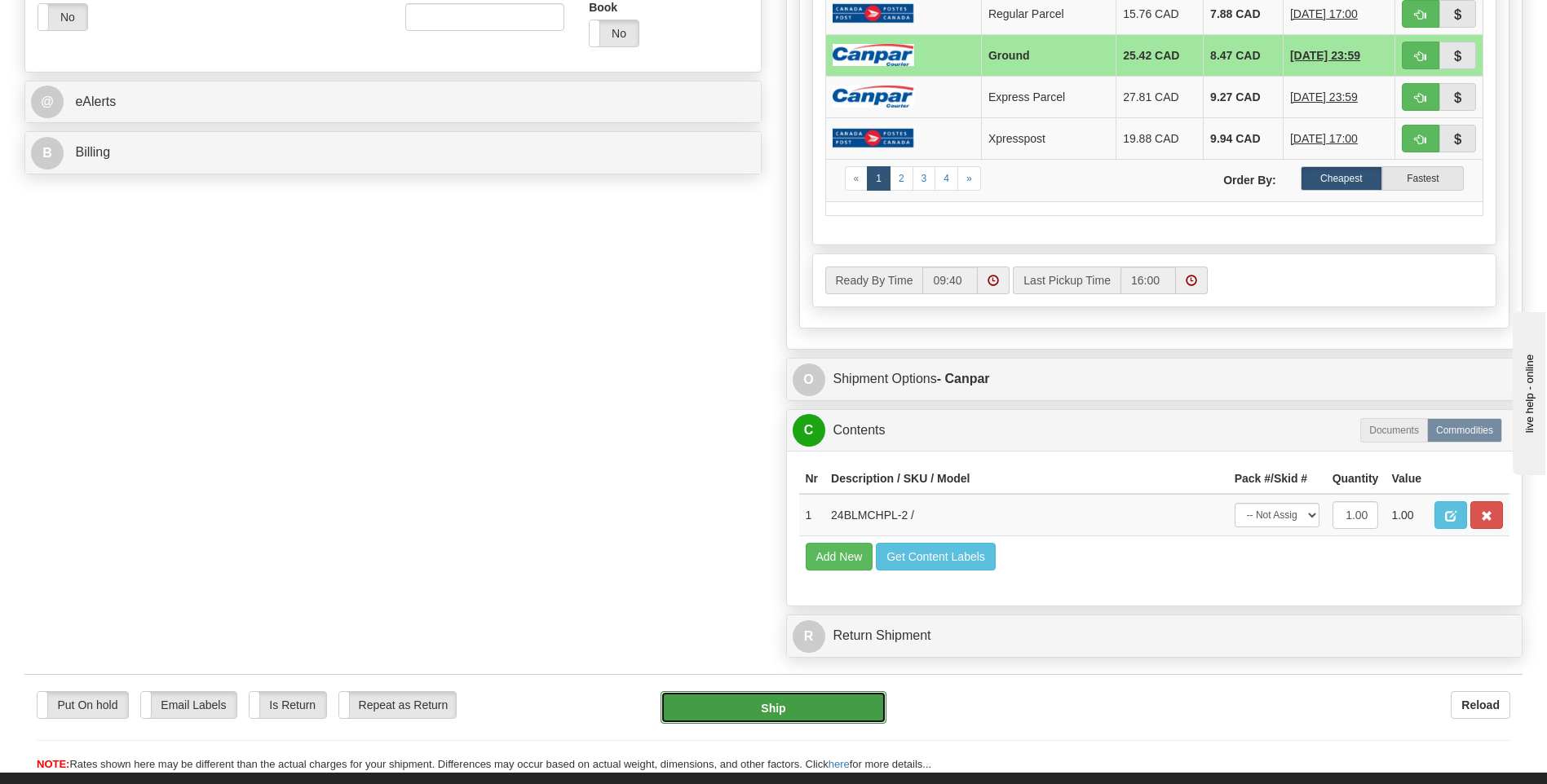
click at [795, 710] on button "Ship" at bounding box center [773, 707] width 225 height 33
type input "1"
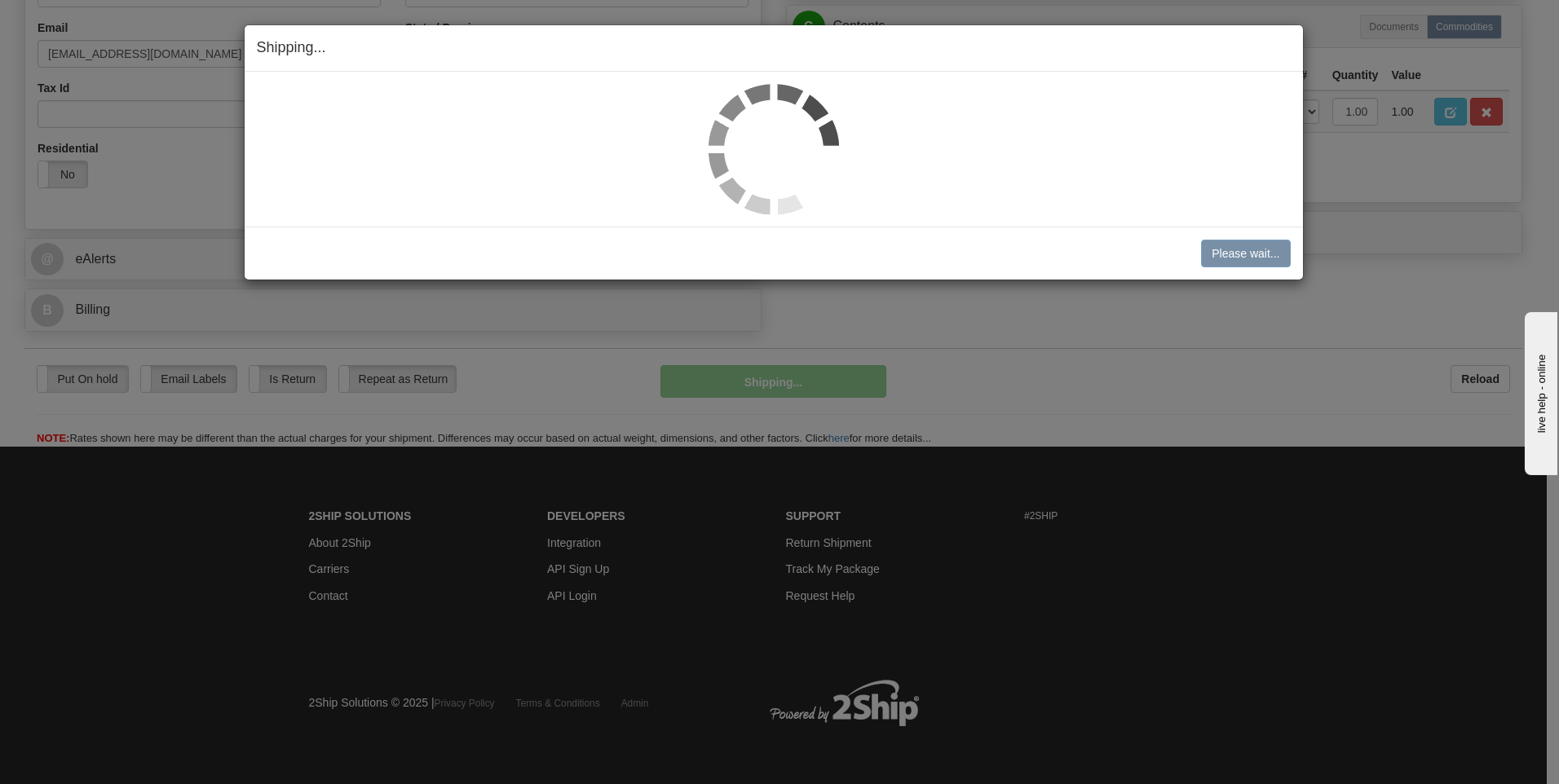
scroll to position [495, 0]
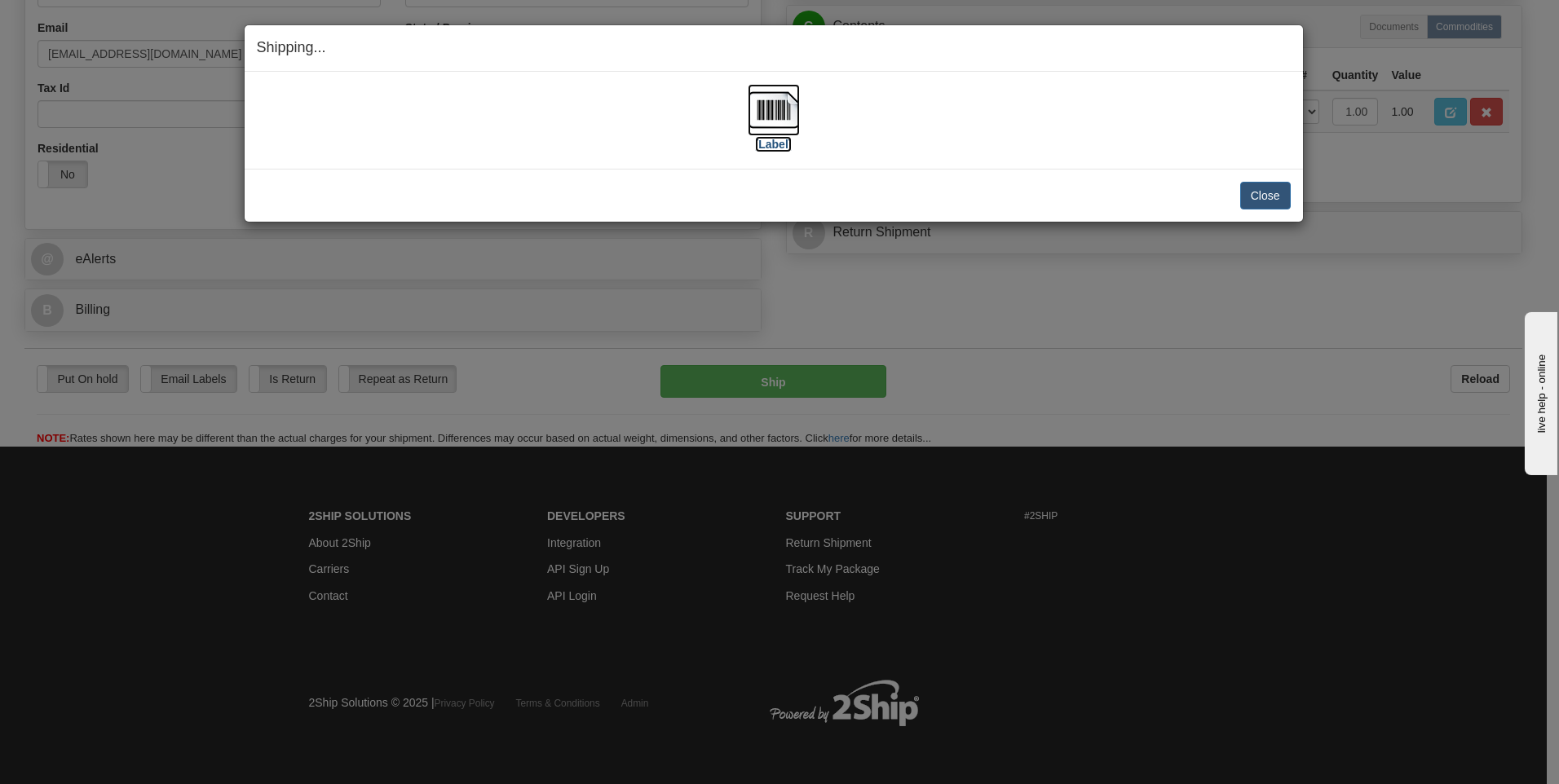
click at [764, 106] on img at bounding box center [774, 110] width 52 height 52
click at [1261, 195] on button "Close" at bounding box center [1266, 196] width 50 height 28
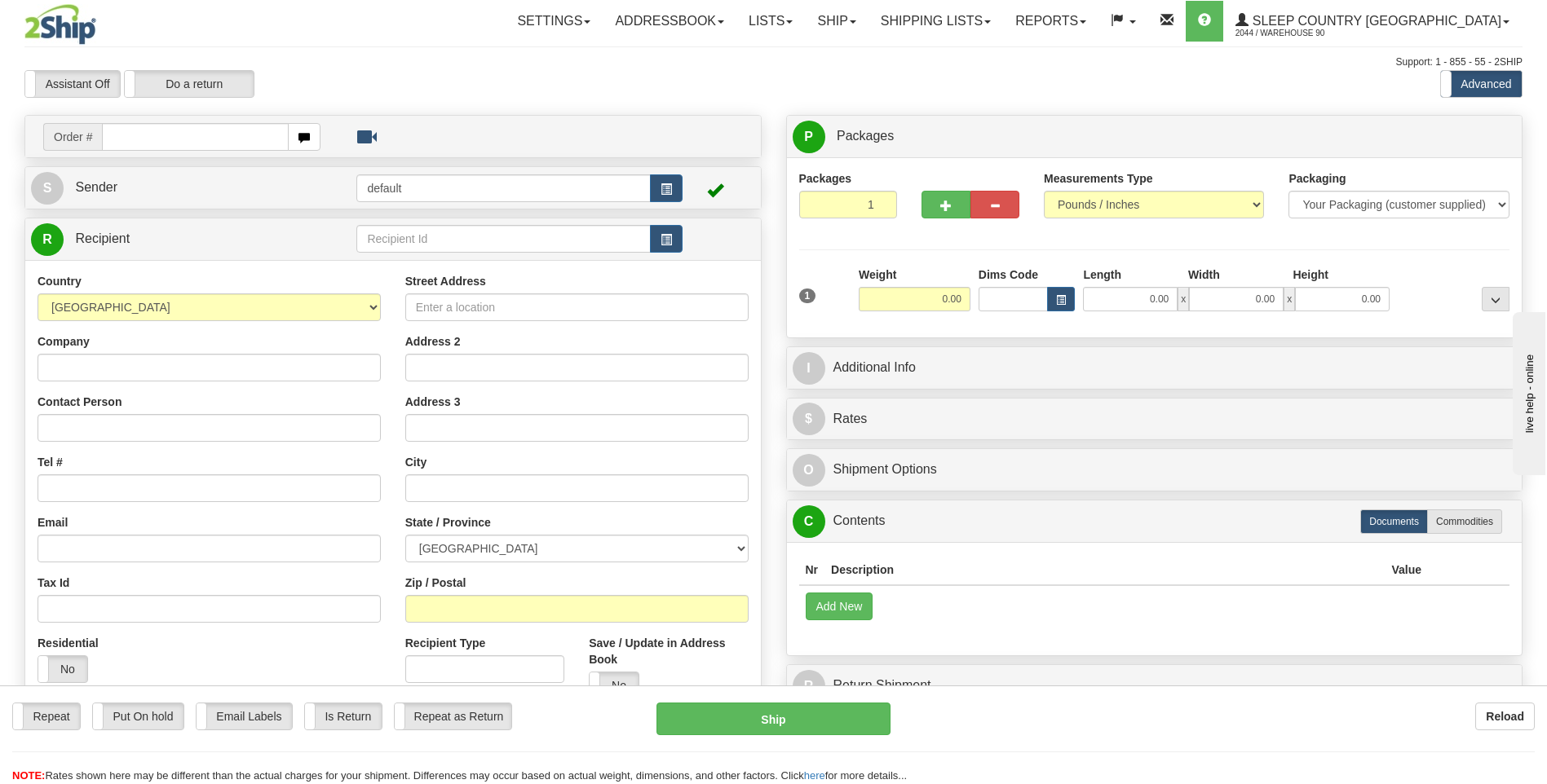
click at [145, 138] on input "text" at bounding box center [194, 137] width 186 height 28
type input "9000I053896"
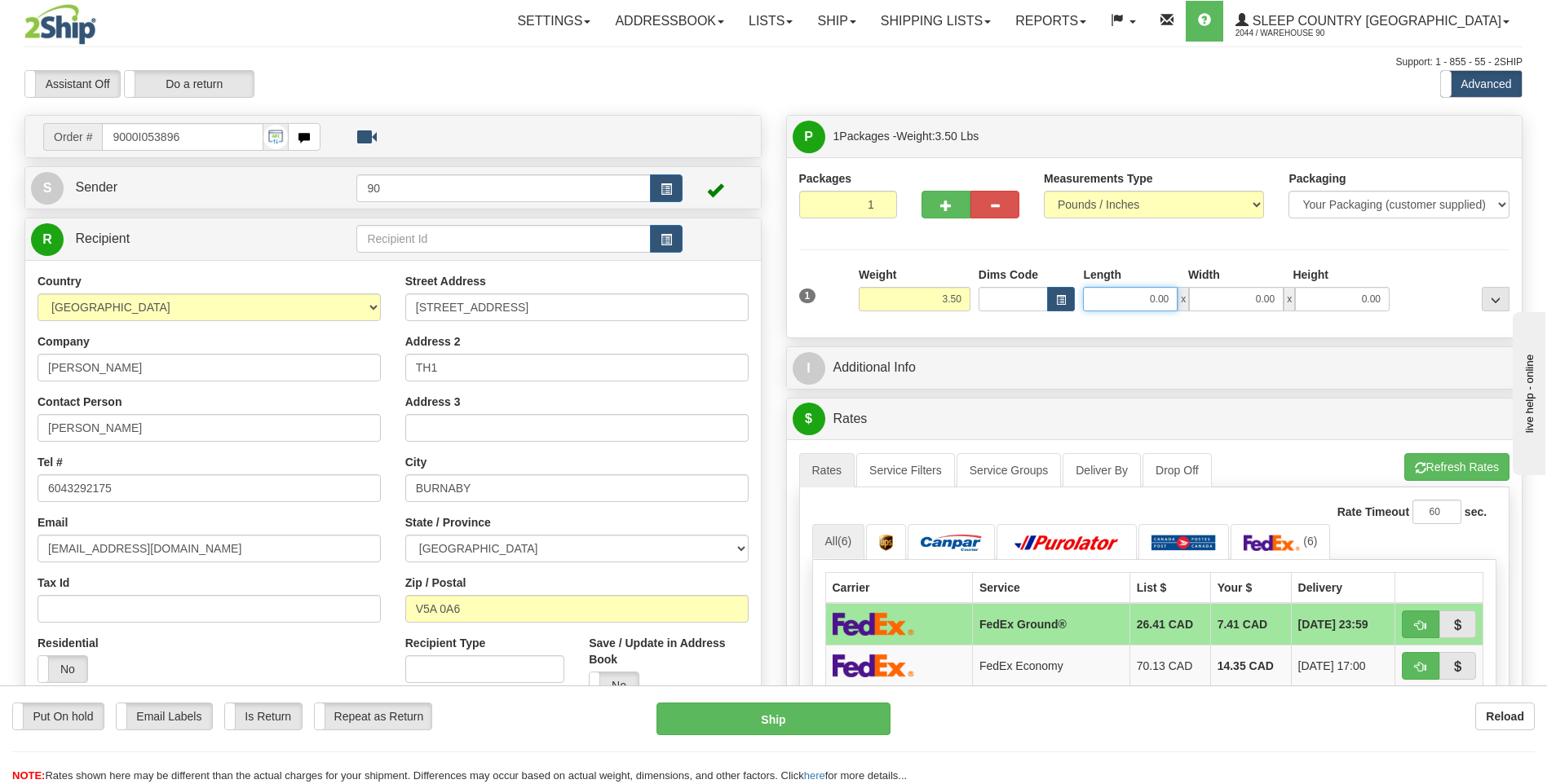
click at [1124, 303] on input "0.00" at bounding box center [1130, 299] width 94 height 24
type input "13.00"
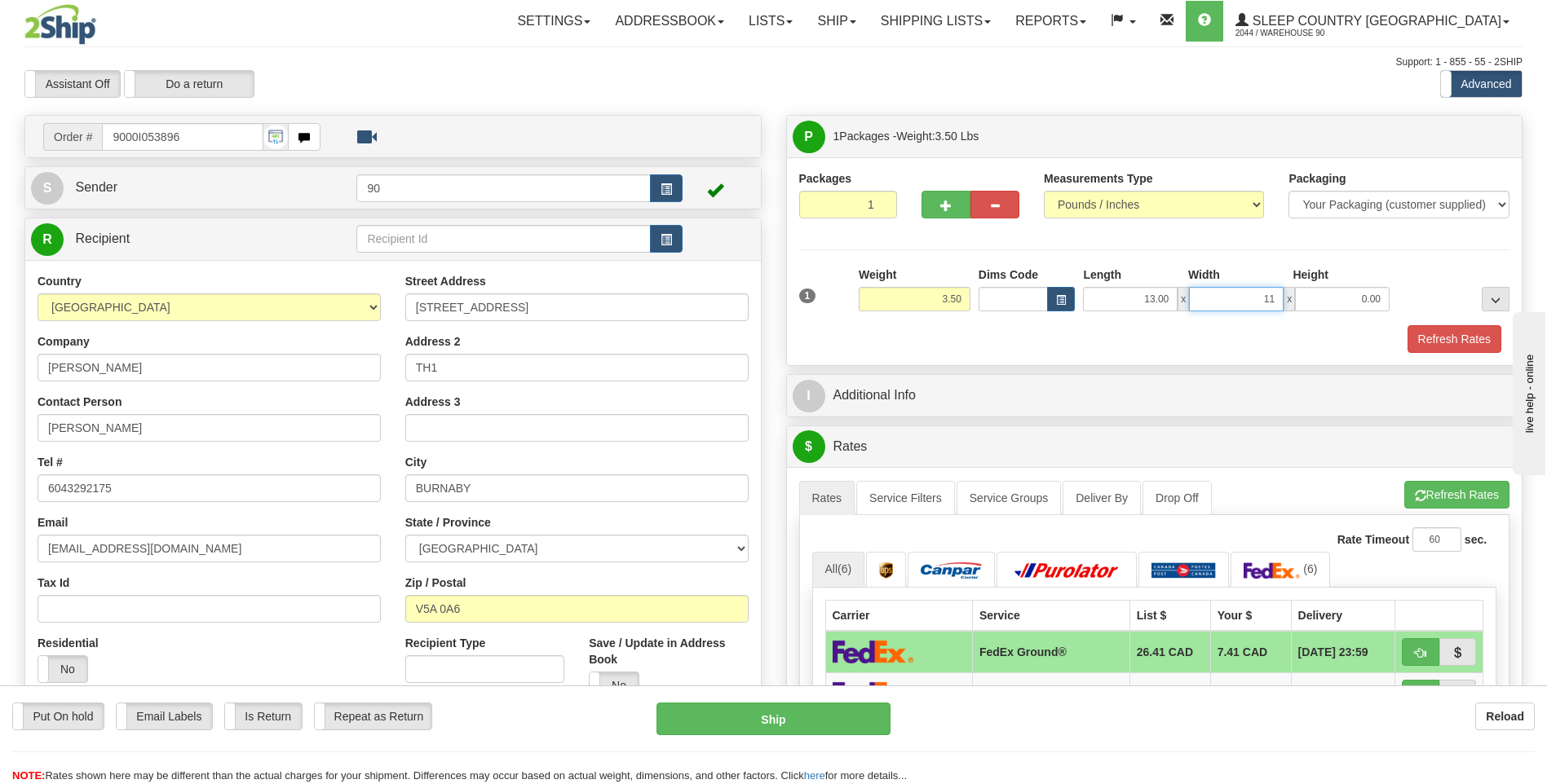
type input "11.00"
type input "2"
type input "3.00"
click at [1450, 344] on button "Refresh Rates" at bounding box center [1454, 339] width 93 height 28
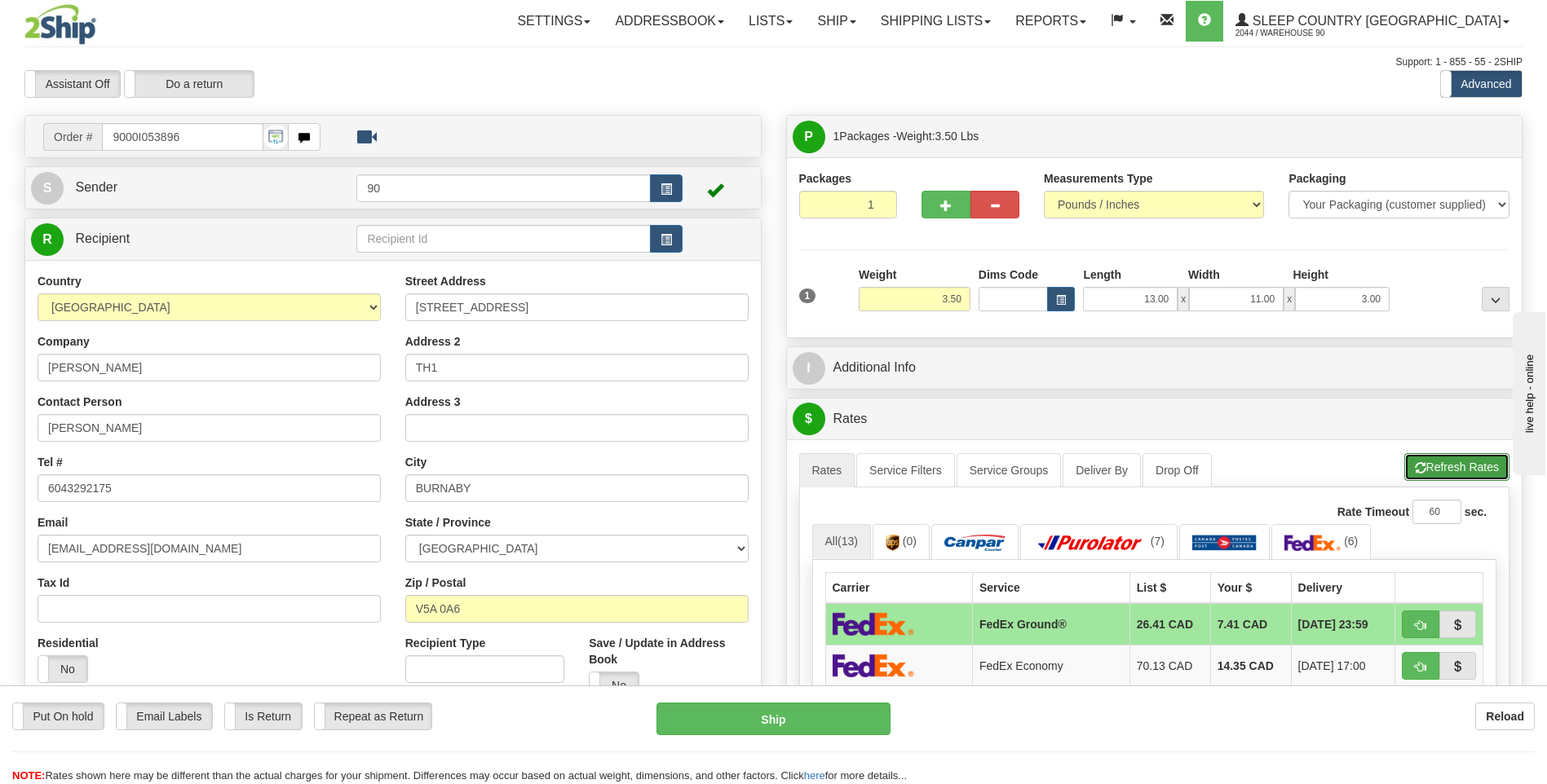
click at [1442, 463] on button "Refresh Rates" at bounding box center [1456, 467] width 106 height 28
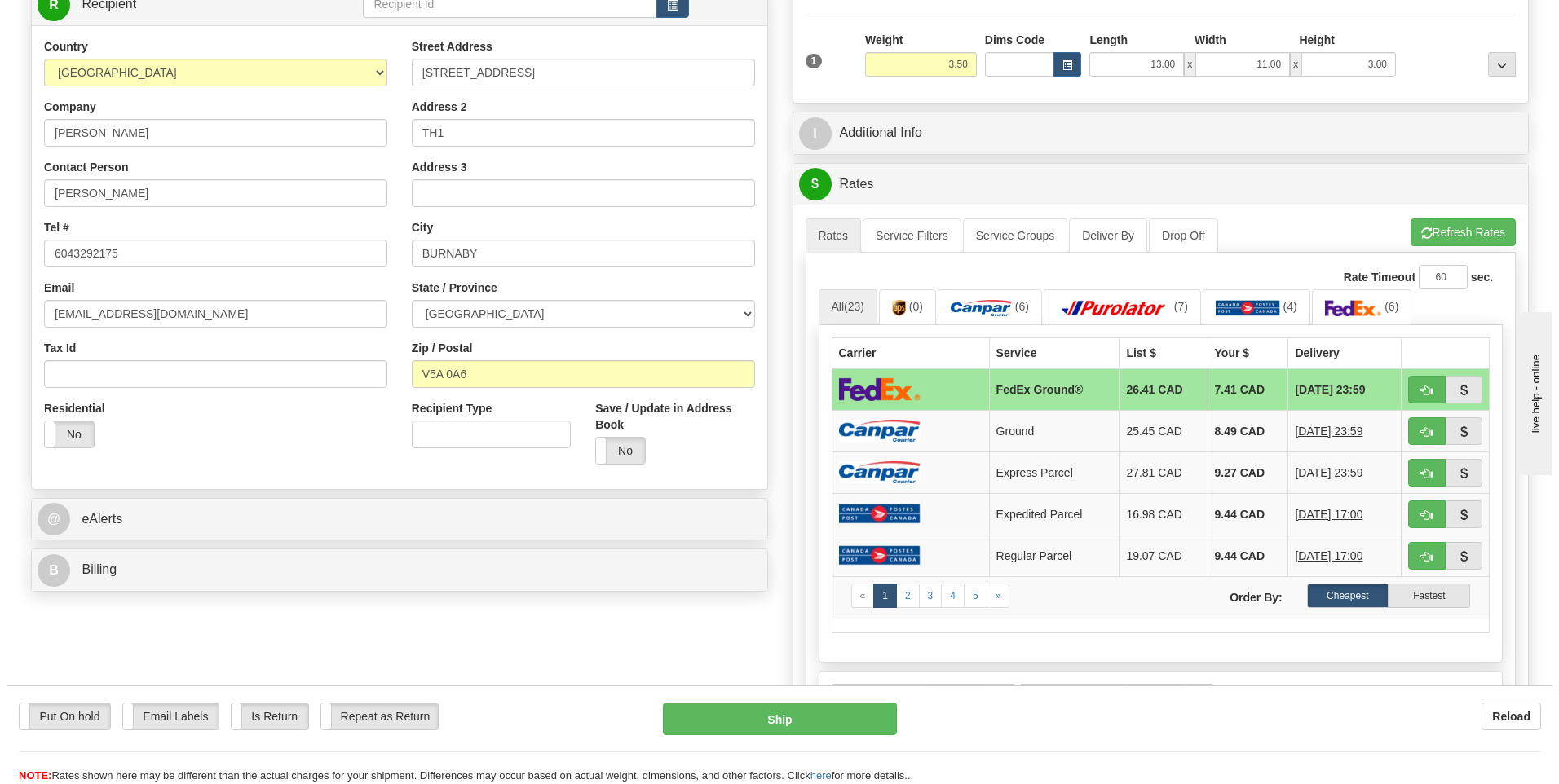
scroll to position [326, 0]
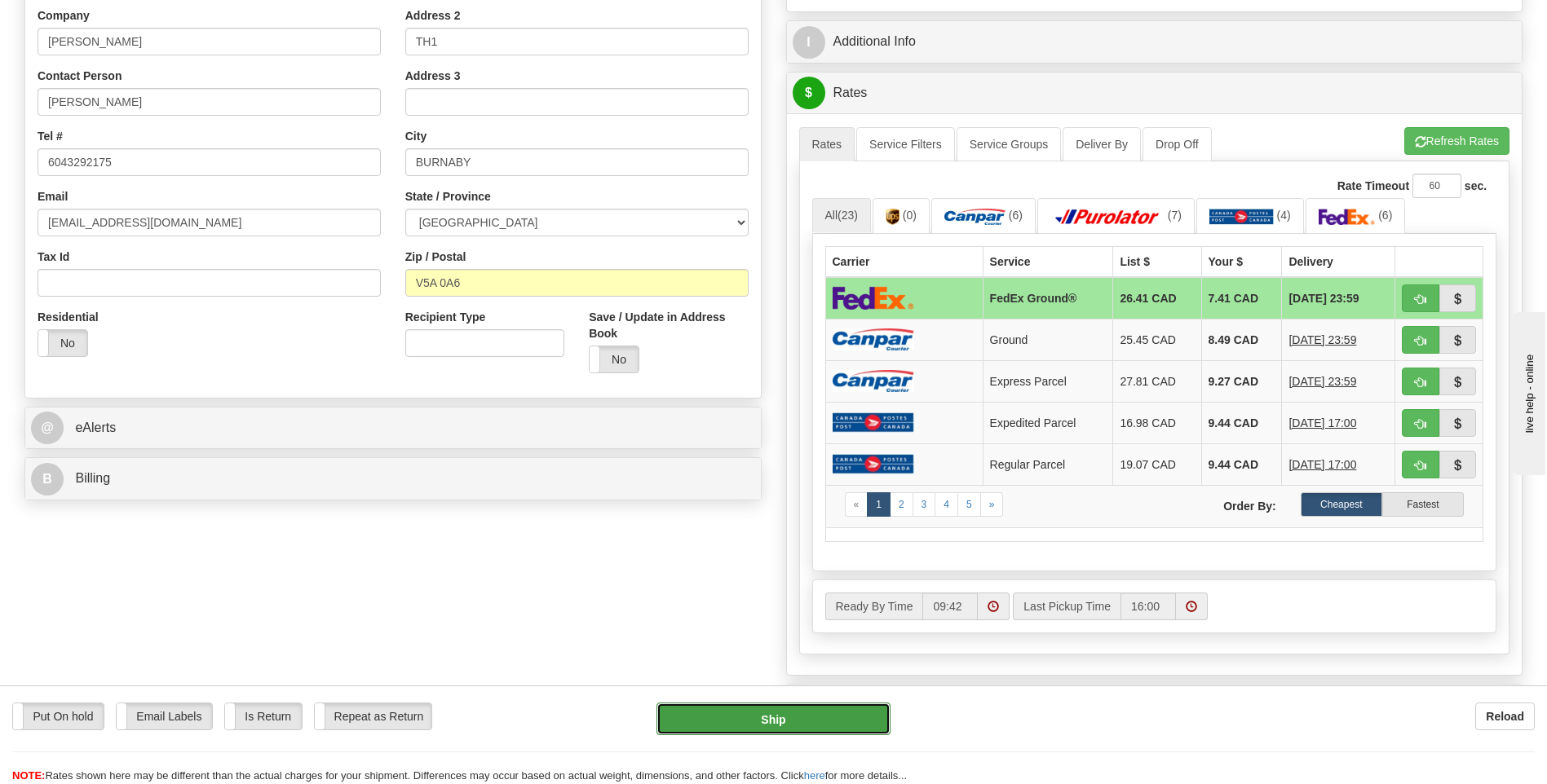
click at [786, 719] on button "Ship" at bounding box center [773, 719] width 234 height 33
type input "92"
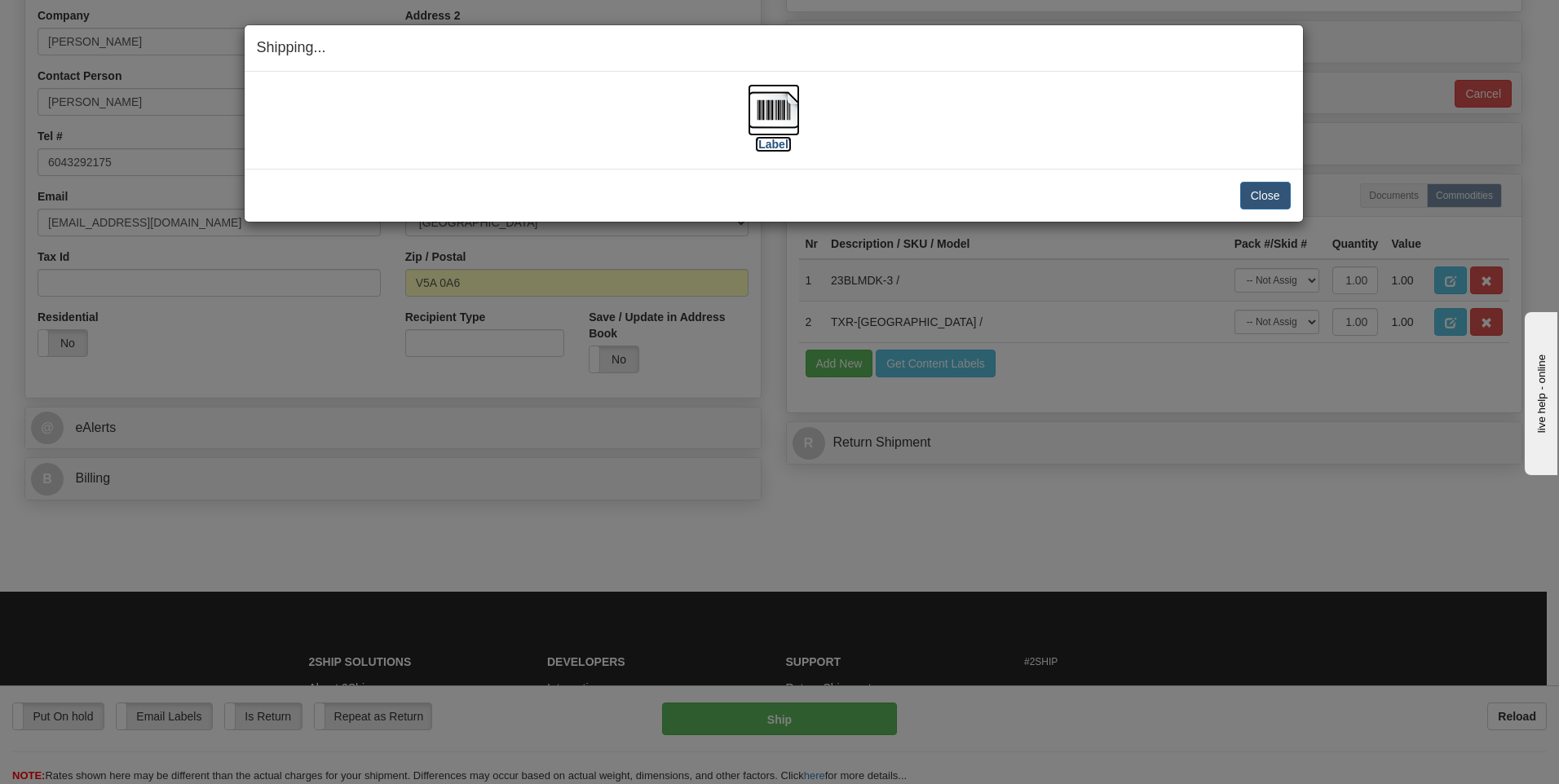
click at [751, 113] on img at bounding box center [774, 110] width 52 height 52
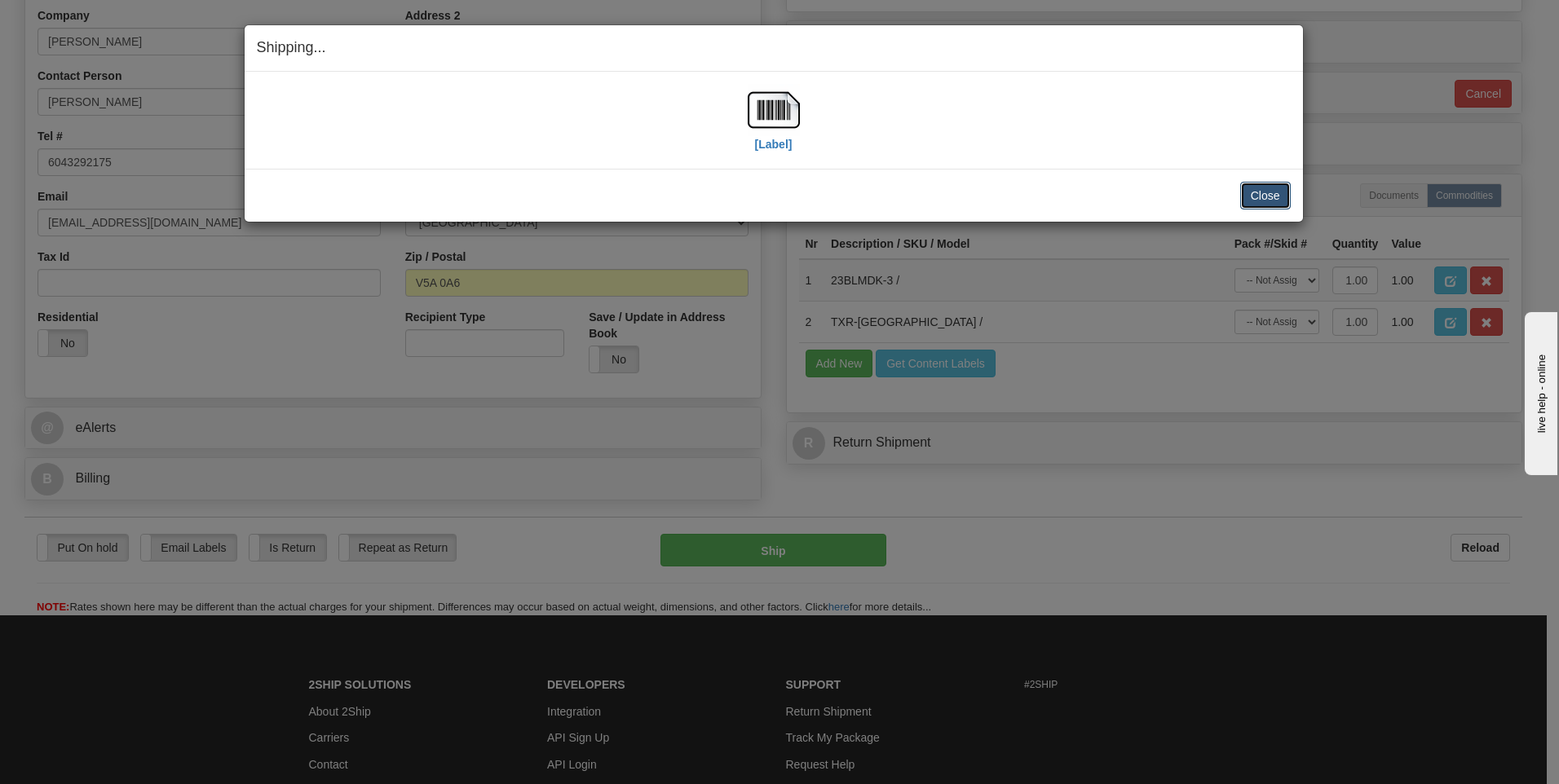
click at [1256, 187] on button "Close" at bounding box center [1266, 196] width 50 height 28
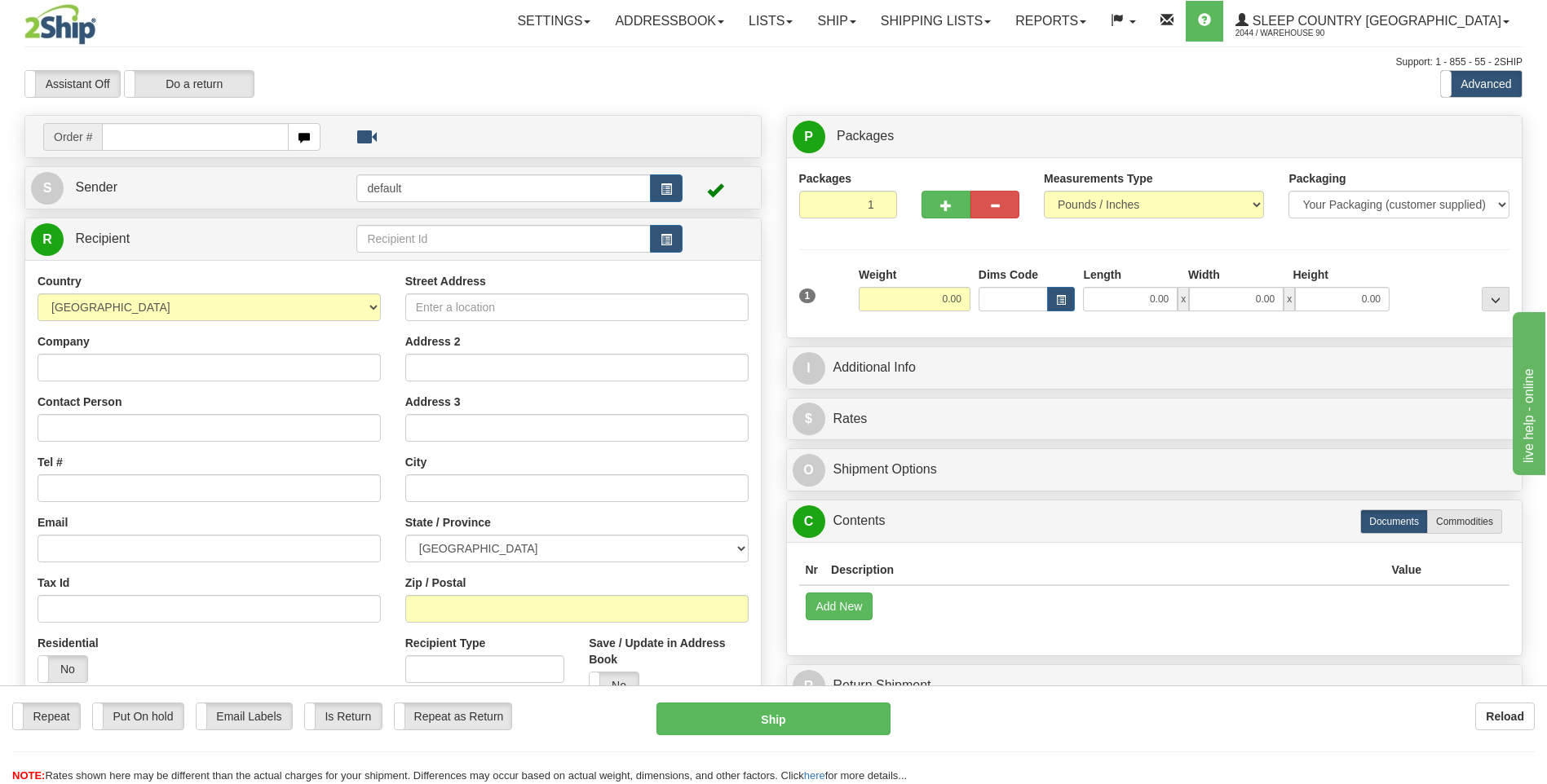
click at [146, 133] on input "text" at bounding box center [194, 137] width 186 height 28
type input "9000I054271"
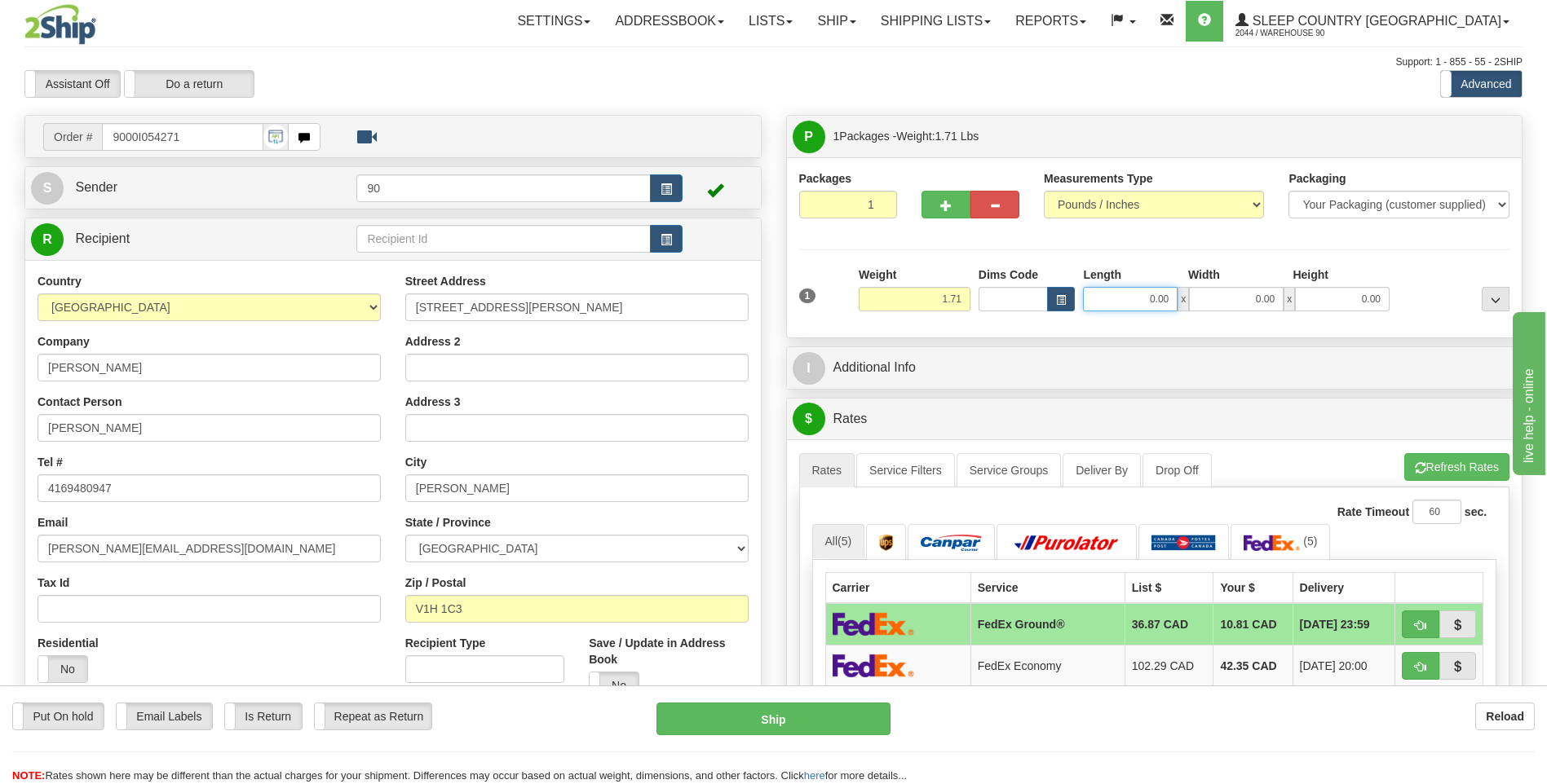
click at [1124, 300] on input "0.00" at bounding box center [1130, 299] width 94 height 24
type input "14.00"
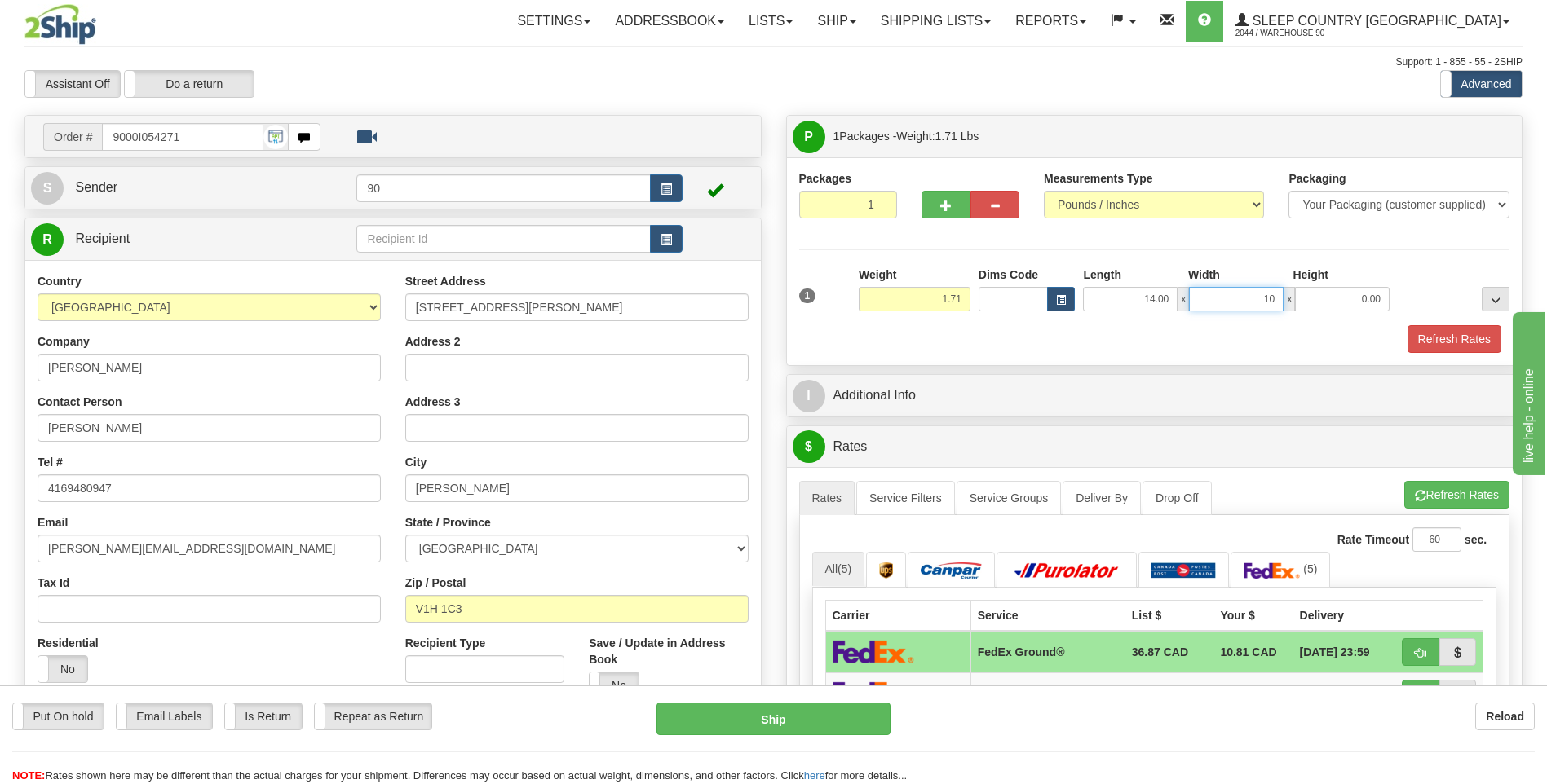
type input "10.50"
type input "3.00"
click at [1451, 335] on button "Refresh Rates" at bounding box center [1454, 339] width 93 height 28
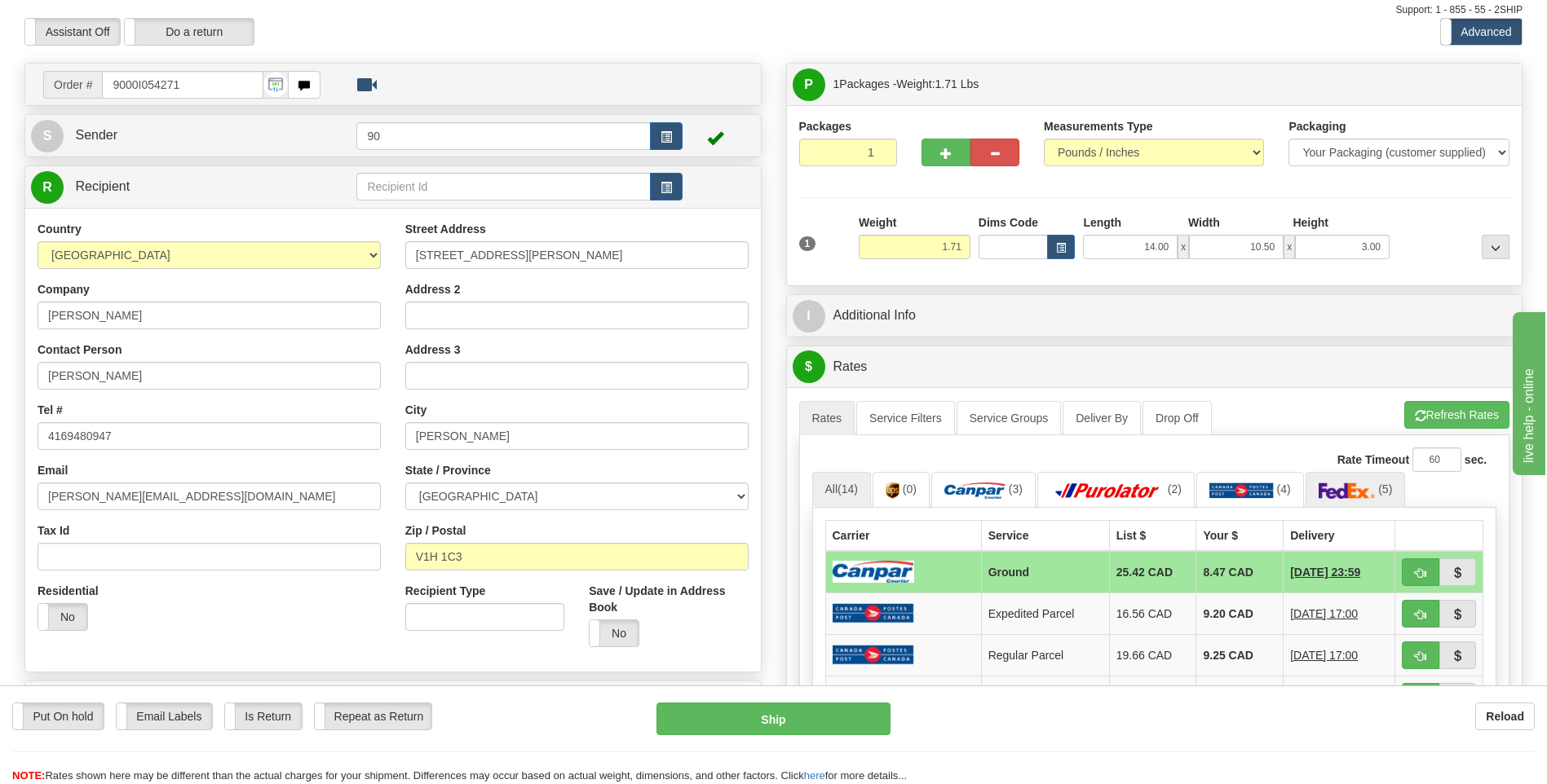
scroll to position [163, 0]
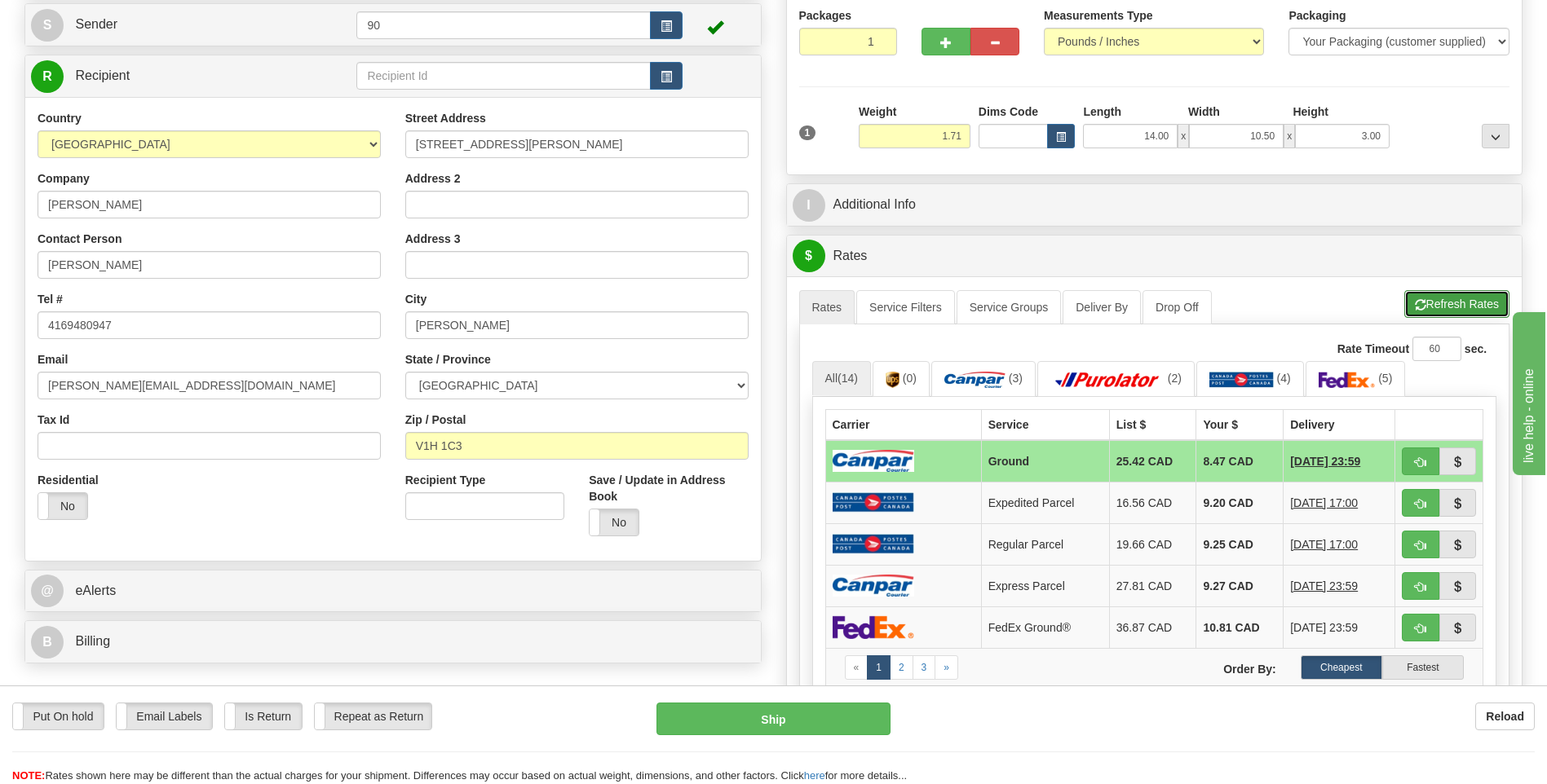
click at [1472, 297] on button "Refresh Rates" at bounding box center [1456, 305] width 106 height 28
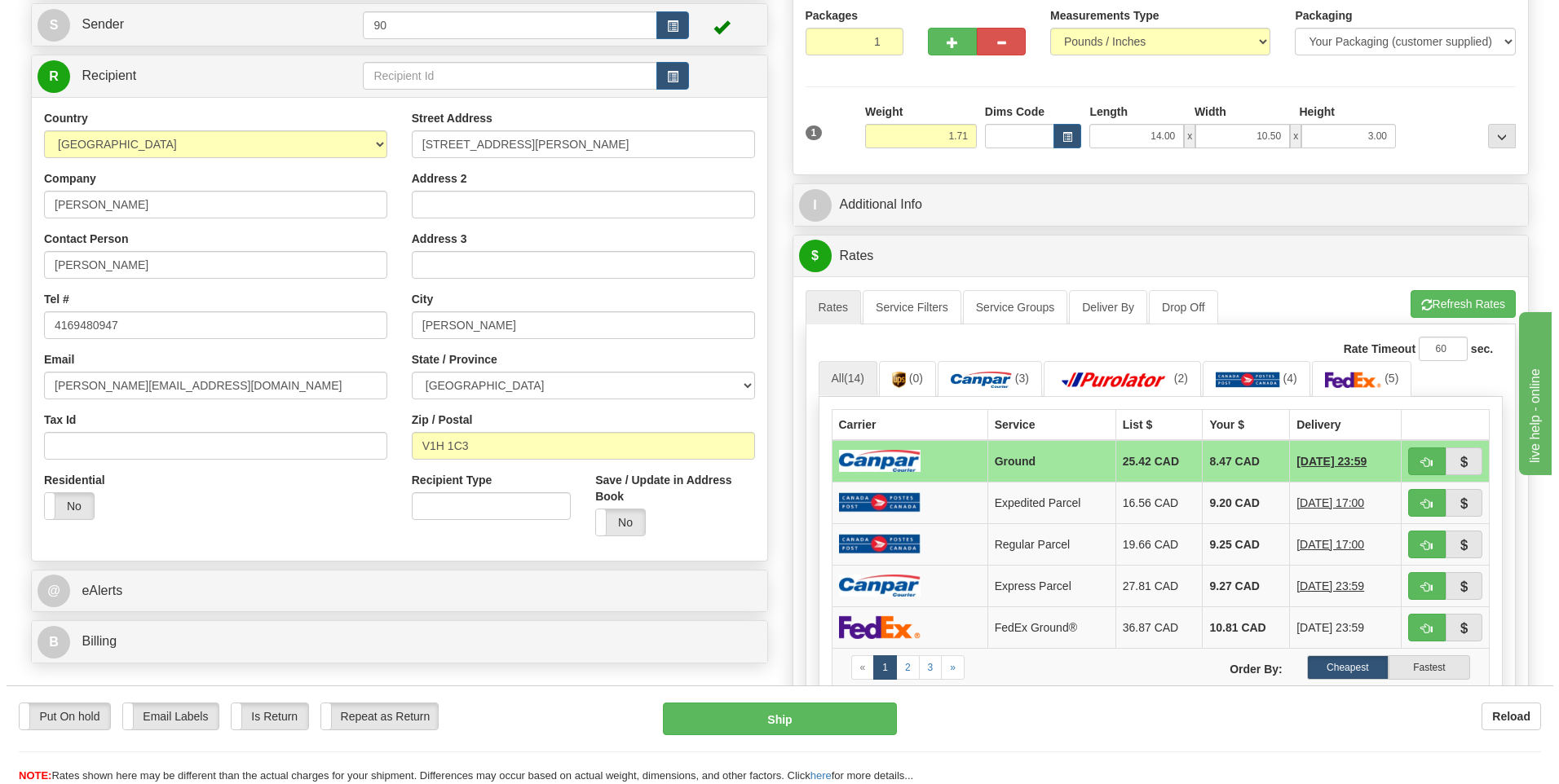
scroll to position [571, 0]
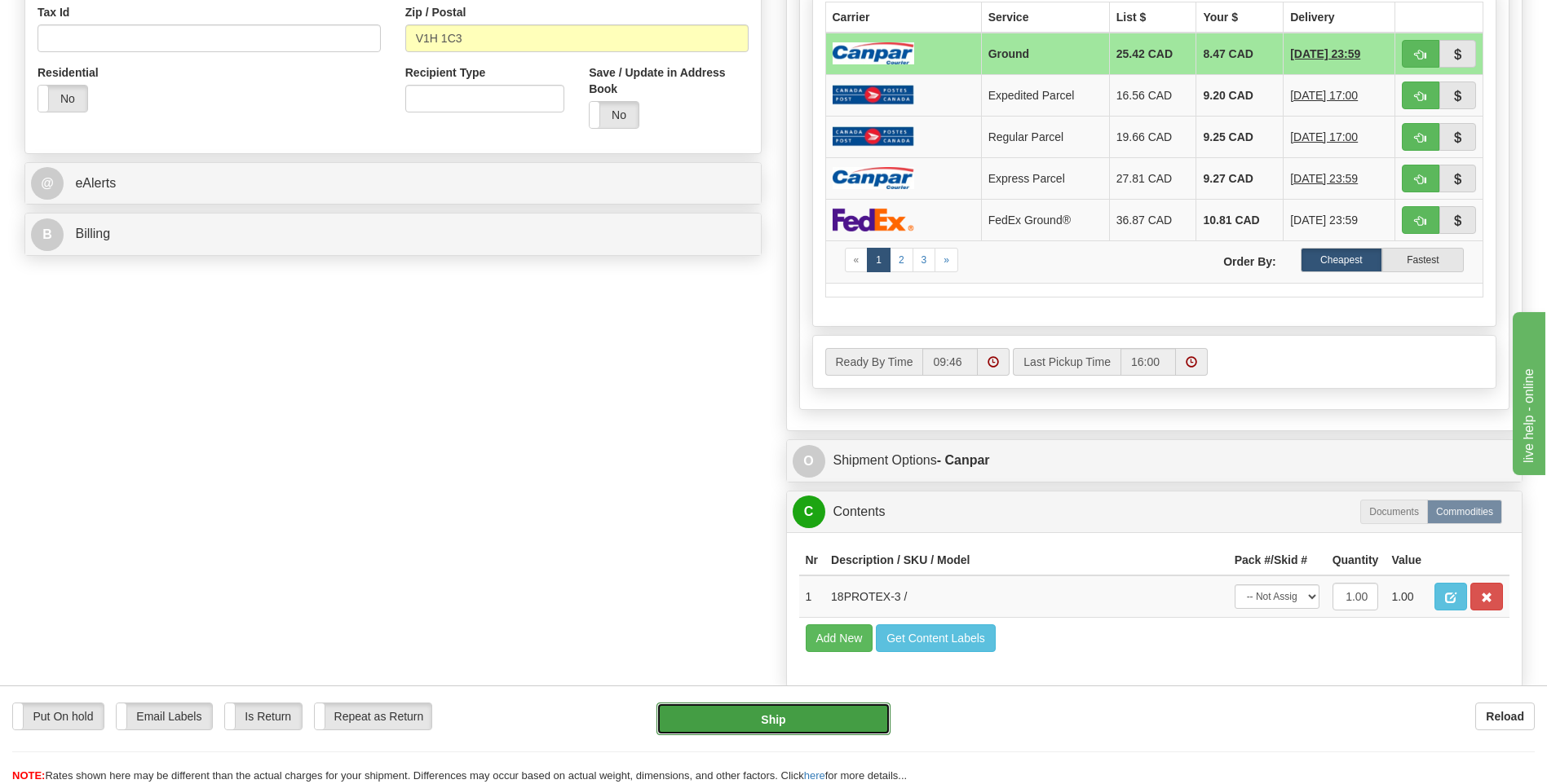
click at [779, 720] on button "Ship" at bounding box center [773, 719] width 234 height 33
type input "1"
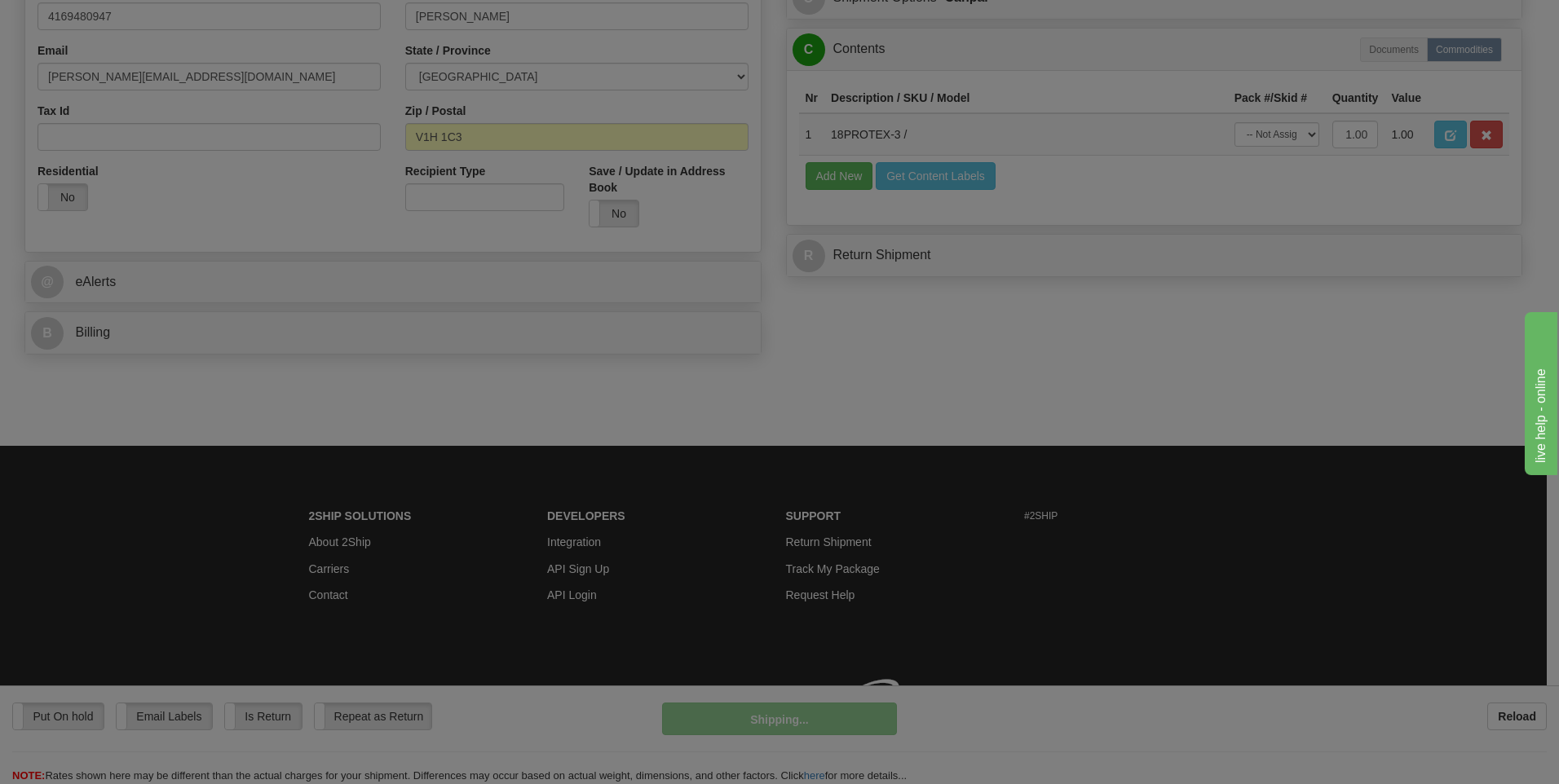
scroll to position [495, 0]
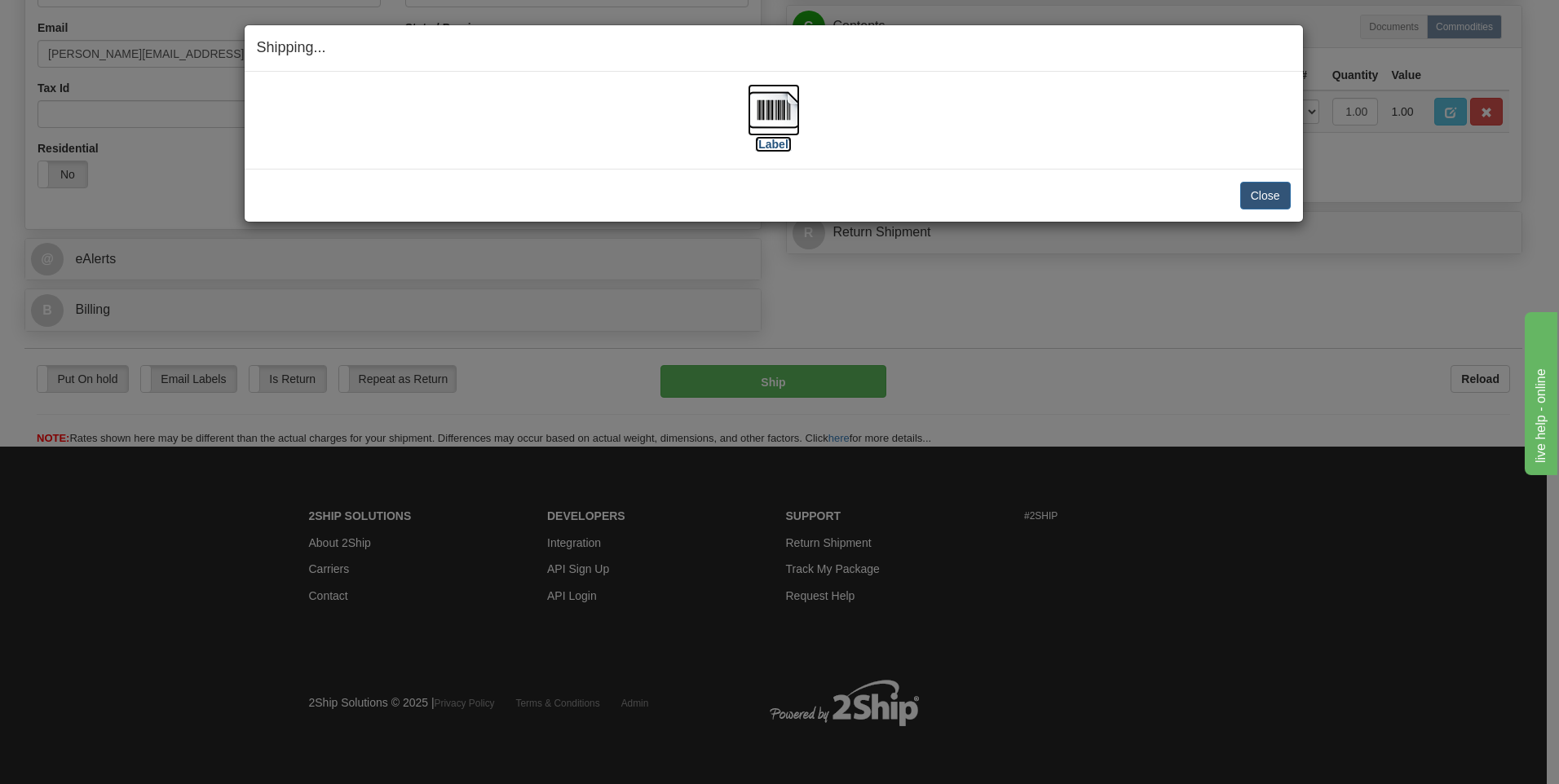
click at [772, 106] on img at bounding box center [774, 110] width 52 height 52
click at [1263, 196] on button "Close" at bounding box center [1266, 196] width 50 height 28
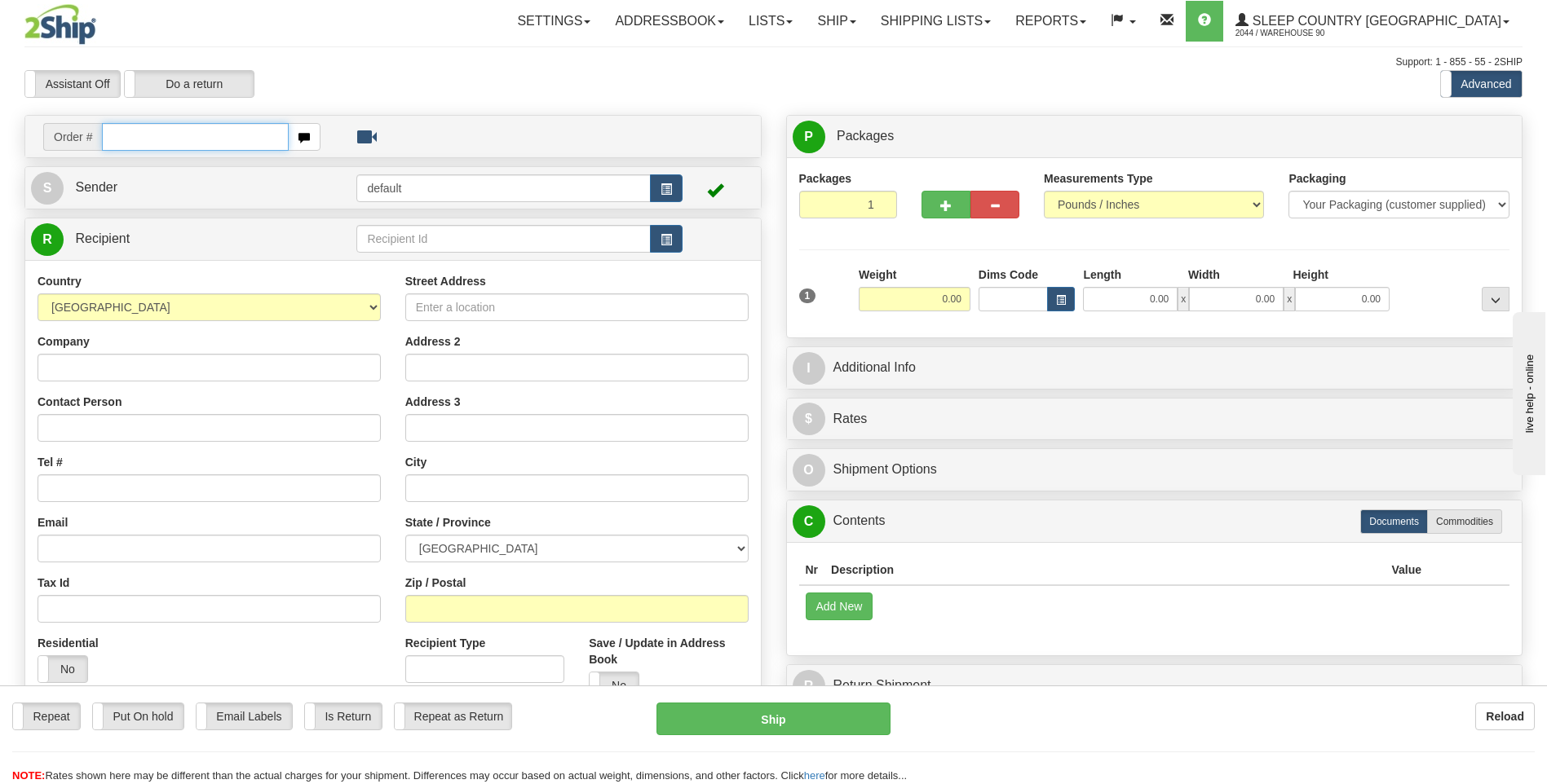
click at [144, 140] on input "text" at bounding box center [194, 137] width 186 height 28
type input "9000I054577"
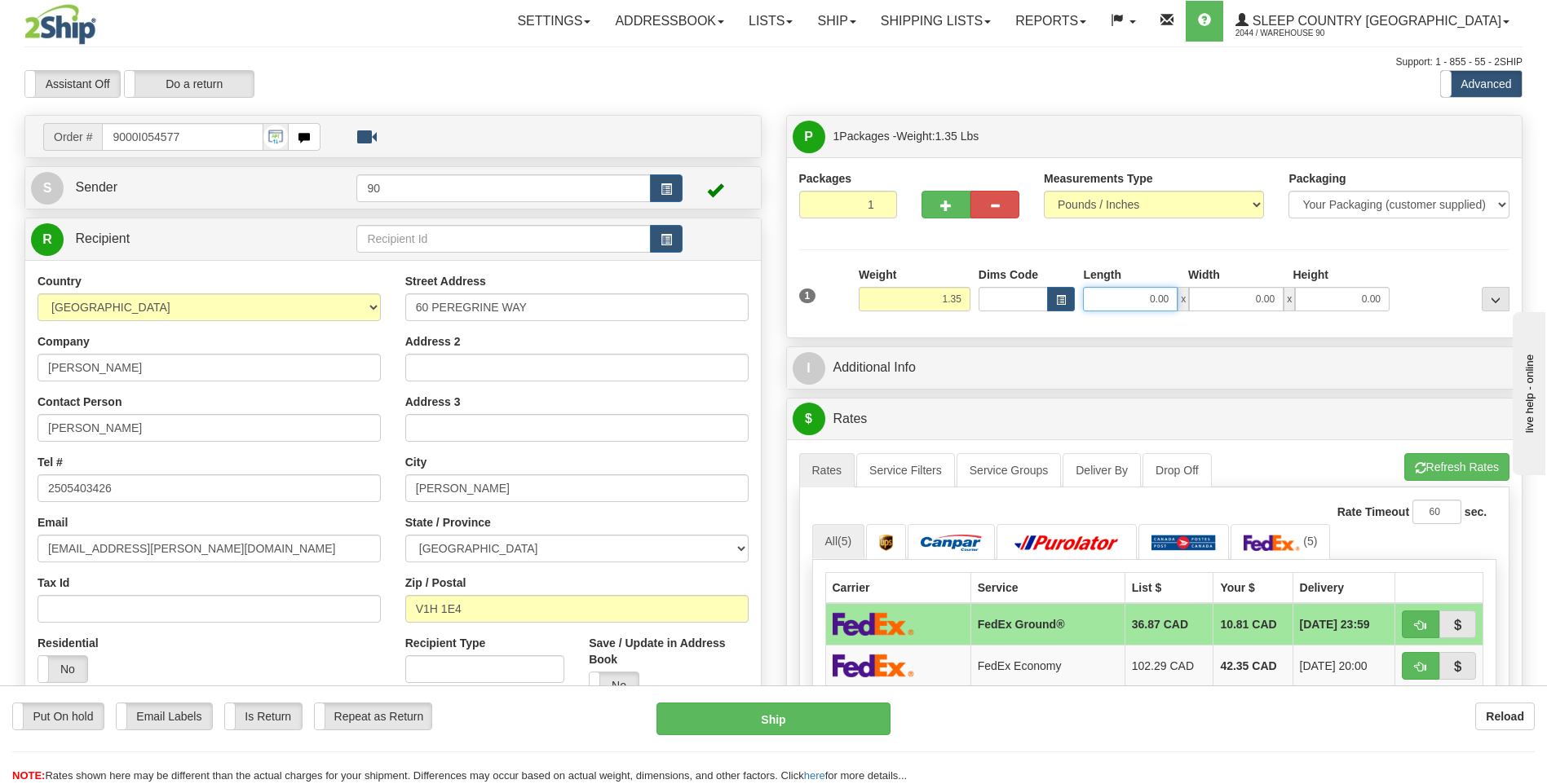
click at [1147, 301] on input "0.00" at bounding box center [1130, 299] width 94 height 24
type input "14.00"
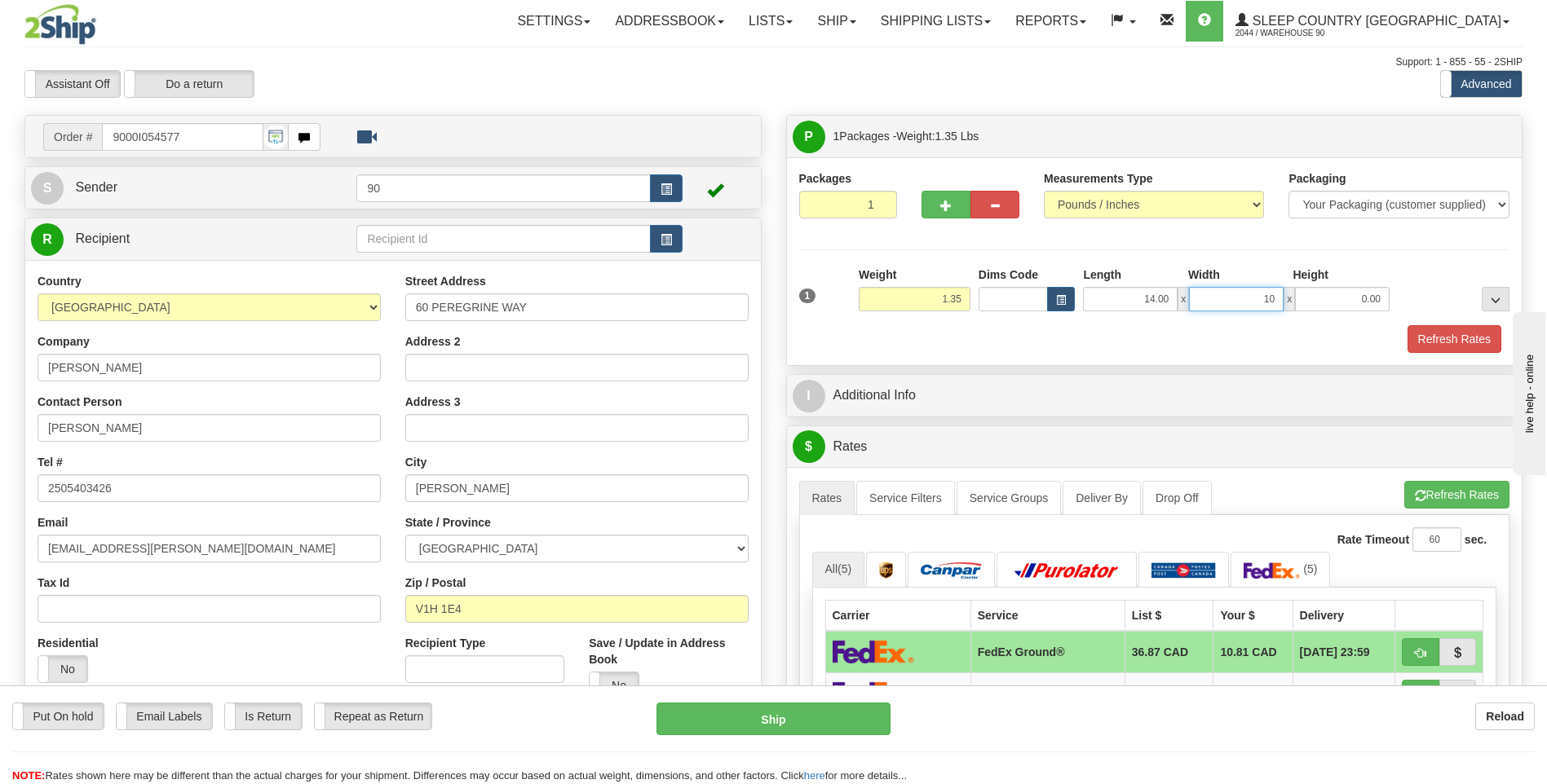
type input "10.50"
type input "3.00"
click at [1428, 337] on button "Refresh Rates" at bounding box center [1454, 339] width 93 height 28
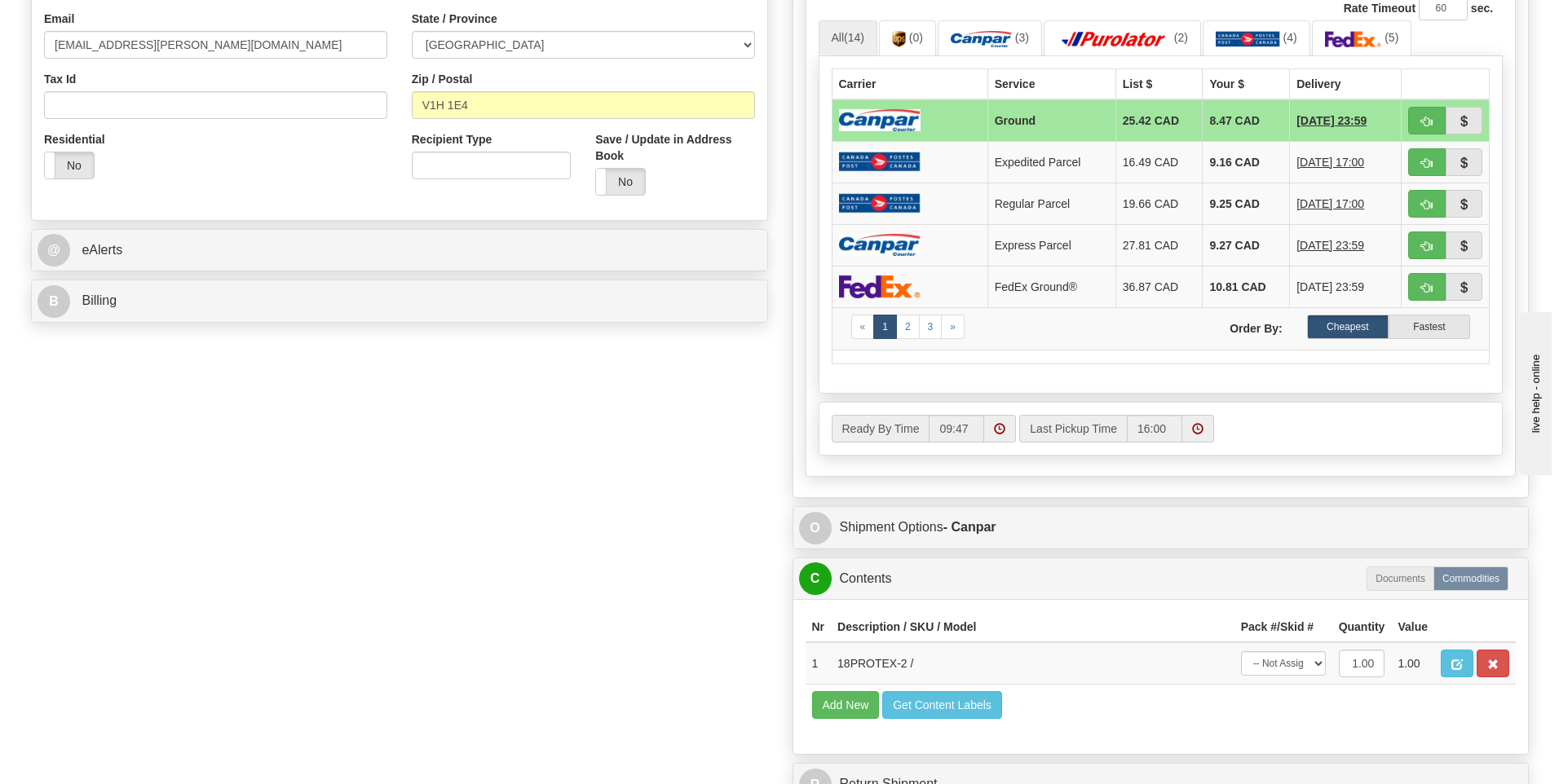
scroll to position [815, 0]
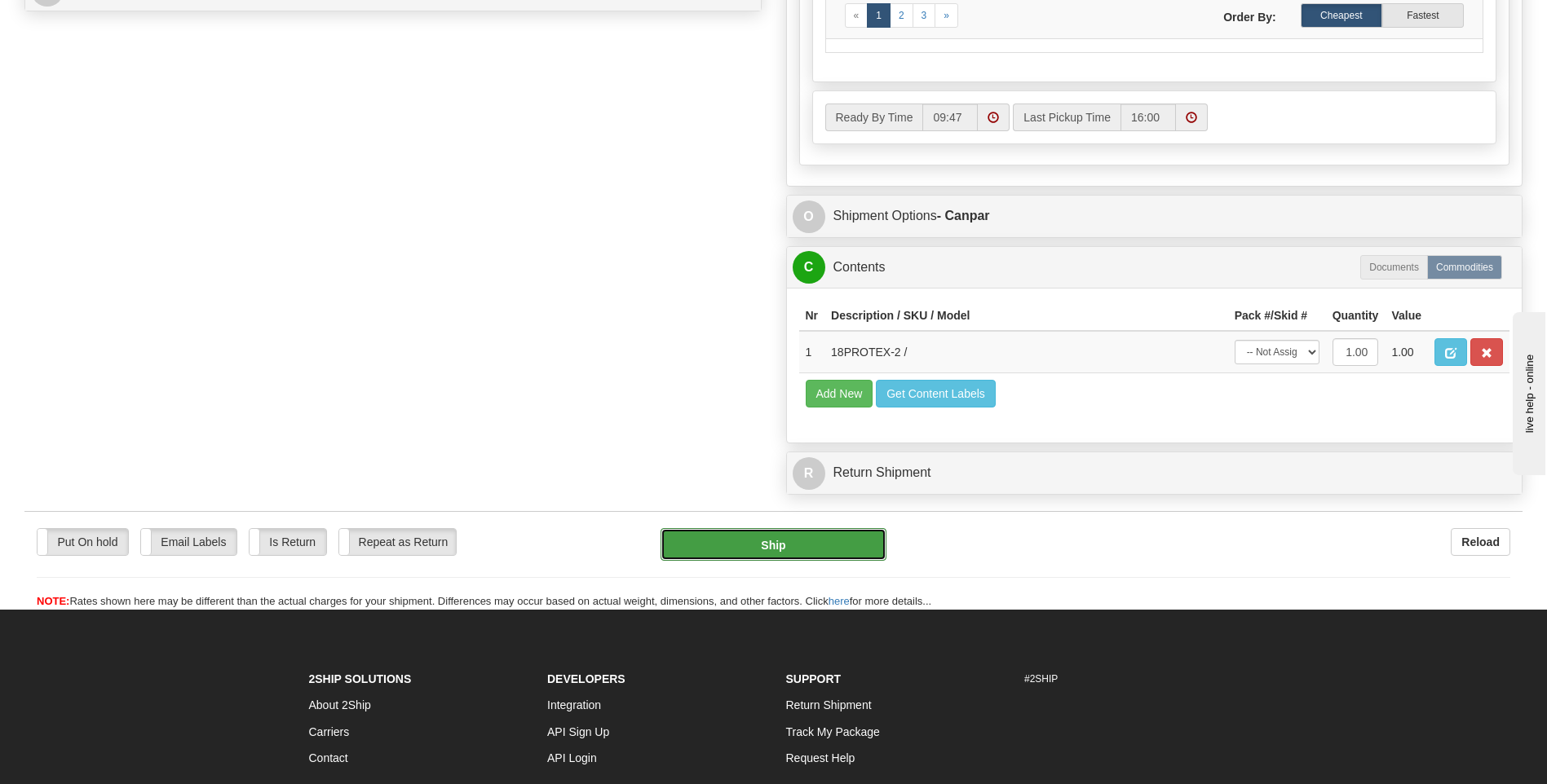
click at [784, 548] on button "Ship" at bounding box center [773, 544] width 225 height 33
type input "1"
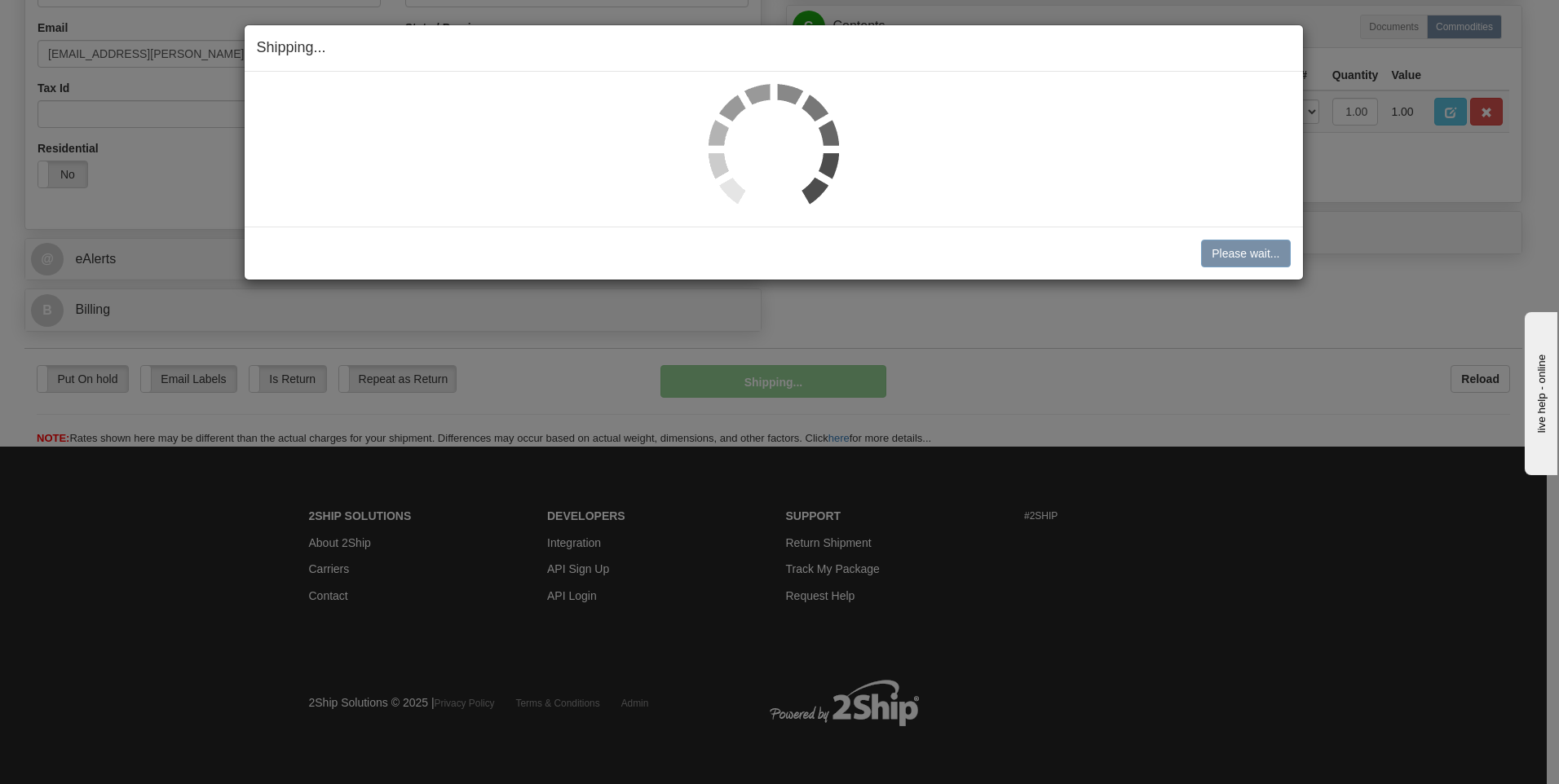
scroll to position [495, 0]
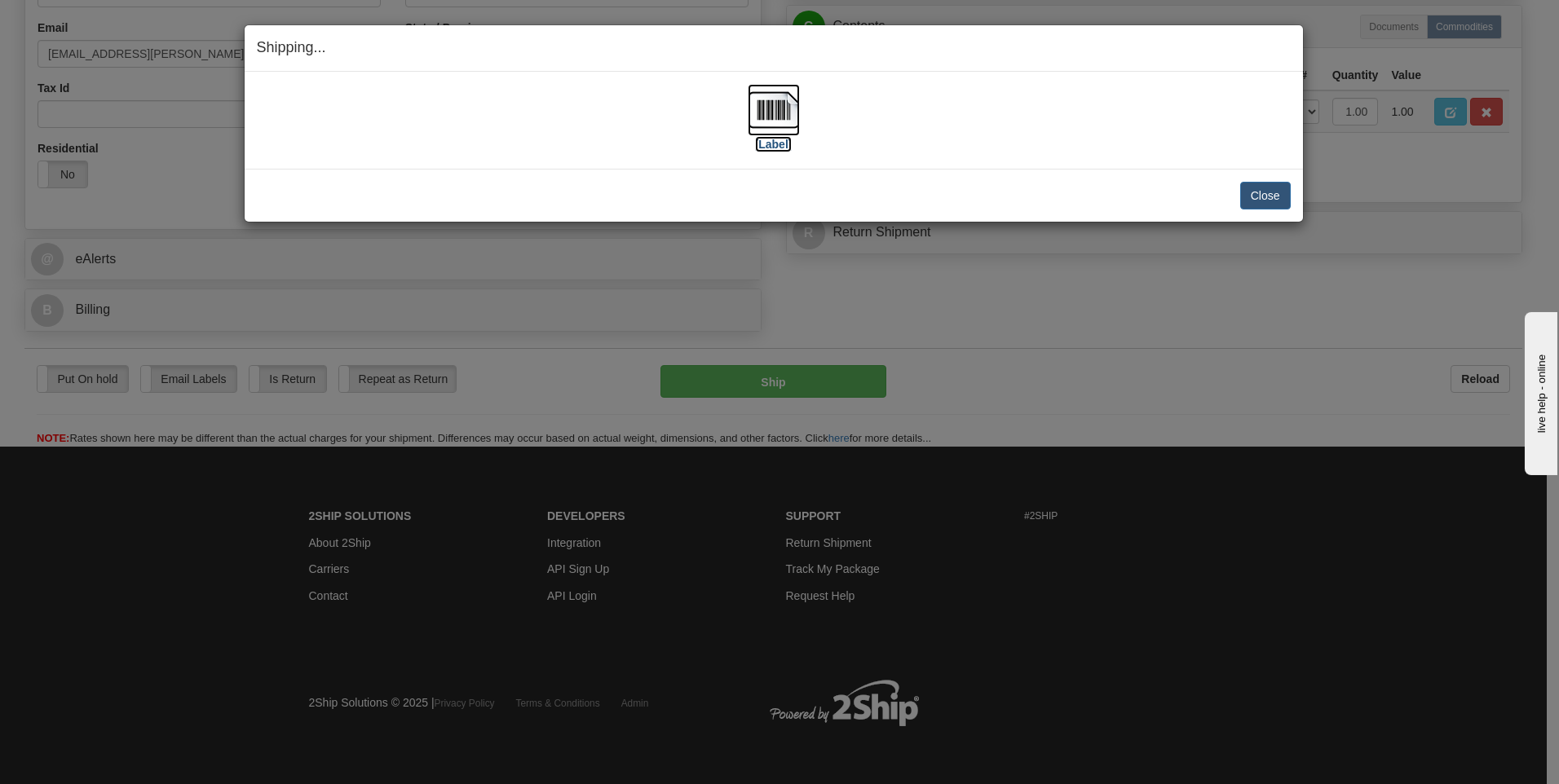
click at [760, 100] on img at bounding box center [774, 110] width 52 height 52
click at [1249, 202] on button "Close" at bounding box center [1266, 196] width 50 height 28
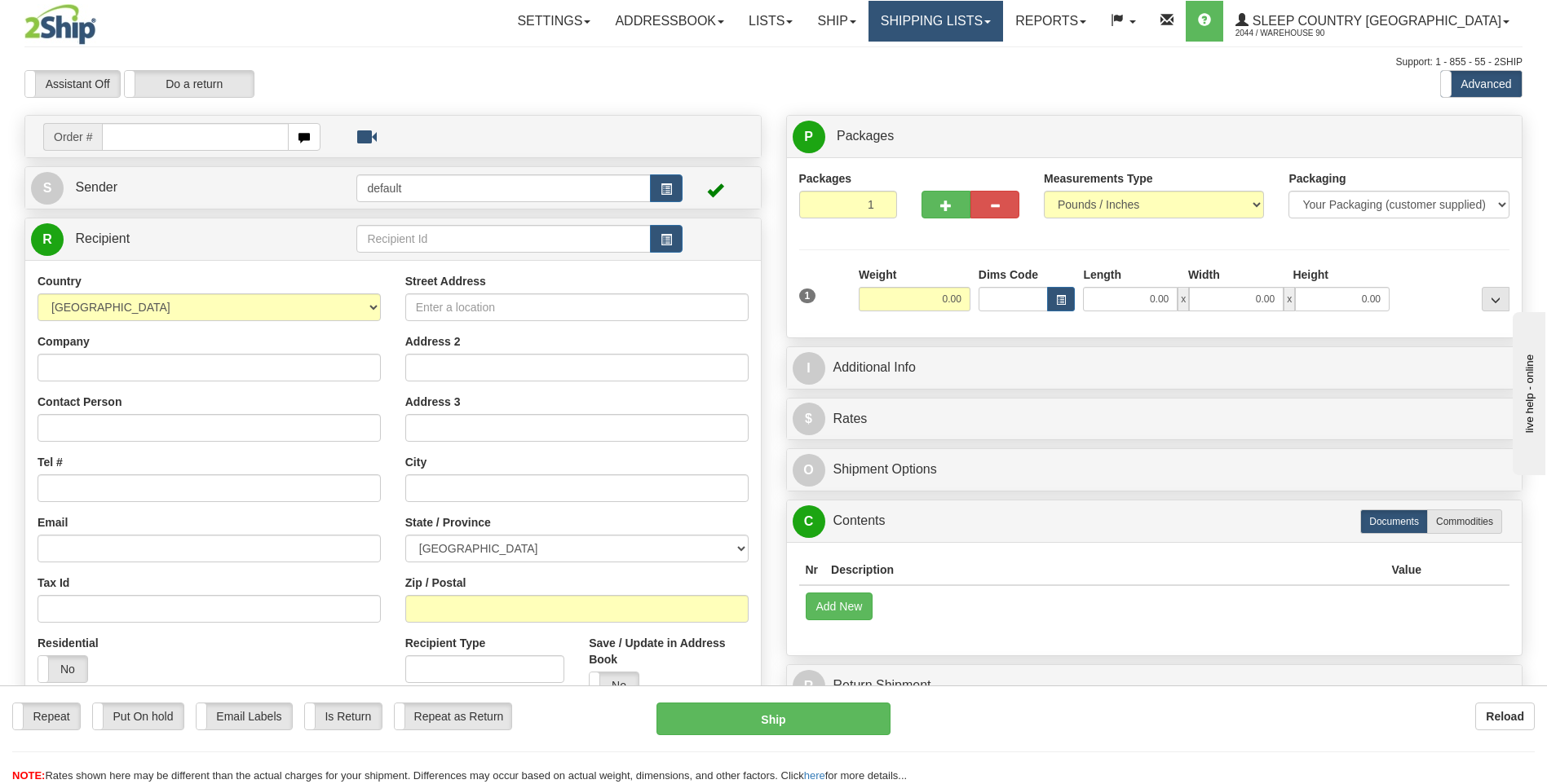
click at [998, 22] on link "Shipping lists" at bounding box center [936, 21] width 135 height 41
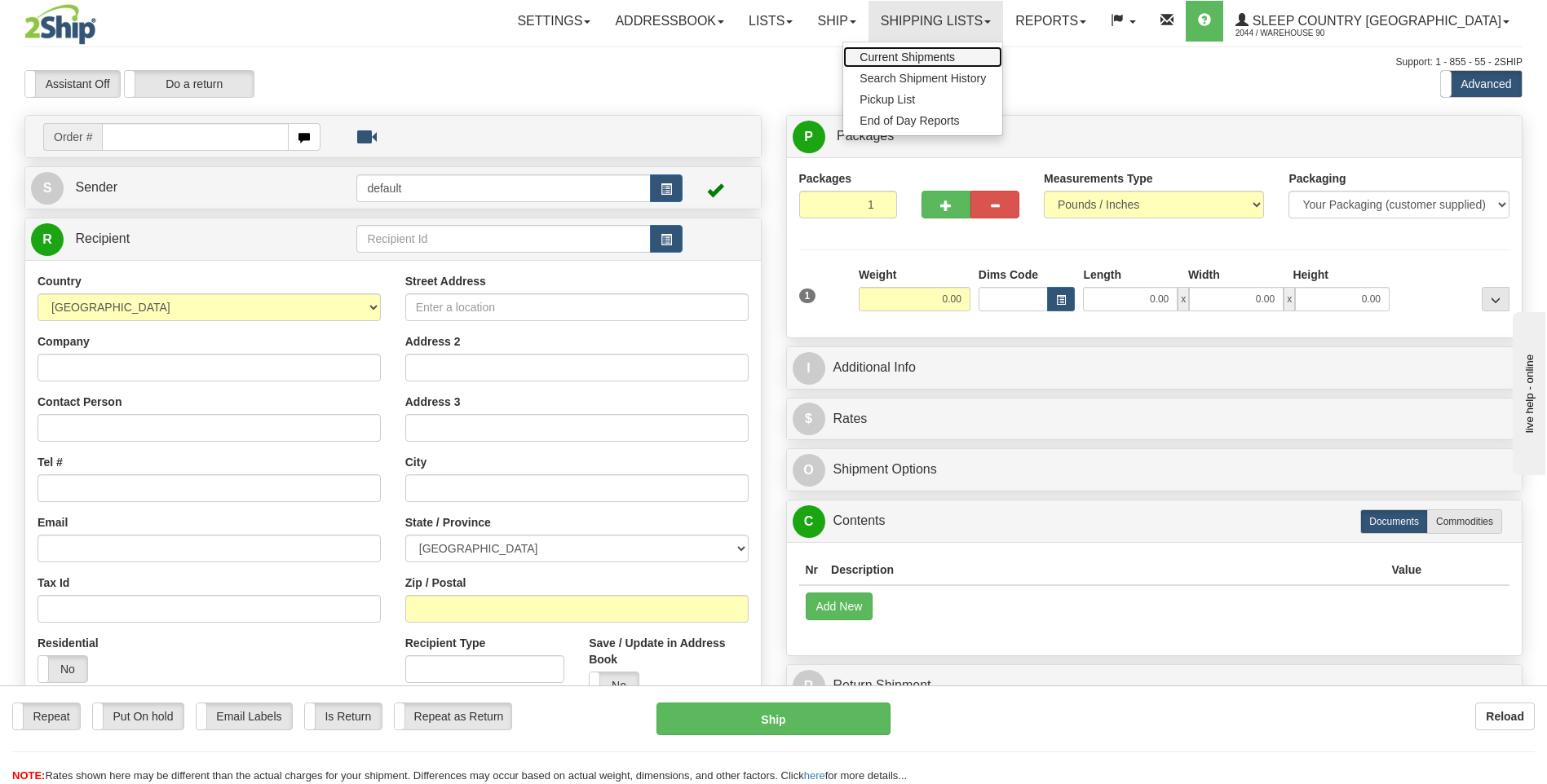
click at [955, 53] on span "Current Shipments" at bounding box center [908, 57] width 95 height 13
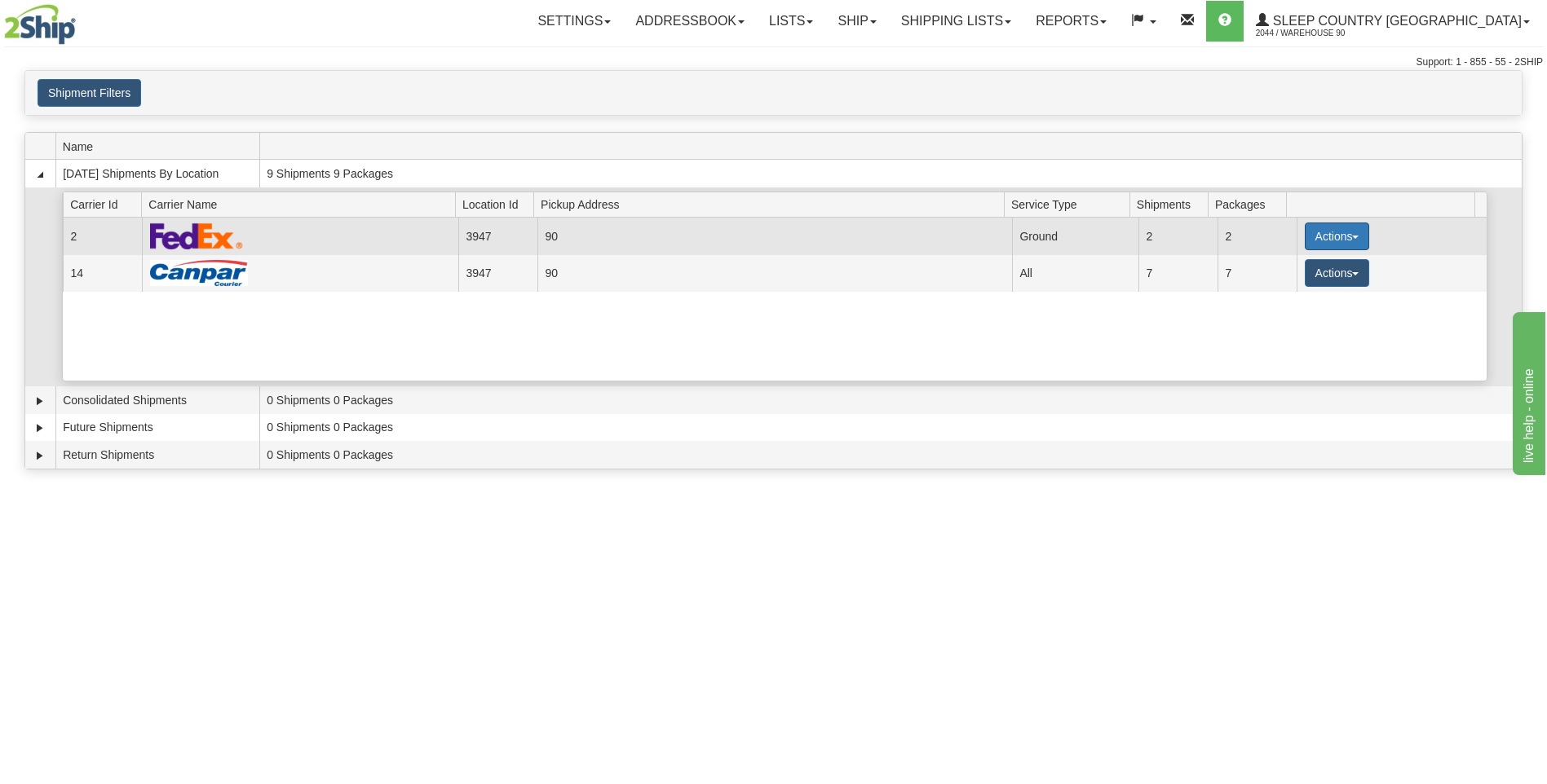
click at [1324, 226] on button "Actions" at bounding box center [1338, 236] width 65 height 28
click at [1282, 292] on span "Close" at bounding box center [1273, 288] width 37 height 11
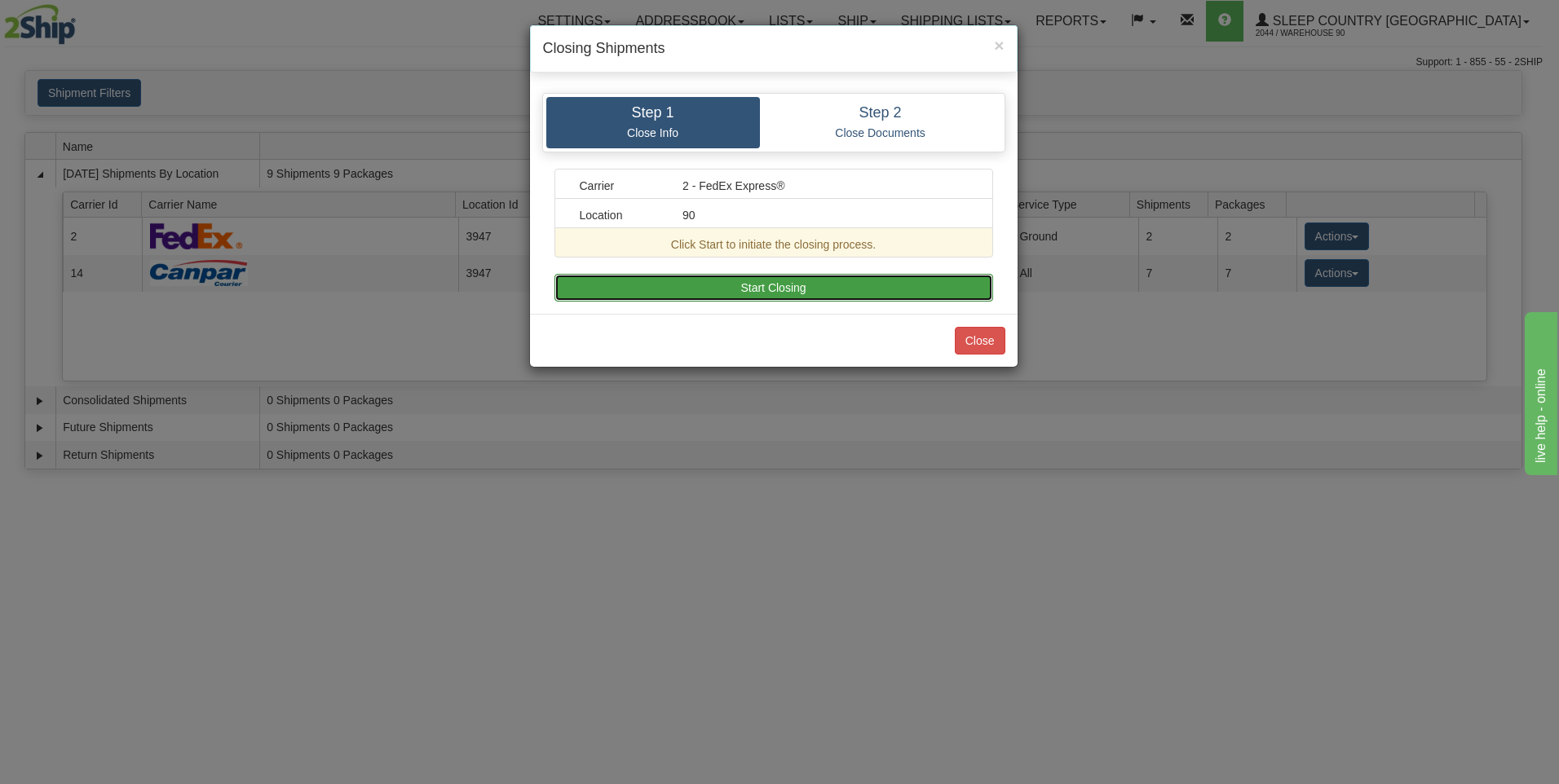
click at [739, 287] on button "Start Closing" at bounding box center [773, 288] width 438 height 28
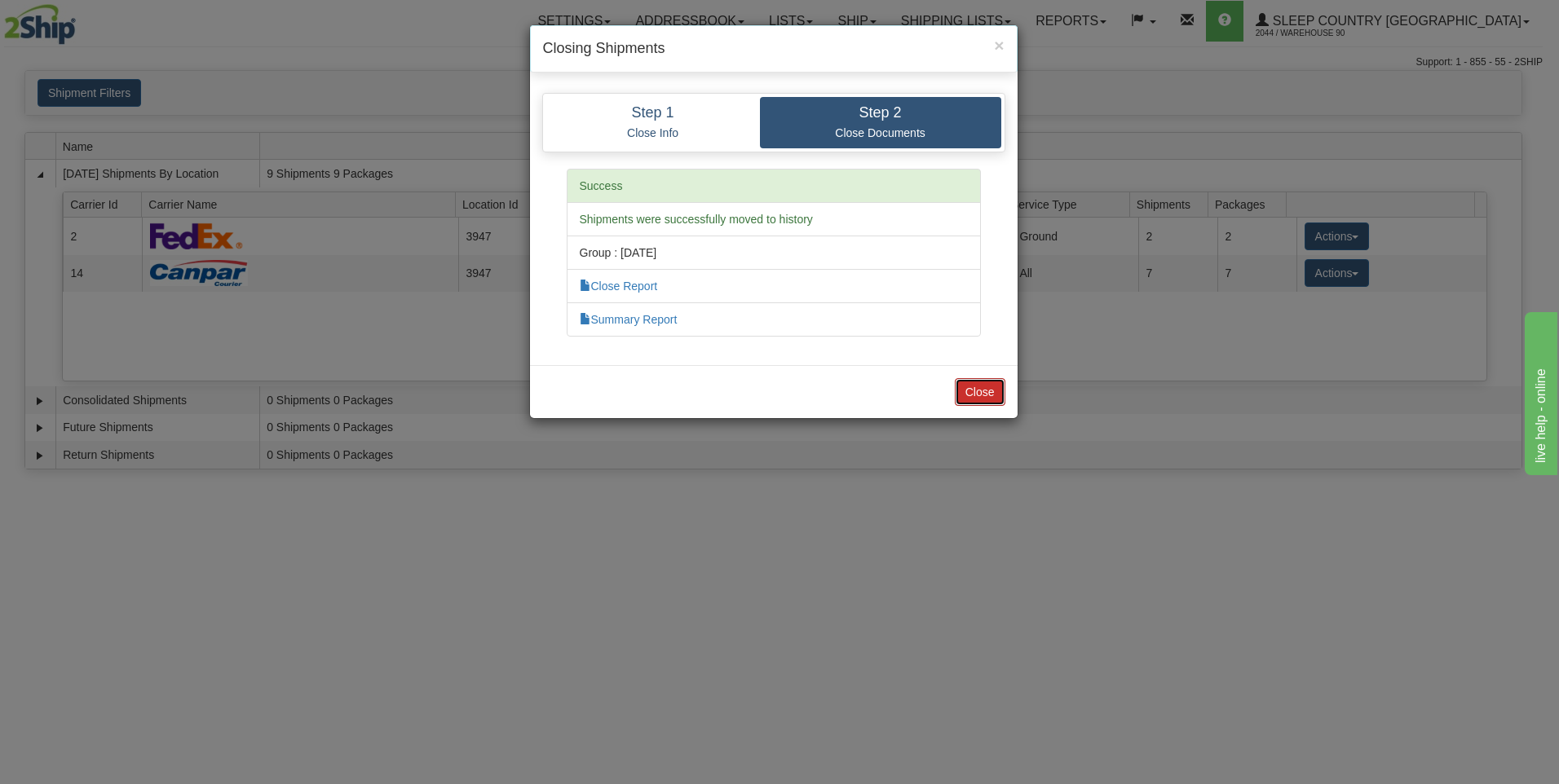
click at [987, 392] on button "Close" at bounding box center [980, 392] width 50 height 28
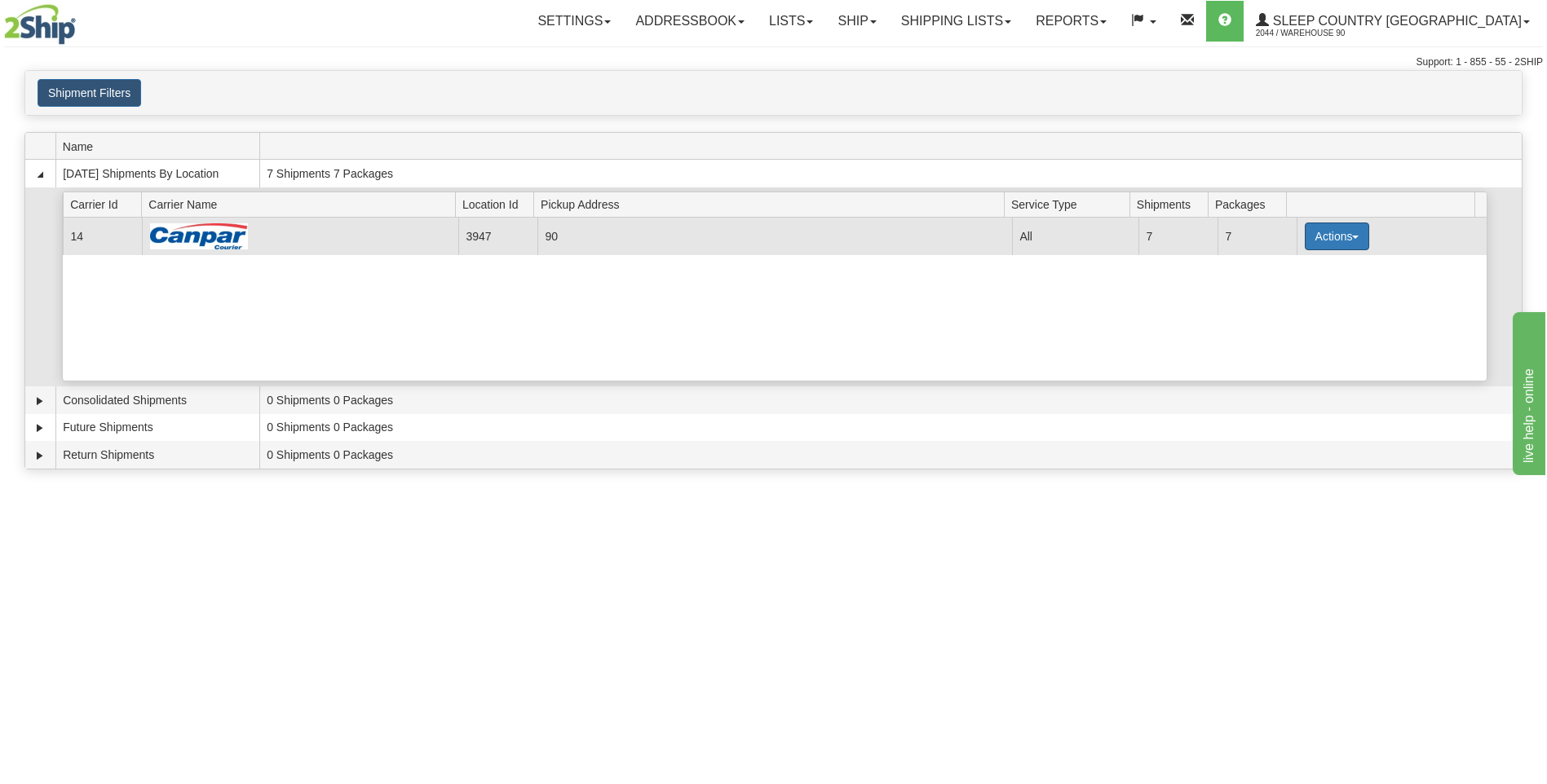
click at [1316, 234] on button "Actions" at bounding box center [1338, 236] width 65 height 28
click at [1292, 291] on span "Close" at bounding box center [1273, 288] width 37 height 11
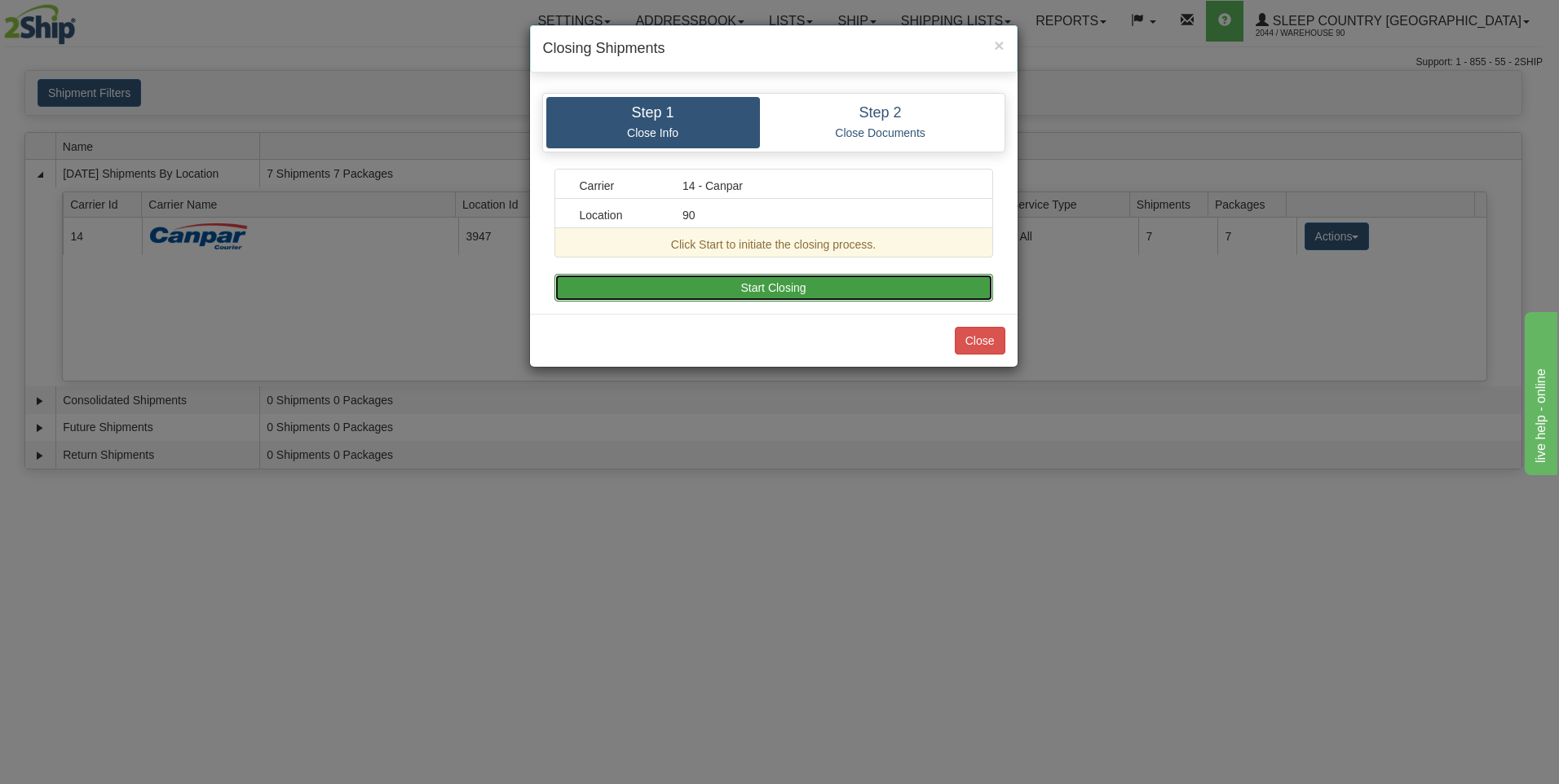
click at [703, 283] on button "Start Closing" at bounding box center [773, 288] width 438 height 28
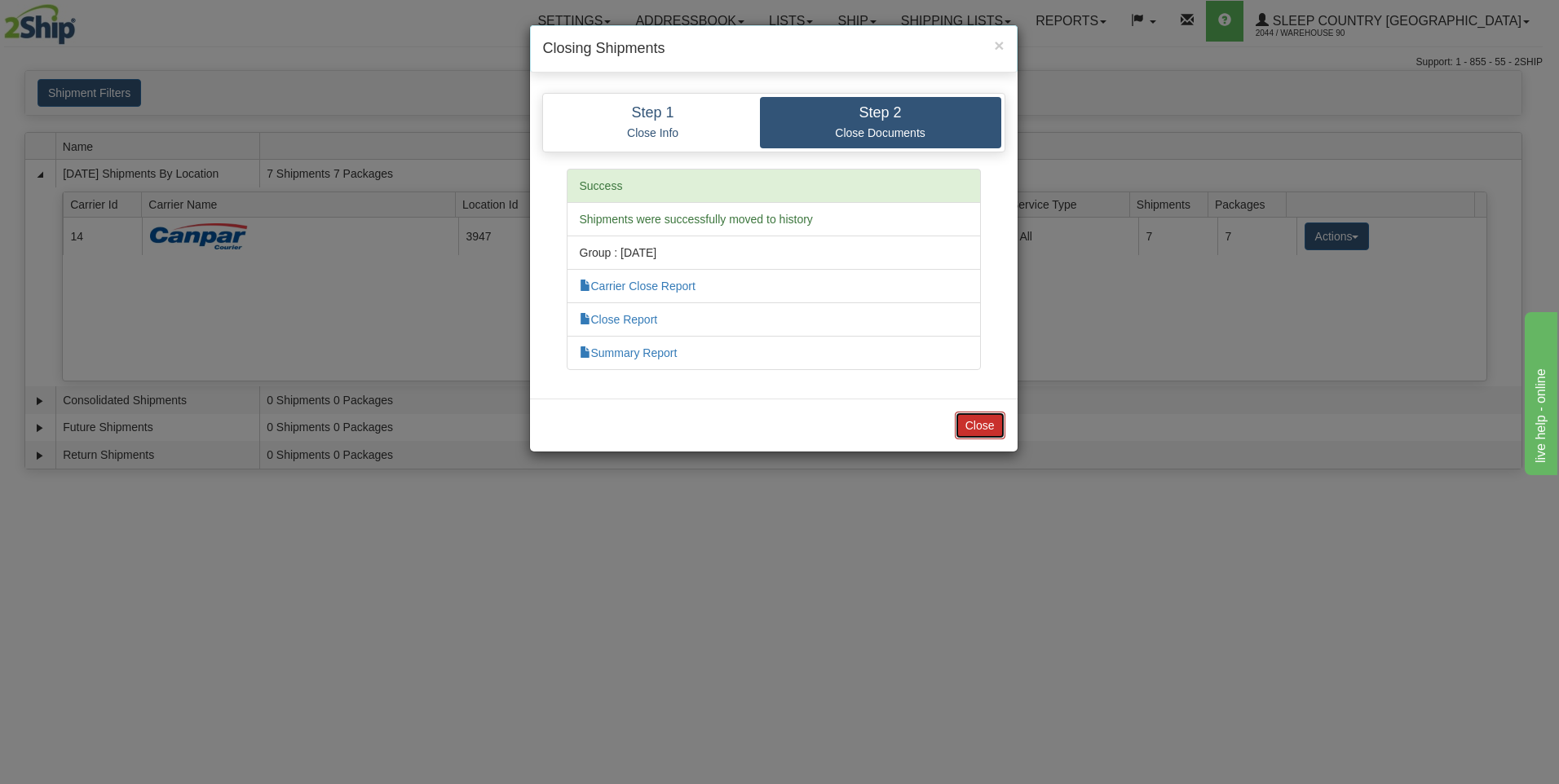
click at [996, 422] on button "Close" at bounding box center [980, 426] width 50 height 28
